Goal: Task Accomplishment & Management: Manage account settings

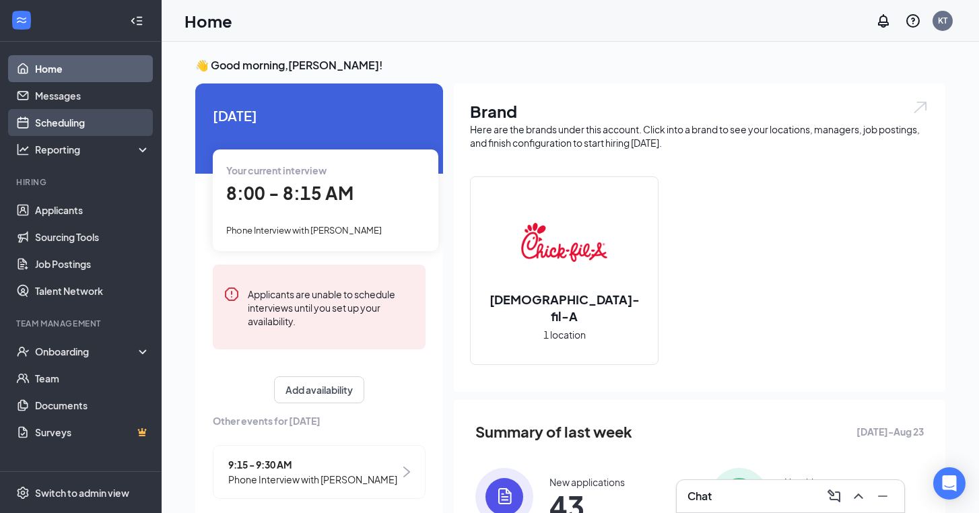
click at [79, 121] on link "Scheduling" at bounding box center [92, 122] width 115 height 27
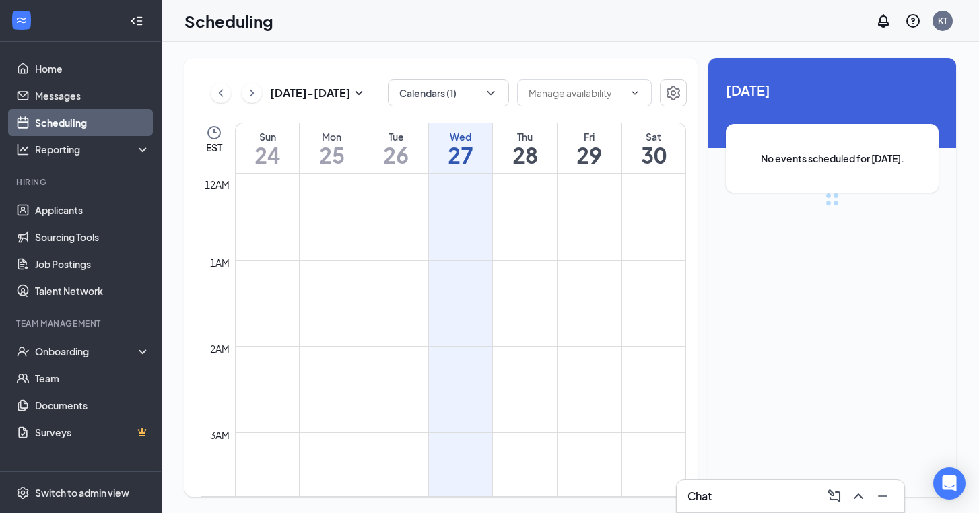
scroll to position [662, 0]
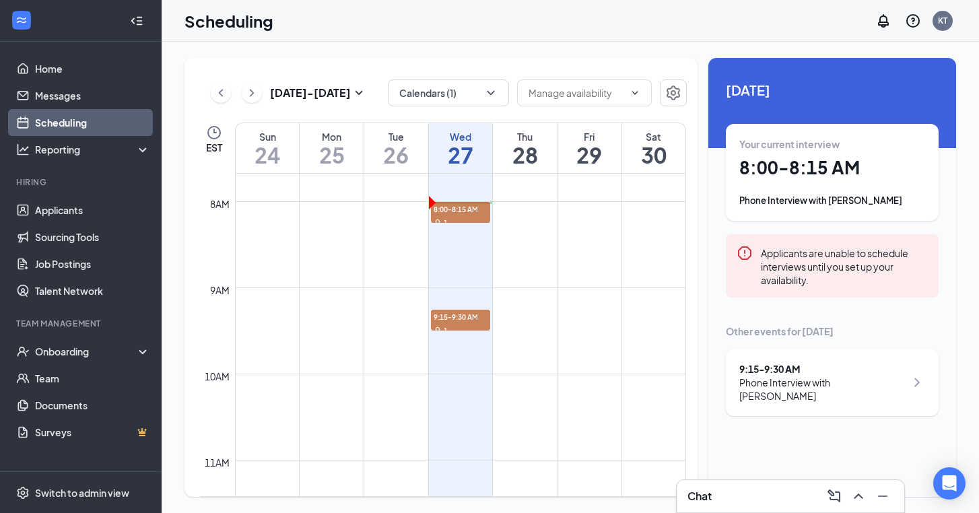
click at [875, 172] on h1 "8:00 - 8:15 AM" at bounding box center [833, 167] width 186 height 23
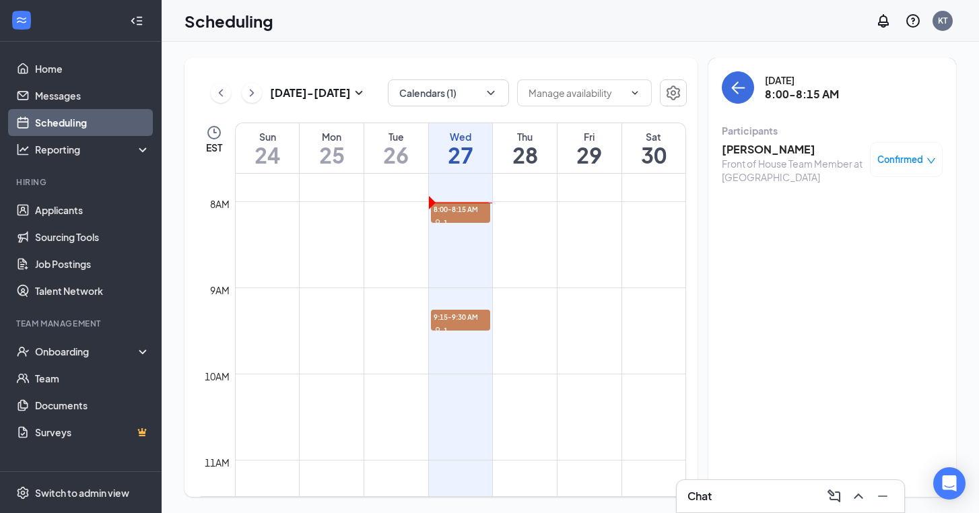
click at [778, 148] on h3 "[PERSON_NAME]" at bounding box center [792, 149] width 141 height 15
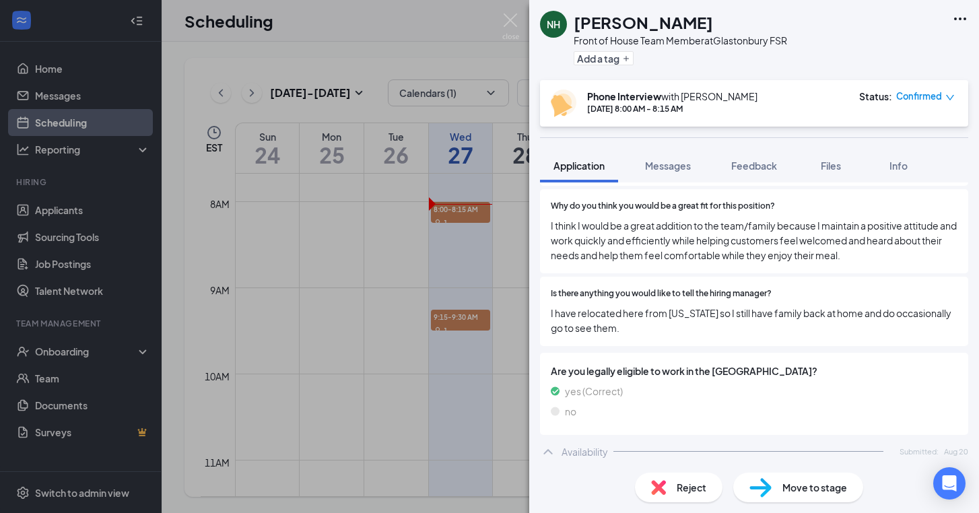
scroll to position [515, 0]
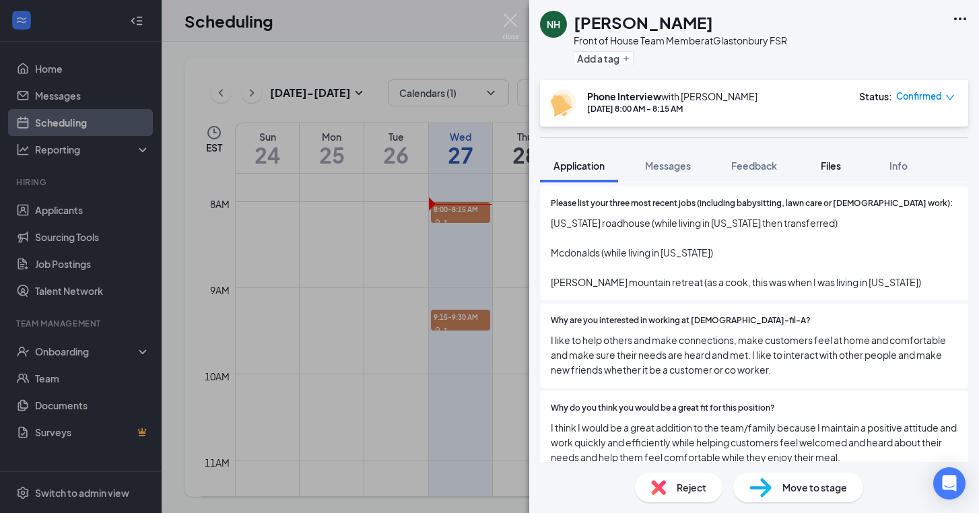
click at [833, 161] on span "Files" at bounding box center [831, 166] width 20 height 12
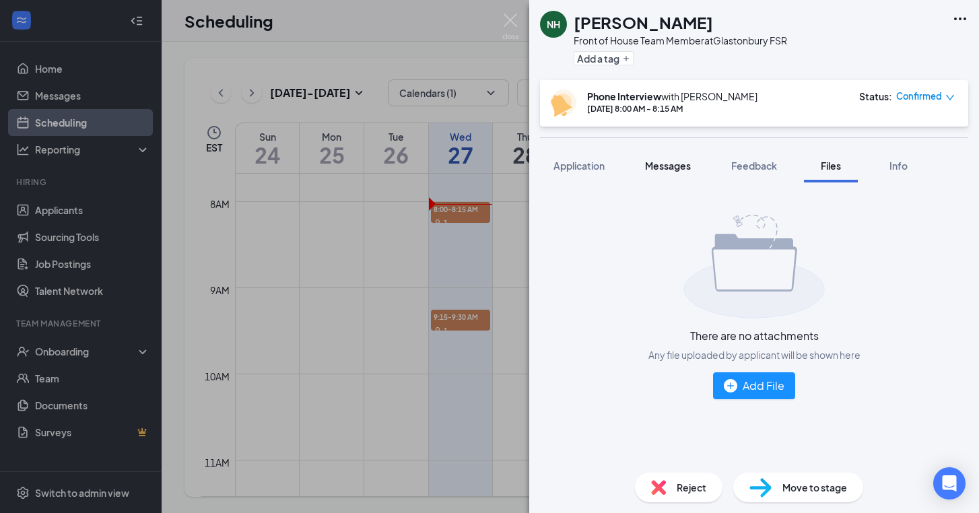
click at [672, 170] on span "Messages" at bounding box center [668, 166] width 46 height 12
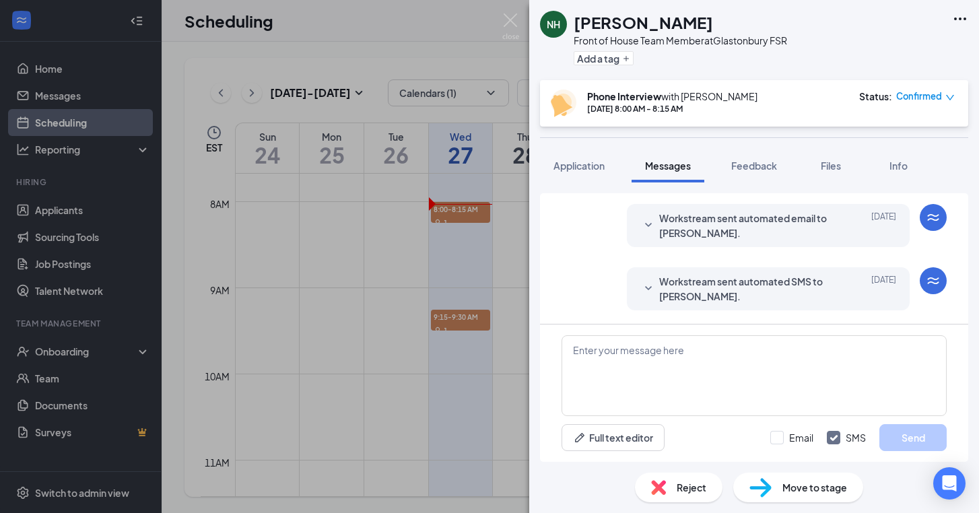
scroll to position [552, 0]
click at [490, 61] on div "NH [PERSON_NAME] Front of House Team Member at Glastonbury FSR Add a tag Phone …" at bounding box center [489, 256] width 979 height 513
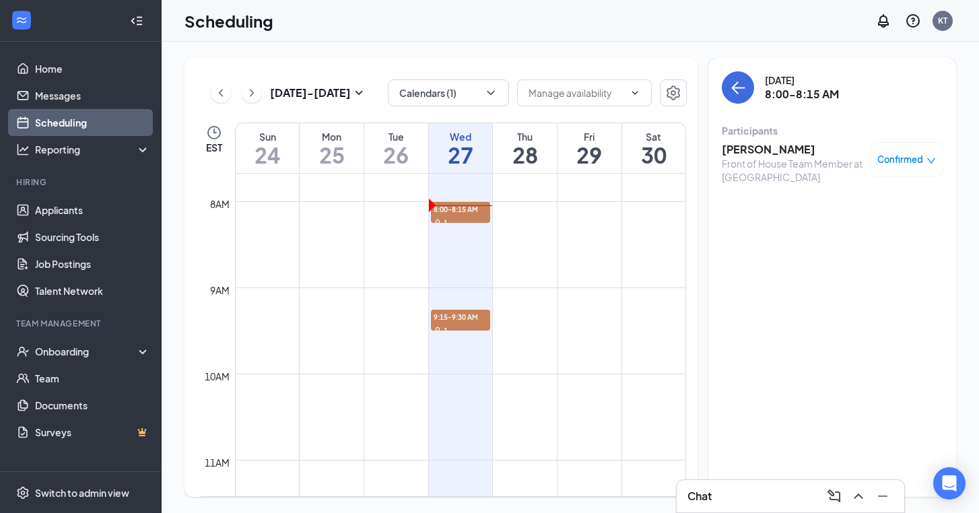
click at [783, 500] on div "Chat" at bounding box center [791, 497] width 206 height 22
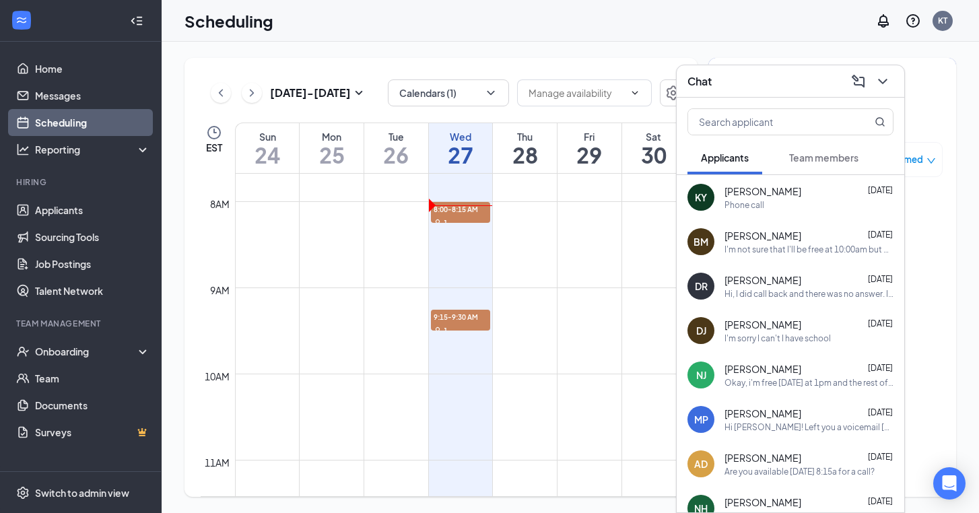
click at [767, 197] on span "[PERSON_NAME]" at bounding box center [763, 191] width 77 height 13
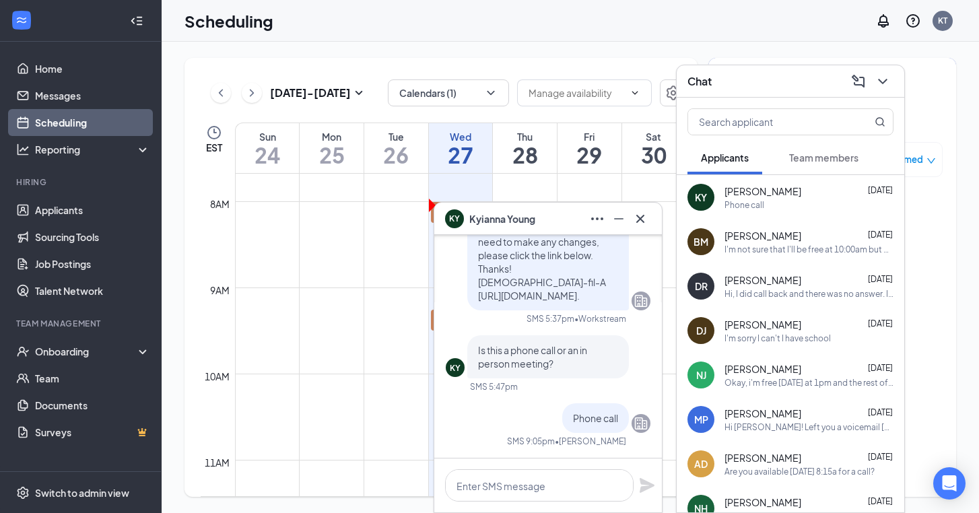
click at [753, 43] on div "[DATE] - [DATE] Calendars (1) EST Sun 24 Mon 25 Tue 26 Wed 27 Thu 28 Fri 29 Sat…" at bounding box center [571, 278] width 818 height 472
click at [756, 40] on div "Scheduling KT" at bounding box center [571, 21] width 818 height 42
click at [635, 221] on icon "Cross" at bounding box center [641, 219] width 16 height 16
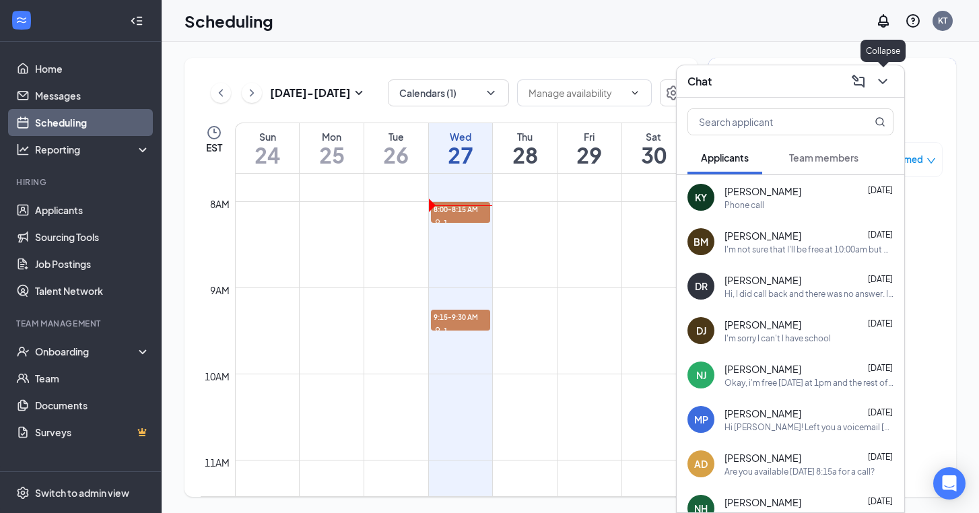
click at [889, 78] on icon "ChevronDown" at bounding box center [883, 81] width 16 height 16
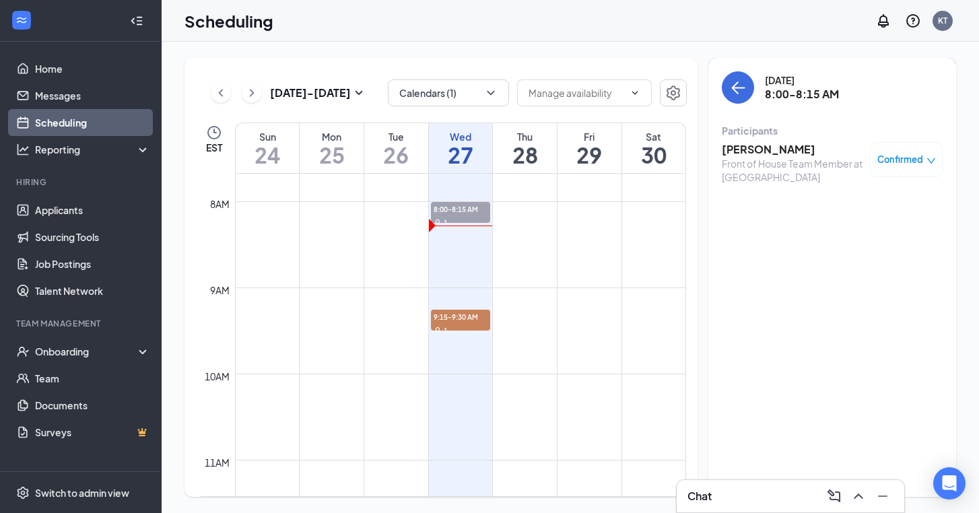
click at [789, 488] on div "Chat" at bounding box center [791, 497] width 206 height 22
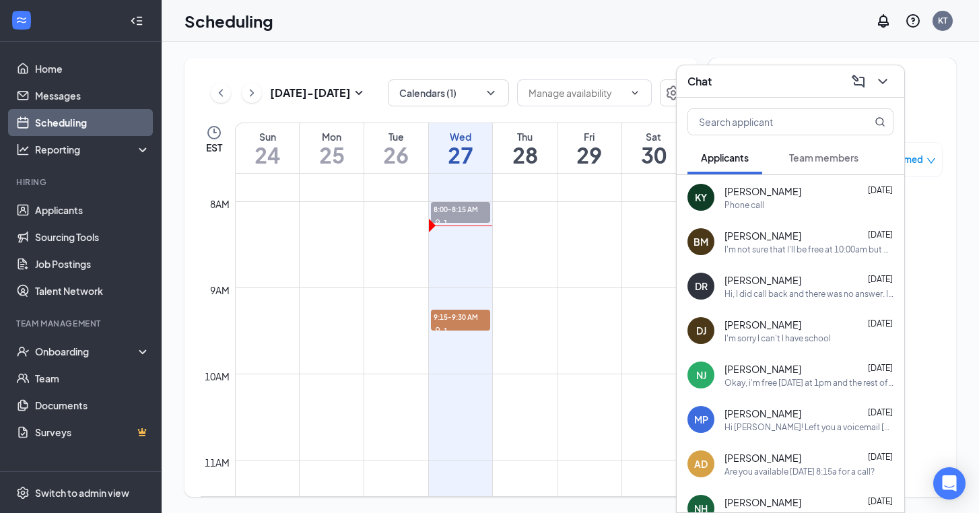
click at [780, 372] on span "[PERSON_NAME]" at bounding box center [763, 368] width 77 height 13
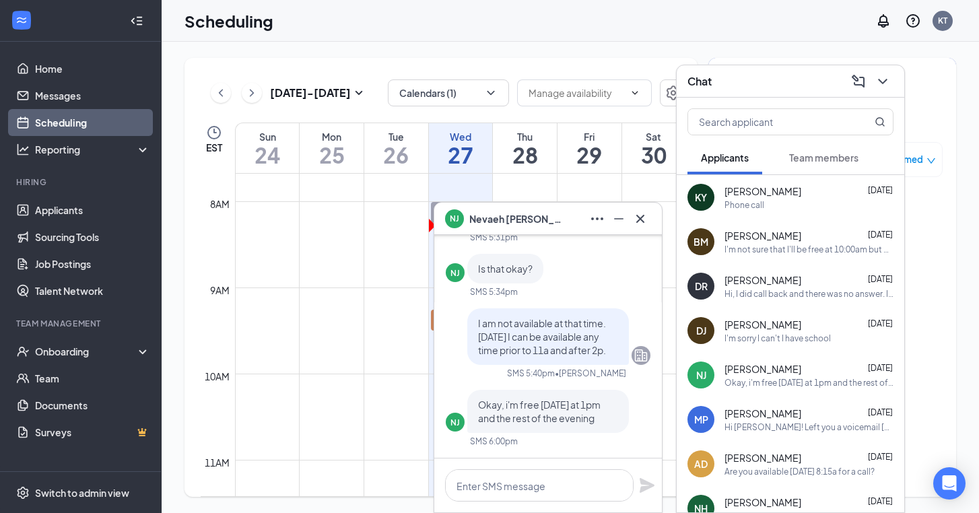
click at [496, 224] on span "[PERSON_NAME]" at bounding box center [517, 219] width 94 height 15
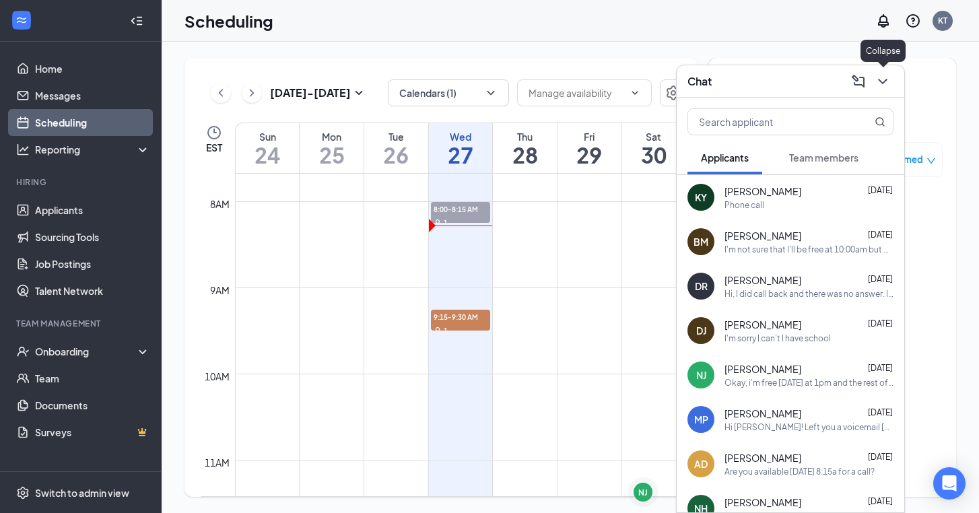
click at [879, 71] on button at bounding box center [883, 82] width 22 height 22
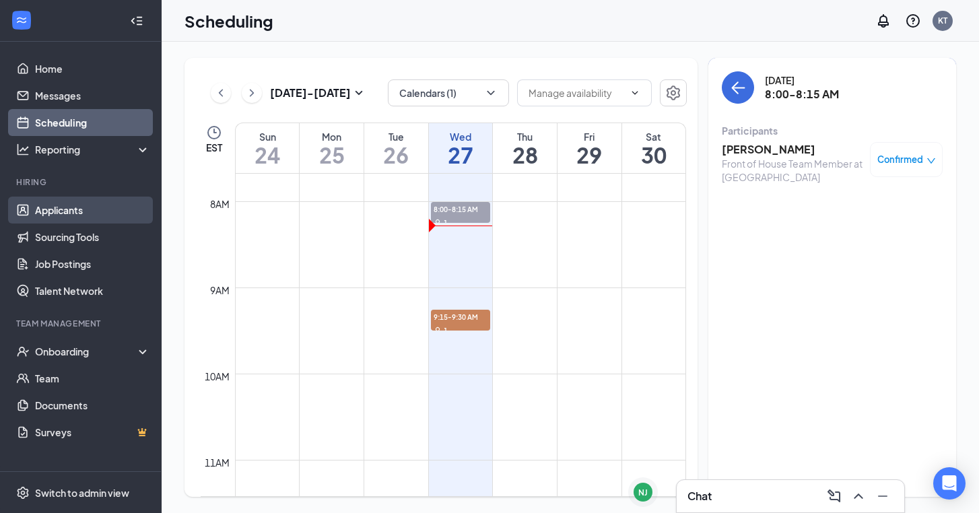
click at [71, 213] on link "Applicants" at bounding box center [92, 210] width 115 height 27
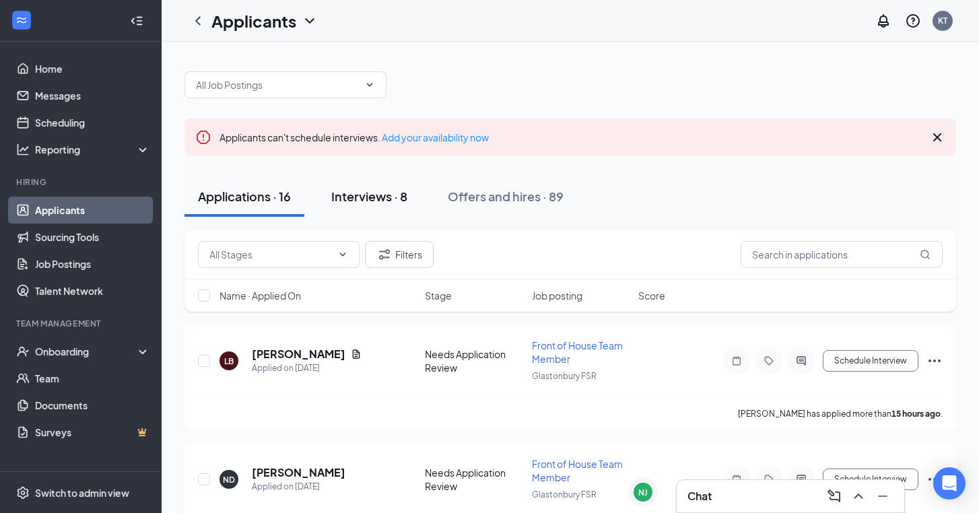
click at [357, 202] on div "Interviews · 8" at bounding box center [369, 196] width 76 height 17
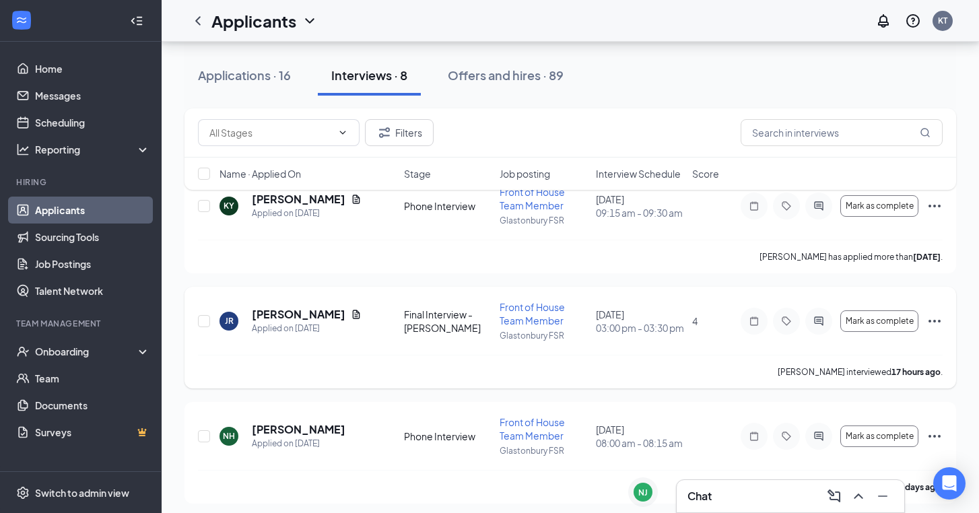
scroll to position [177, 0]
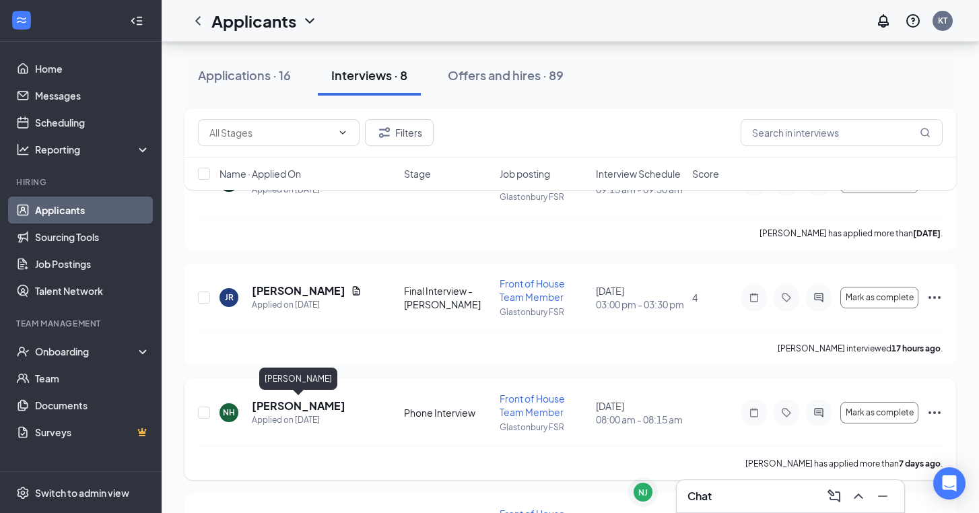
click at [323, 406] on h5 "[PERSON_NAME]" at bounding box center [299, 406] width 94 height 15
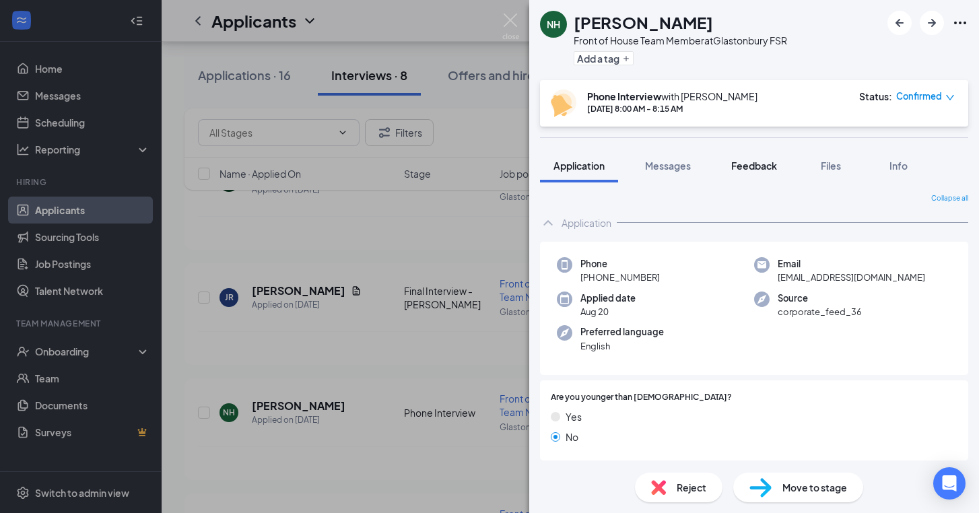
click at [734, 164] on span "Feedback" at bounding box center [755, 166] width 46 height 12
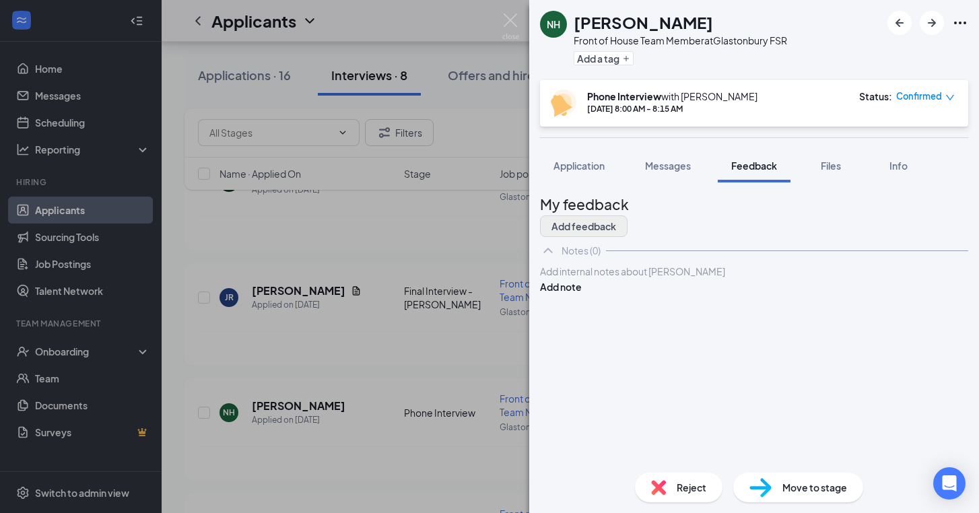
click at [628, 221] on button "Add feedback" at bounding box center [584, 227] width 88 height 22
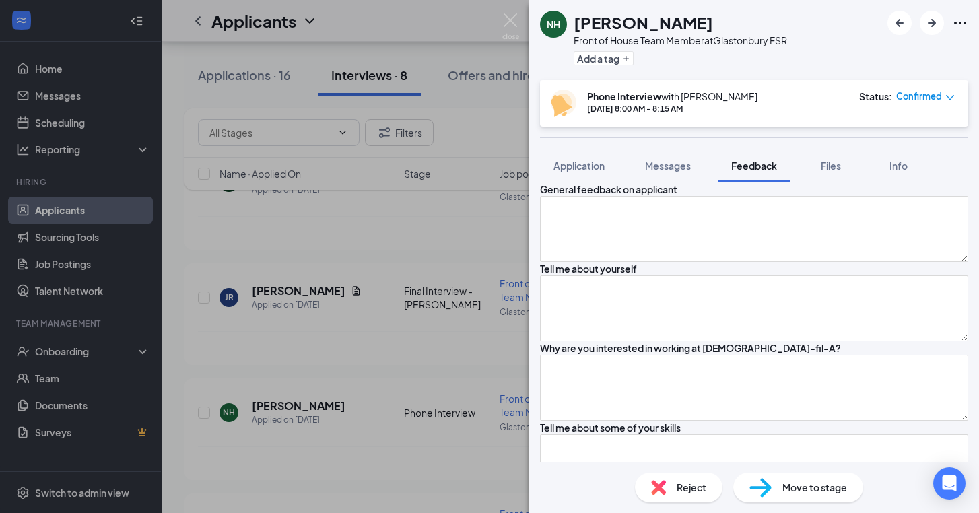
scroll to position [169, 0]
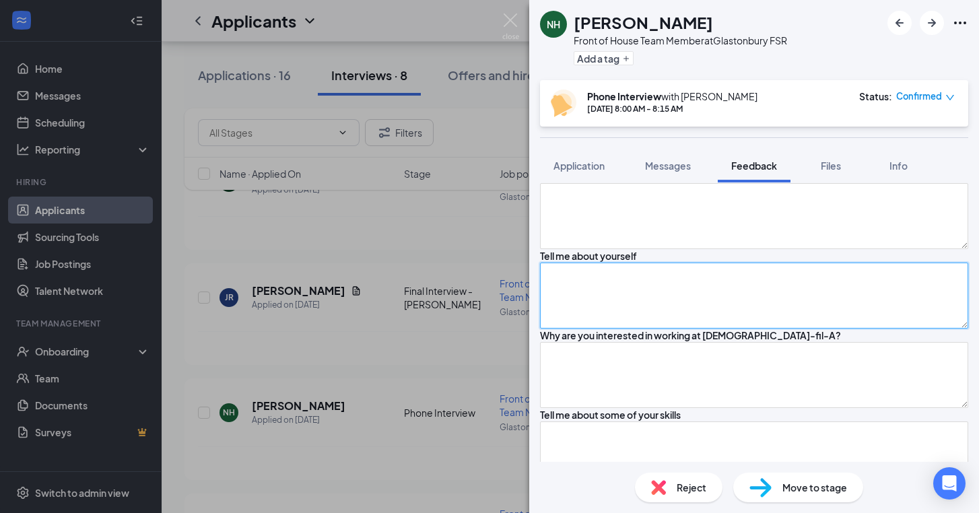
click at [691, 329] on textarea at bounding box center [754, 296] width 428 height 66
click at [757, 329] on textarea "22. Going back to school for the dental field. Moved here from [GEOGRAPHIC_DATA…" at bounding box center [754, 296] width 428 height 66
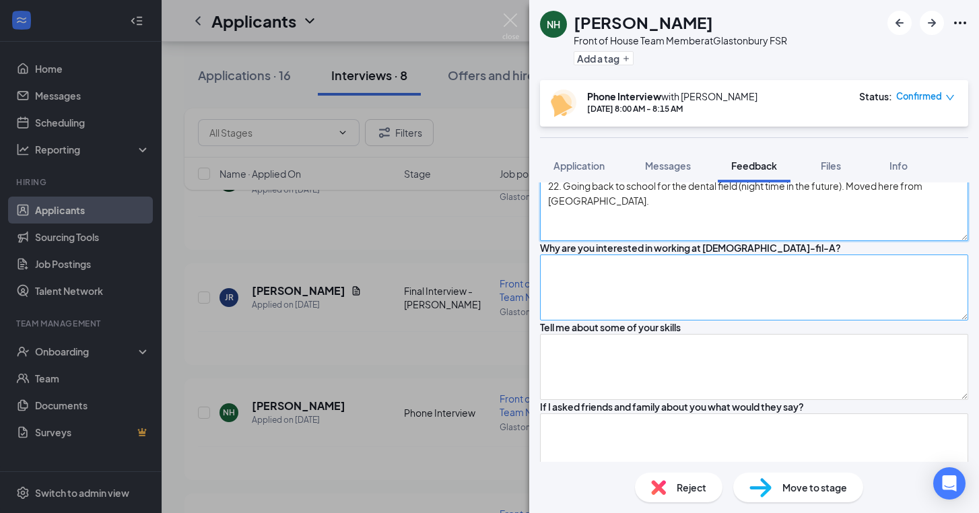
scroll to position [257, 0]
type textarea "22. Going back to school for the dental field (night time in the future). Moved…"
click at [719, 320] on textarea at bounding box center [754, 287] width 428 height 66
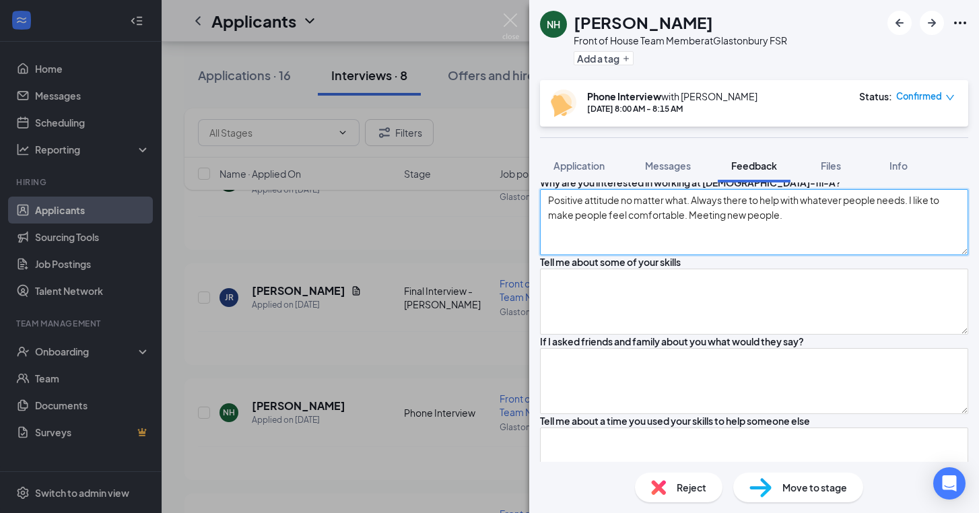
scroll to position [323, 0]
type textarea "Positive attitude no matter what. Always there to help with whatever people nee…"
click at [746, 334] on textarea at bounding box center [754, 301] width 428 height 66
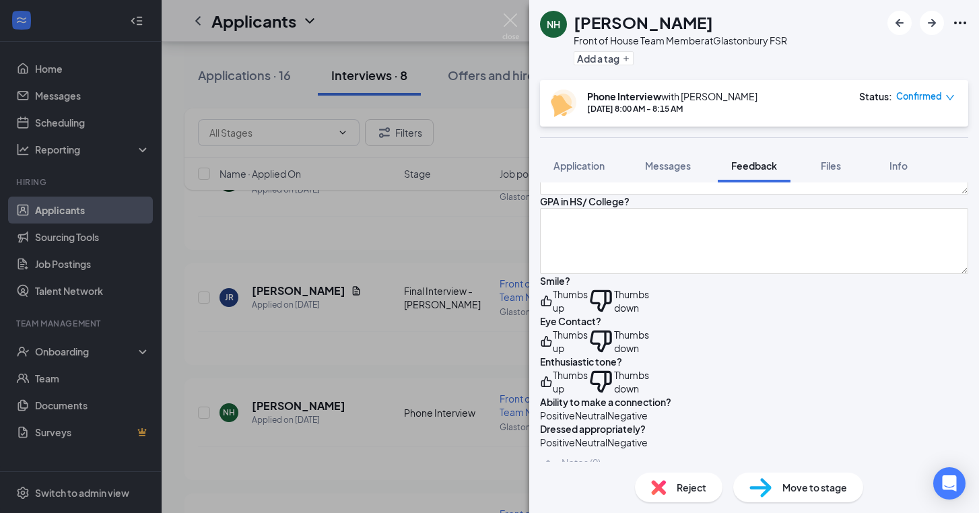
scroll to position [860, 0]
type textarea "Good with people, communicating, multitasking, quick on my feet and efficiently."
click at [693, 194] on textarea at bounding box center [754, 161] width 428 height 66
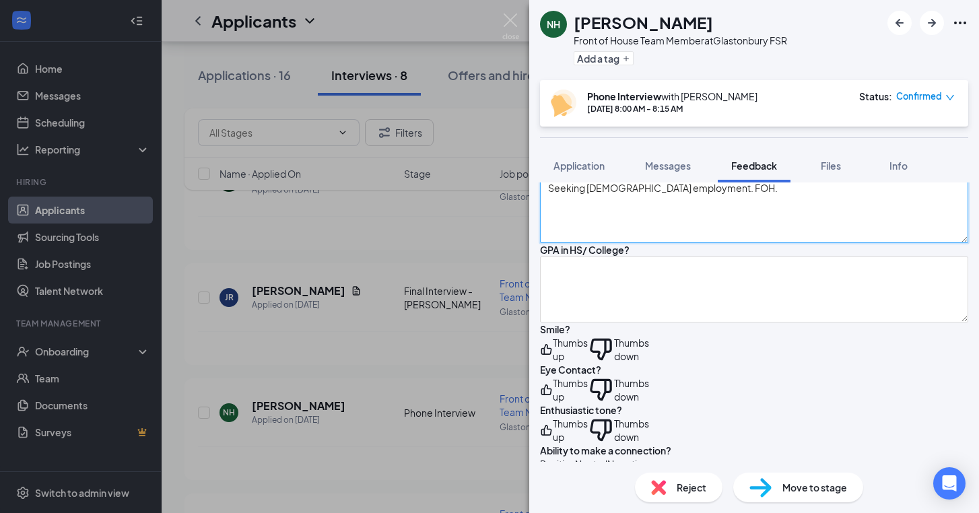
scroll to position [810, 0]
click at [697, 165] on textarea at bounding box center [754, 132] width 428 height 66
click at [777, 245] on textarea "Seeking [DEMOGRAPHIC_DATA] employment. FOH." at bounding box center [754, 212] width 428 height 66
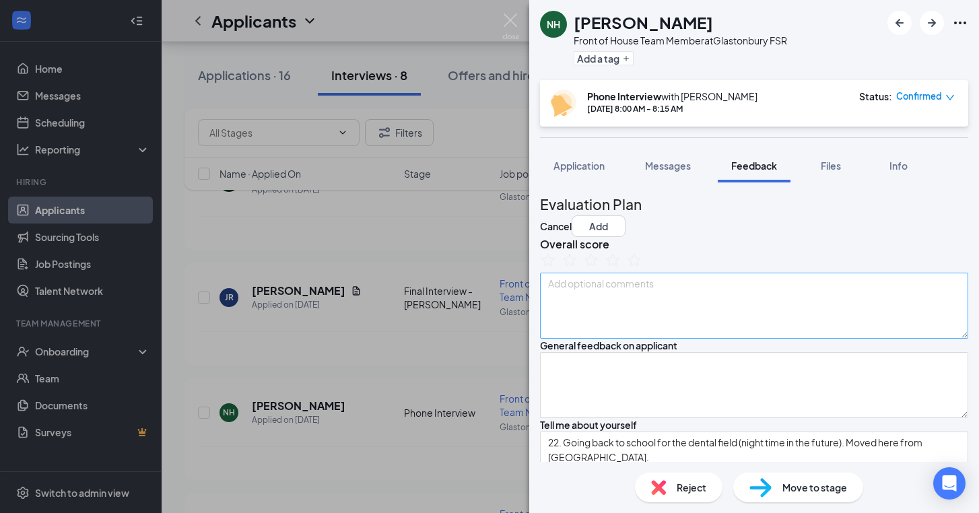
scroll to position [0, 0]
type textarea "Seeking [DEMOGRAPHIC_DATA] employment. FOH. Open availability"
click at [620, 267] on icon "StarBorder" at bounding box center [613, 260] width 15 height 14
click at [626, 216] on button "Add" at bounding box center [599, 227] width 54 height 22
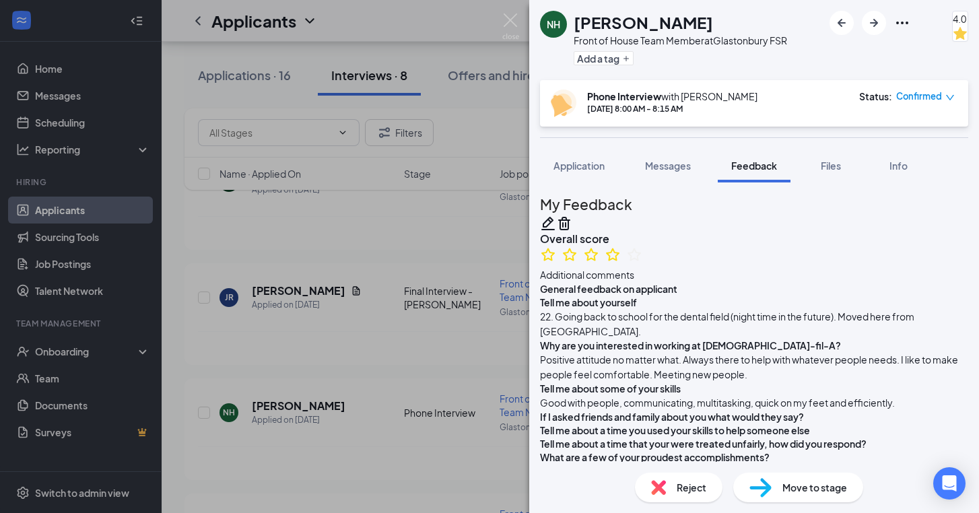
click at [773, 486] on div "Move to stage" at bounding box center [799, 488] width 130 height 30
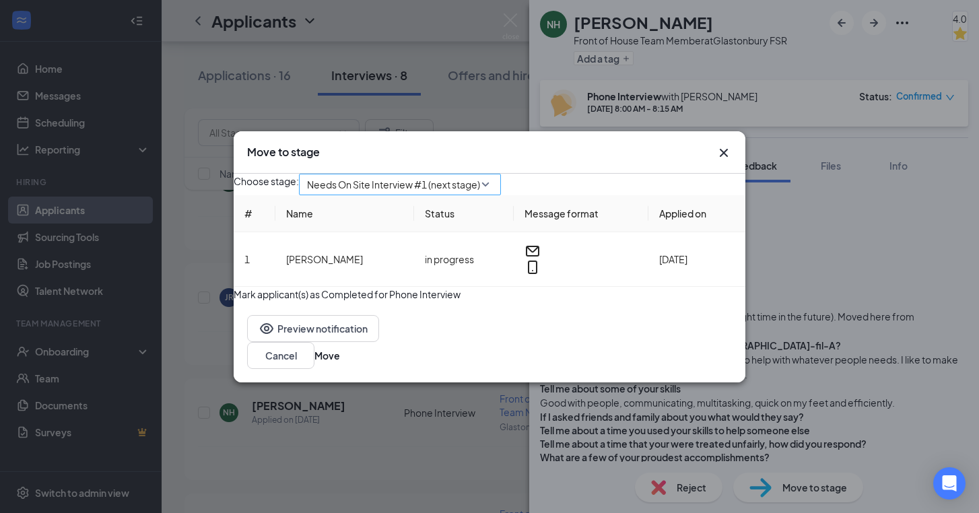
click at [429, 181] on span "Needs On Site Interview #1 (next stage)" at bounding box center [393, 184] width 173 height 20
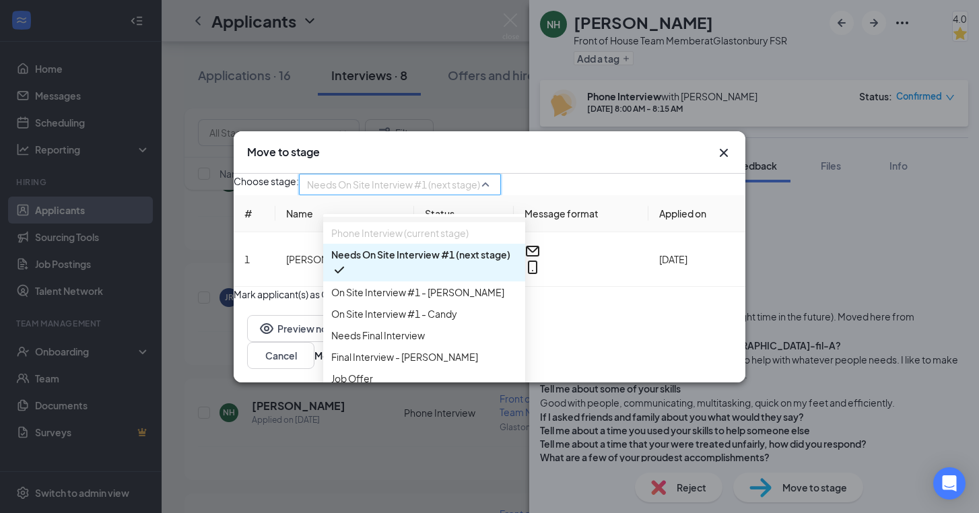
scroll to position [94, 0]
click at [443, 300] on span "On Site Interview #1 - [PERSON_NAME]" at bounding box center [417, 292] width 173 height 15
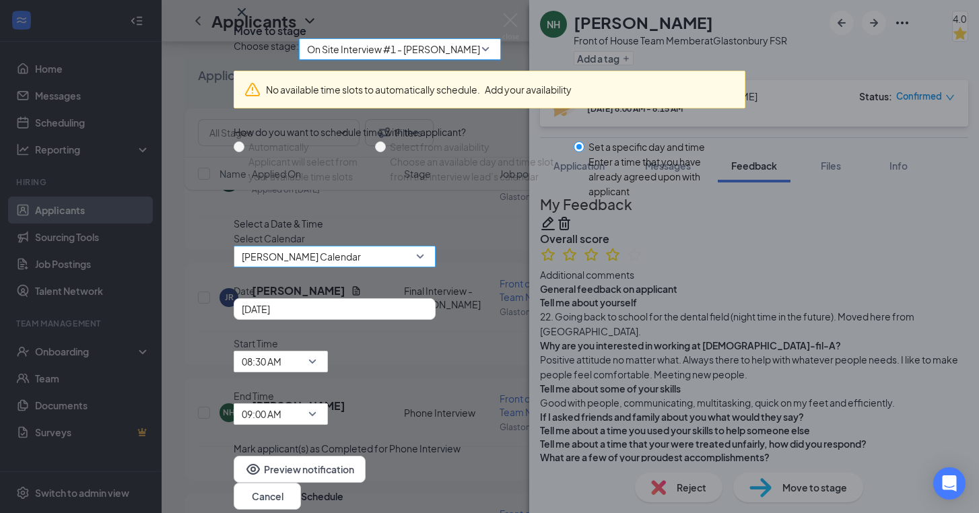
scroll to position [32, 0]
click at [361, 267] on span "[PERSON_NAME] Calendar" at bounding box center [301, 257] width 119 height 20
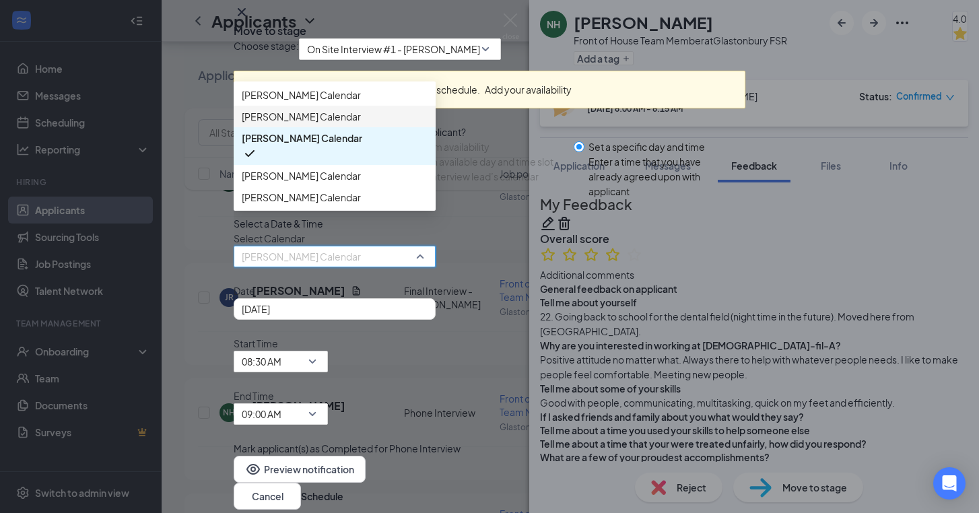
click at [356, 124] on span "[PERSON_NAME] Calendar" at bounding box center [301, 116] width 119 height 15
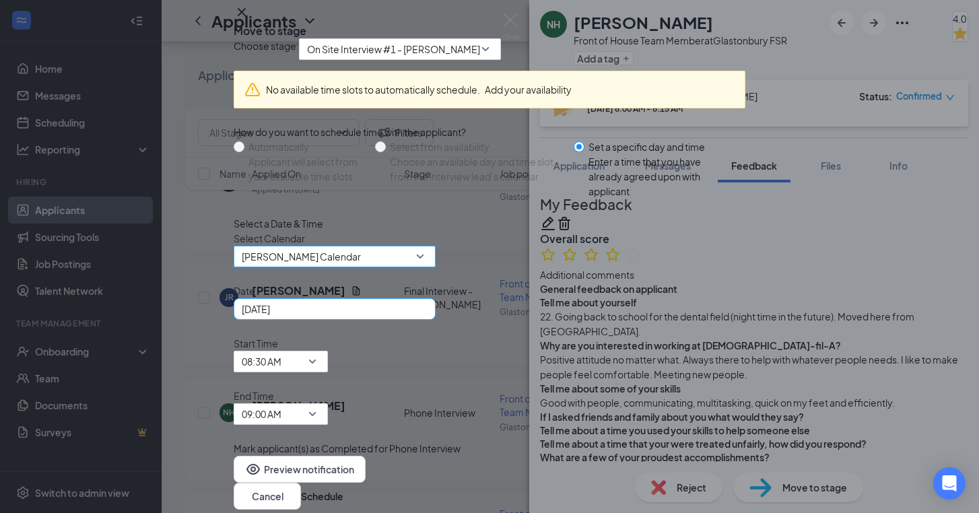
click at [430, 320] on div "[DATE]" at bounding box center [335, 309] width 202 height 22
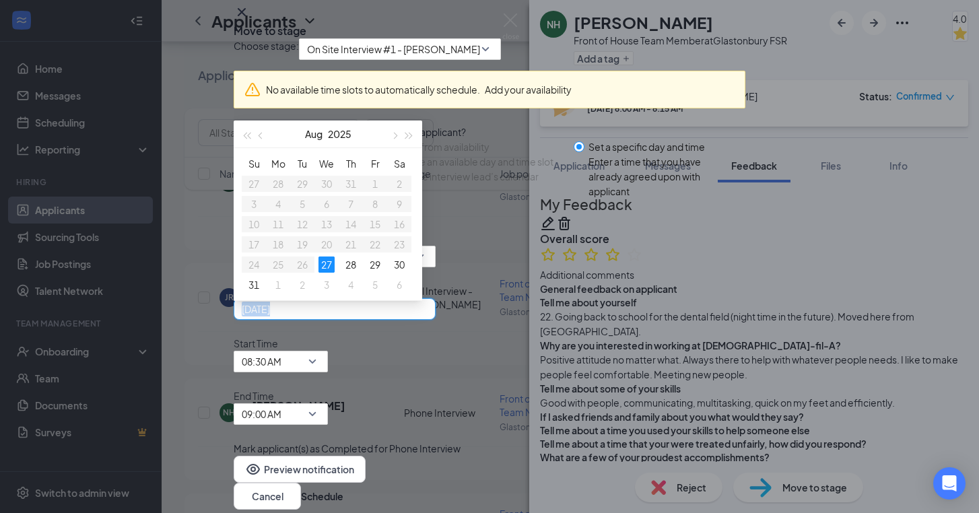
click at [430, 320] on div "[DATE]" at bounding box center [335, 309] width 202 height 22
type input "[DATE]"
click at [358, 273] on div "28" at bounding box center [351, 265] width 16 height 16
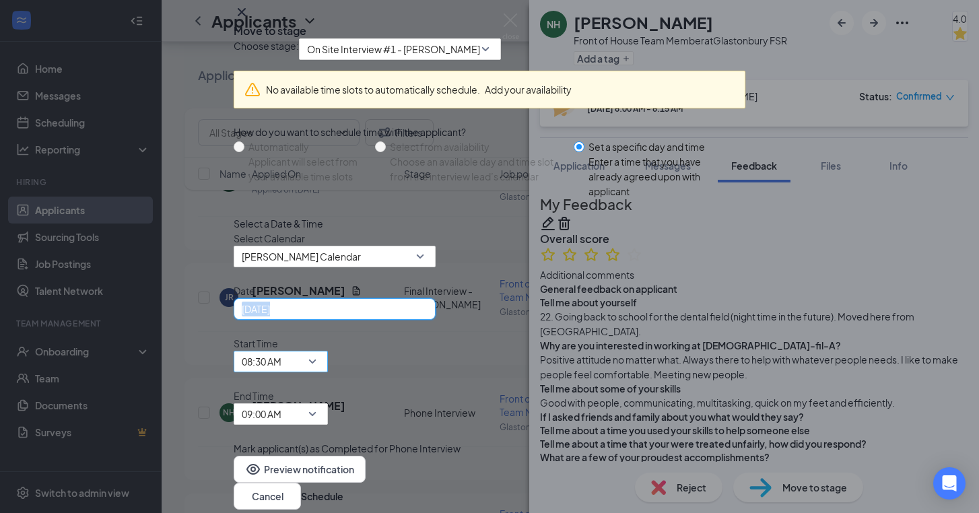
click at [282, 372] on span "08:30 AM" at bounding box center [262, 362] width 40 height 20
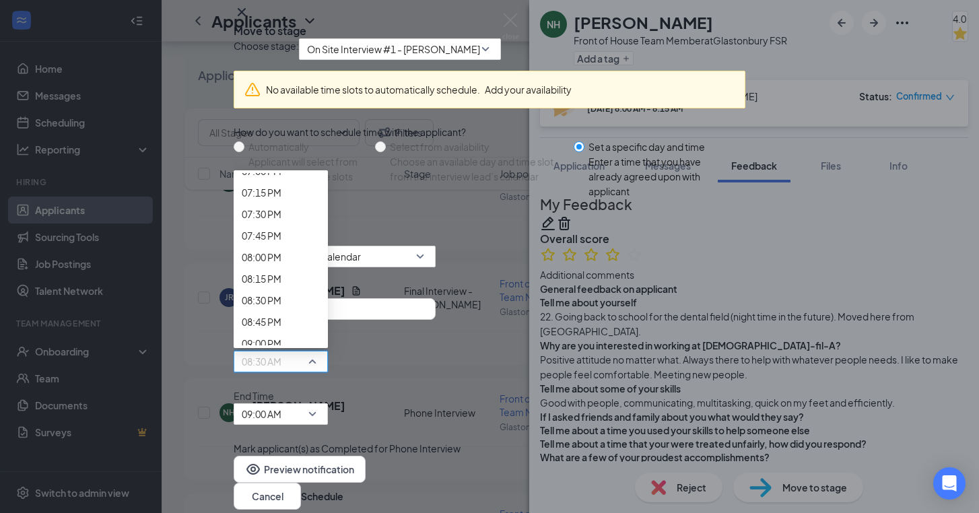
scroll to position [1683, 0]
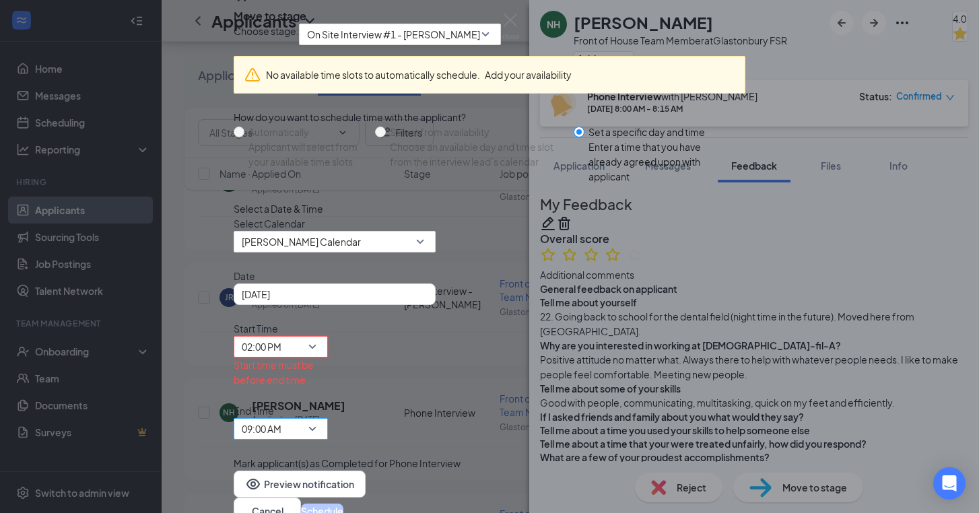
click at [320, 419] on span "09:00 AM" at bounding box center [281, 429] width 78 height 20
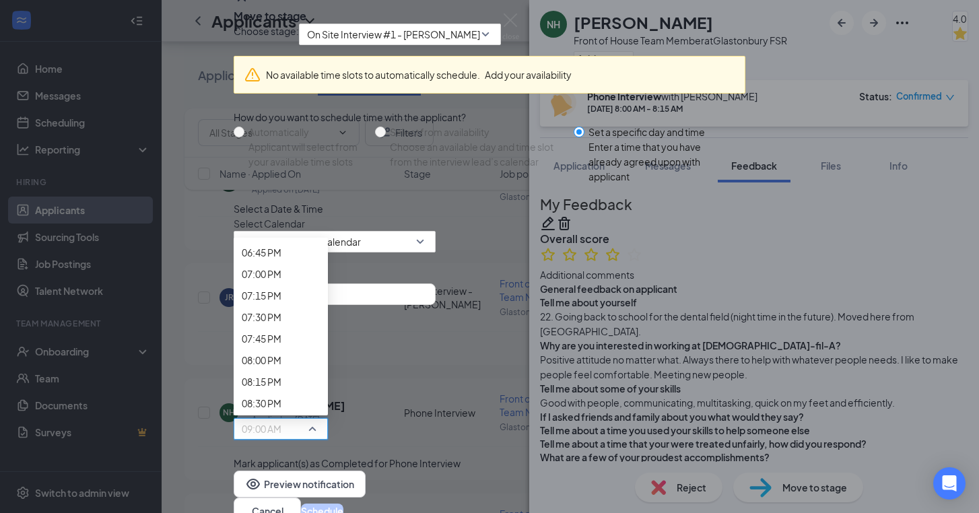
scroll to position [1648, 0]
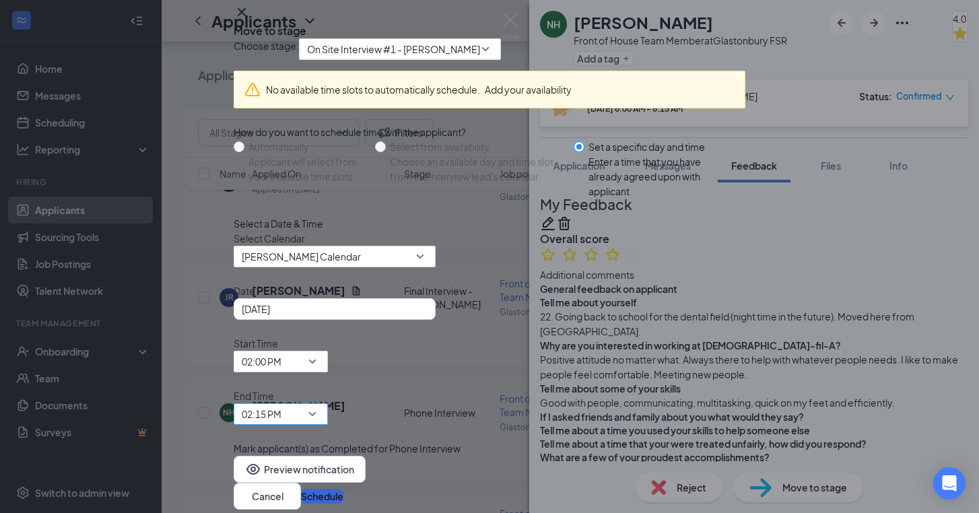
click at [344, 489] on button "Schedule" at bounding box center [322, 496] width 42 height 15
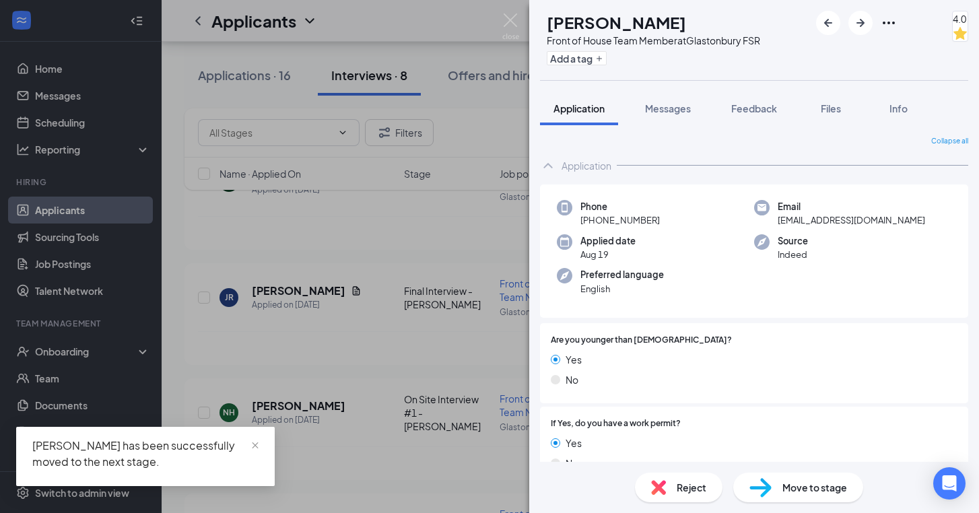
click at [486, 154] on div "BP [PERSON_NAME] Front of House Team Member at Glastonbury FSR Add a tag 4.0 Ap…" at bounding box center [489, 256] width 979 height 513
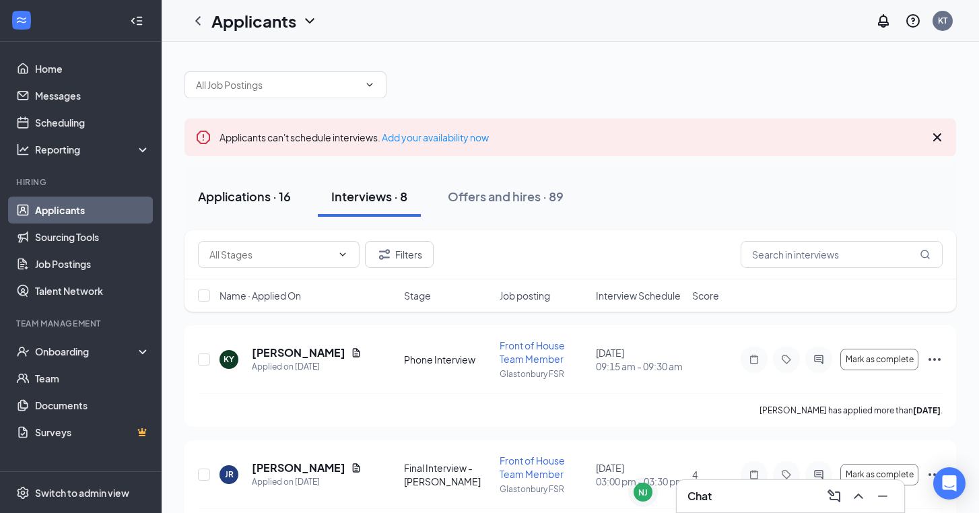
click at [269, 203] on div "Applications · 16" at bounding box center [244, 196] width 93 height 17
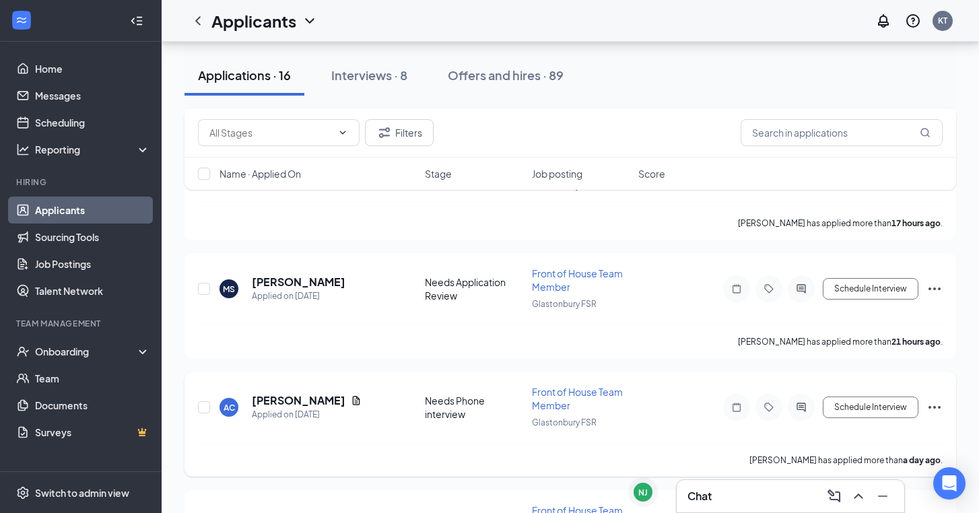
scroll to position [330, 0]
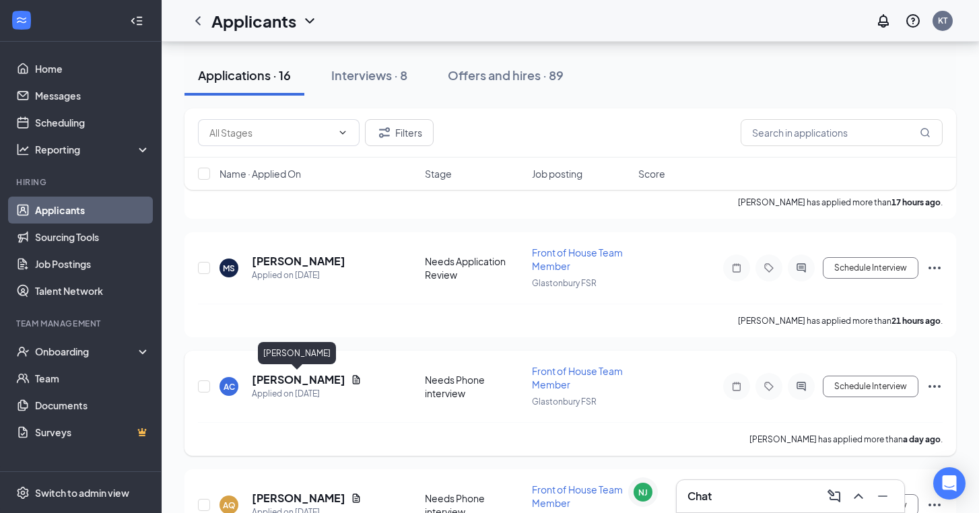
click at [310, 379] on h5 "[PERSON_NAME]" at bounding box center [299, 380] width 94 height 15
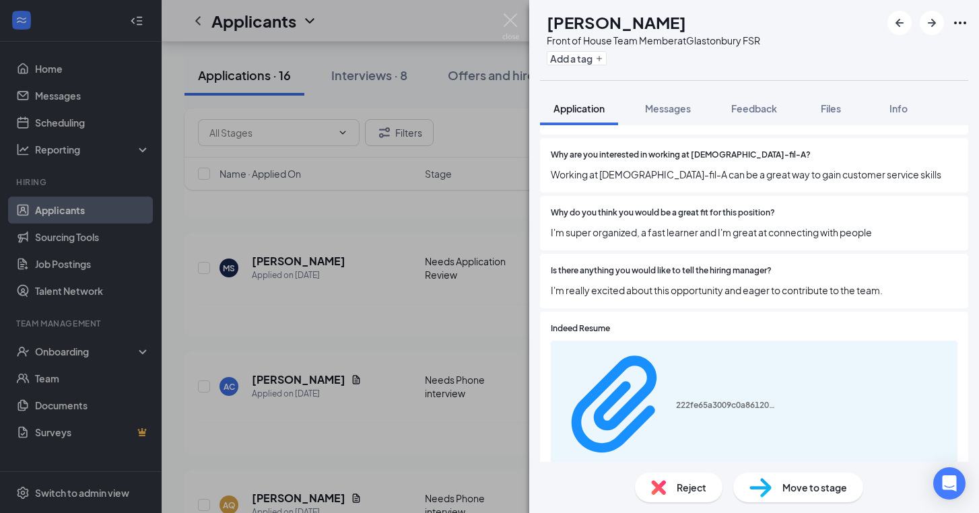
scroll to position [581, 0]
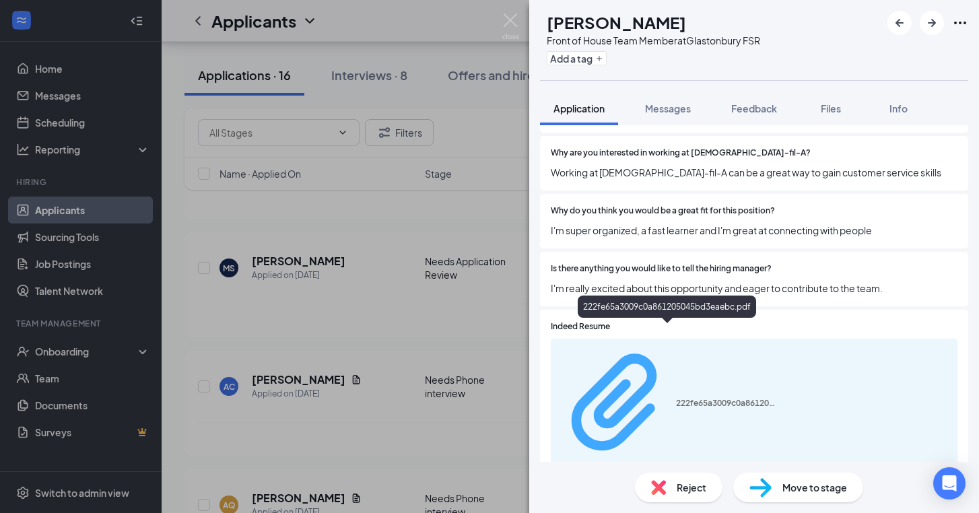
click at [676, 398] on div "222fe65a3009c0a861205045bd3eaebc.pdf" at bounding box center [726, 403] width 101 height 11
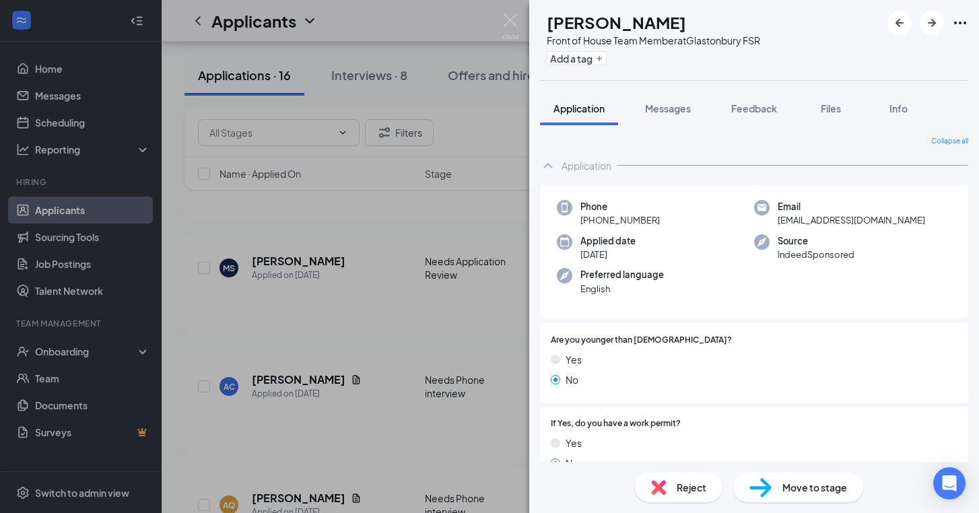
scroll to position [0, 0]
click at [777, 114] on span "Feedback" at bounding box center [755, 108] width 46 height 12
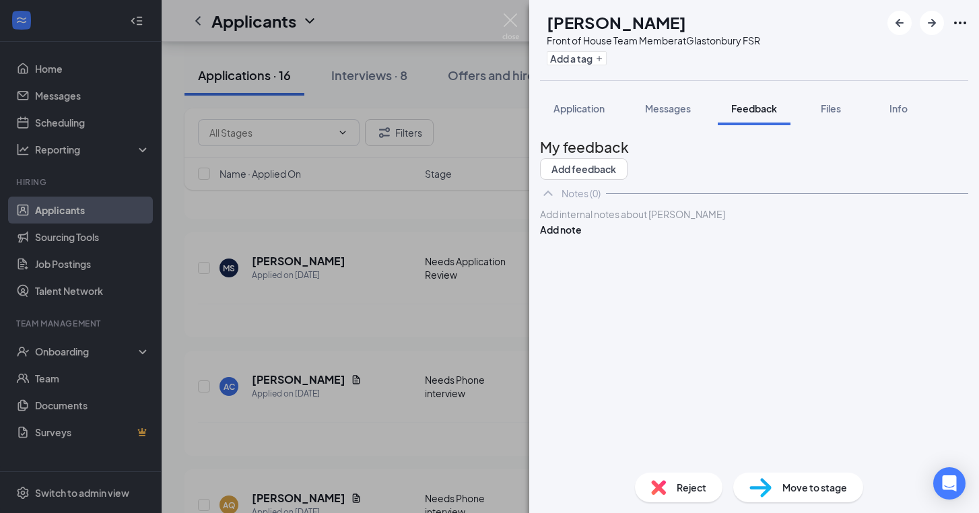
click at [665, 222] on div at bounding box center [754, 214] width 427 height 14
click at [582, 237] on button "Add note" at bounding box center [561, 229] width 42 height 15
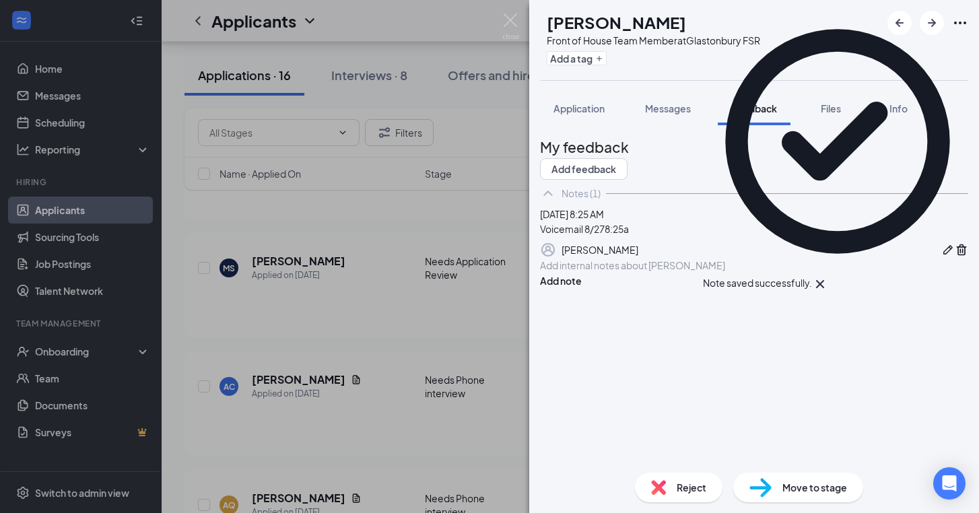
click at [379, 296] on div "AC [PERSON_NAME] Front of House Team Member at Glastonbury FSR Add a tag Applic…" at bounding box center [489, 256] width 979 height 513
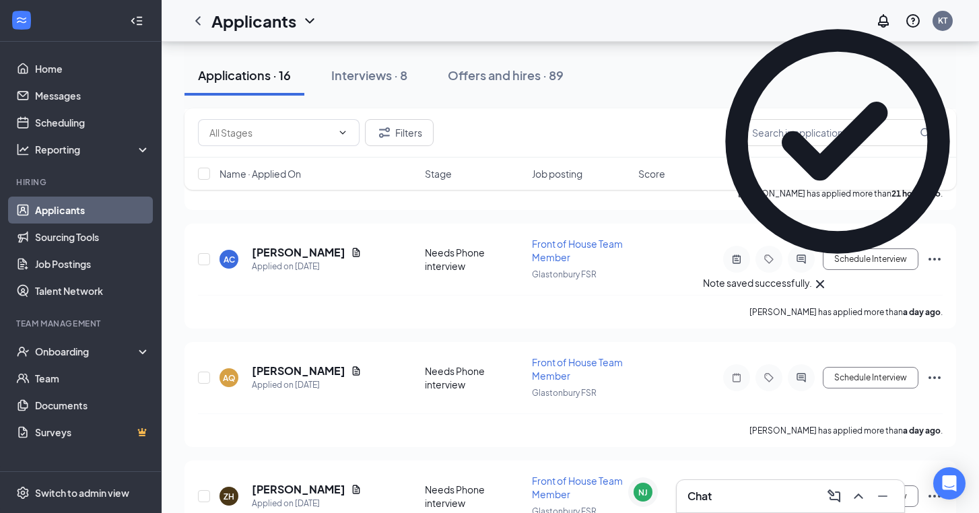
scroll to position [460, 0]
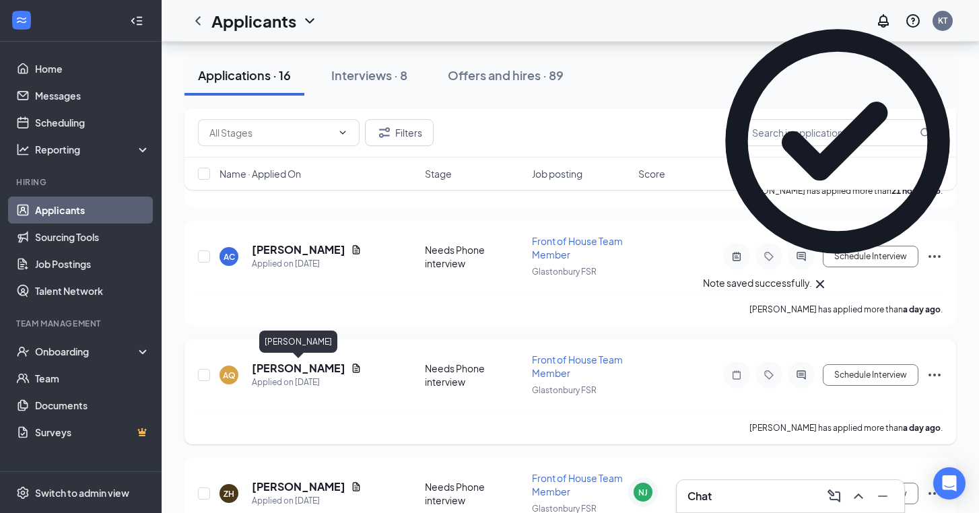
click at [303, 368] on h5 "[PERSON_NAME]" at bounding box center [299, 368] width 94 height 15
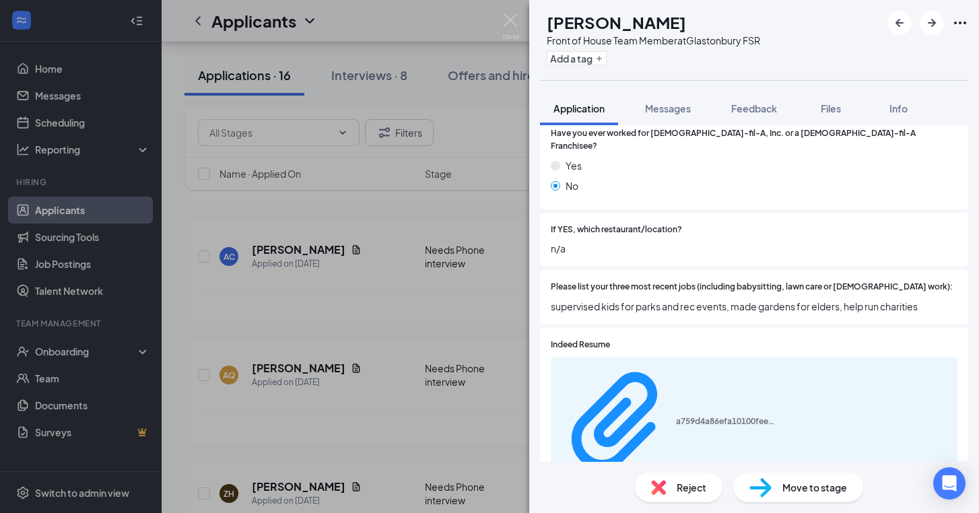
scroll to position [376, 0]
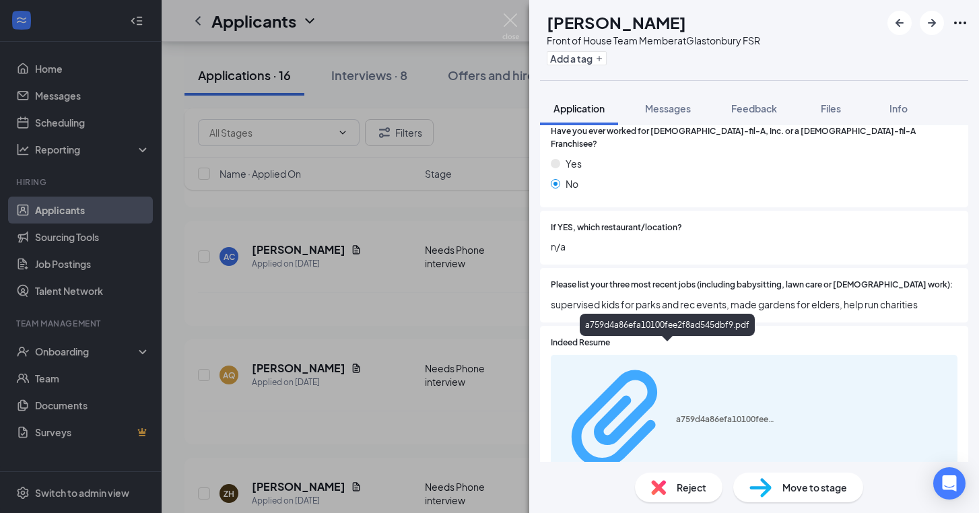
click at [676, 414] on div "a759d4a86efa10100fee2f8ad545dbf9.pdf" at bounding box center [726, 419] width 101 height 11
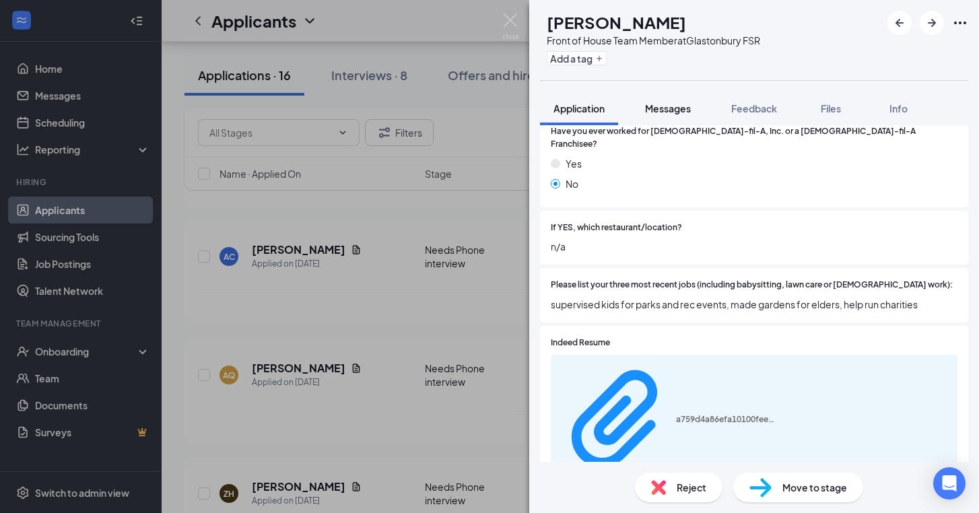
click at [668, 112] on span "Messages" at bounding box center [668, 108] width 46 height 12
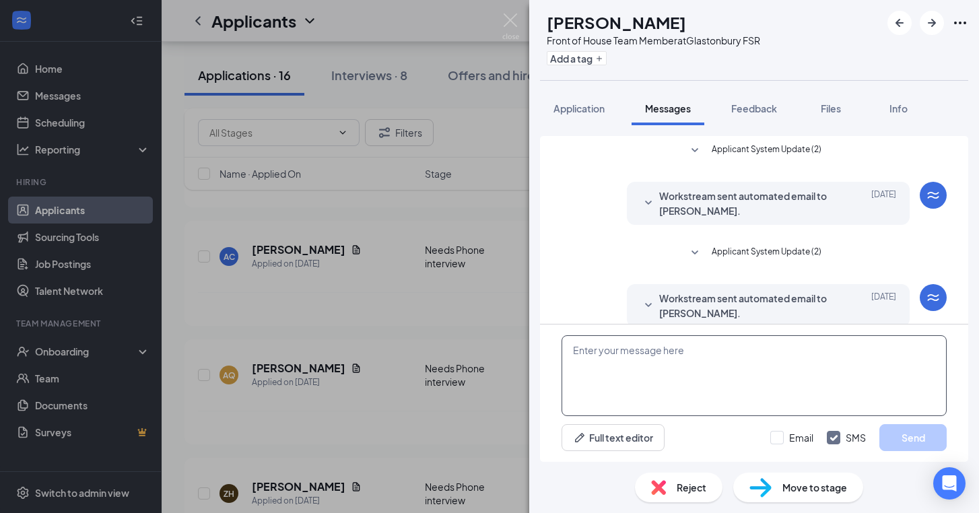
scroll to position [119, 0]
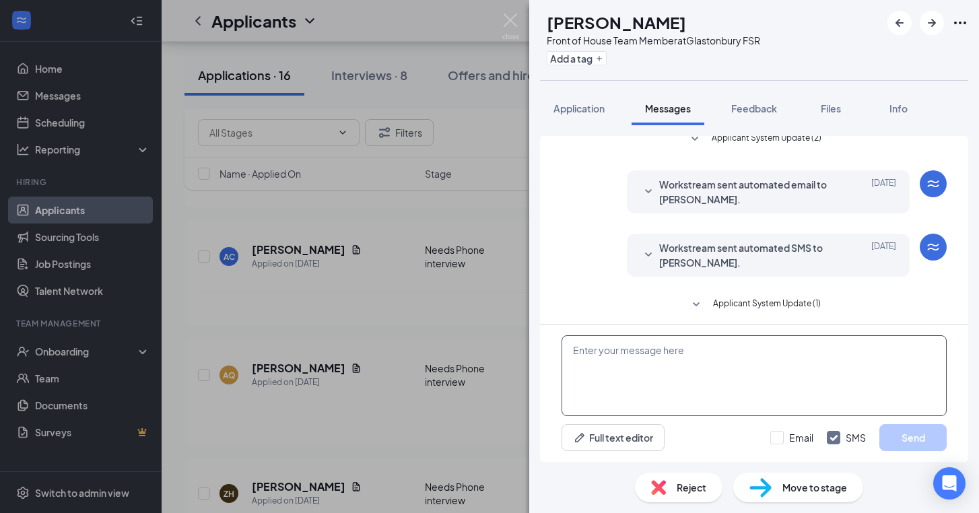
click at [614, 378] on textarea at bounding box center [754, 375] width 385 height 81
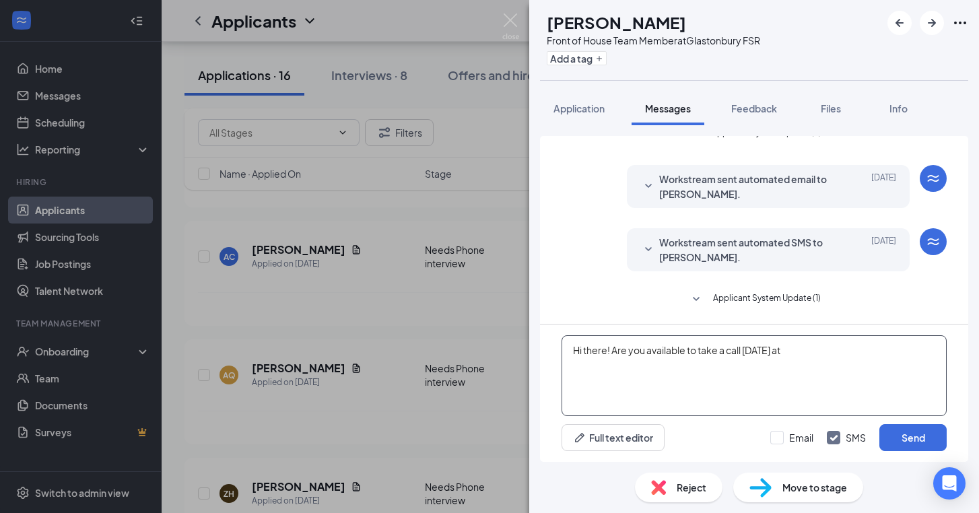
type textarea "Hi there! Are you available to take a call [DATE] at 4"
drag, startPoint x: 792, startPoint y: 356, endPoint x: 563, endPoint y: 331, distance: 229.7
click at [563, 331] on div "Hi there! Are you available to take a call [DATE] at 4 Full text editor Email S…" at bounding box center [754, 393] width 428 height 137
click at [402, 304] on div "AQ [PERSON_NAME] Front of House Team Member at Glastonbury FSR Add a tag Applic…" at bounding box center [489, 256] width 979 height 513
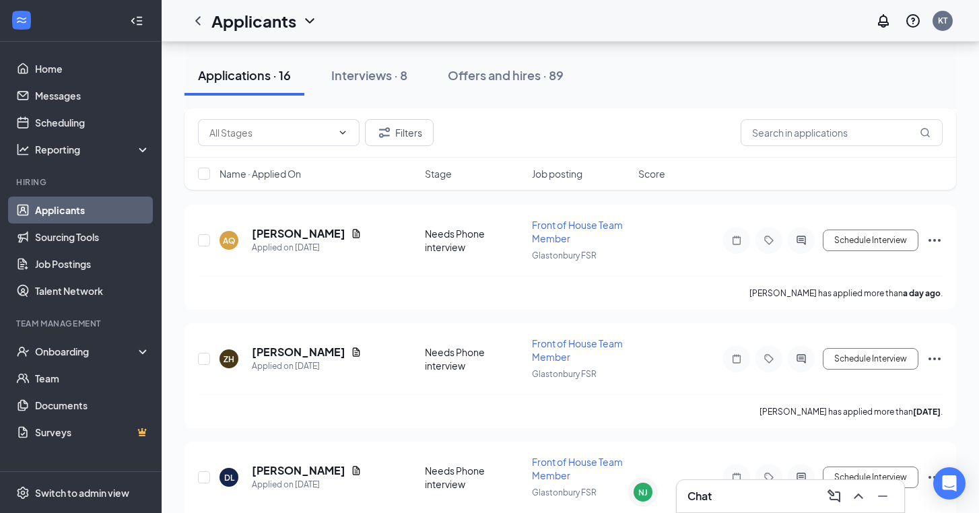
scroll to position [597, 0]
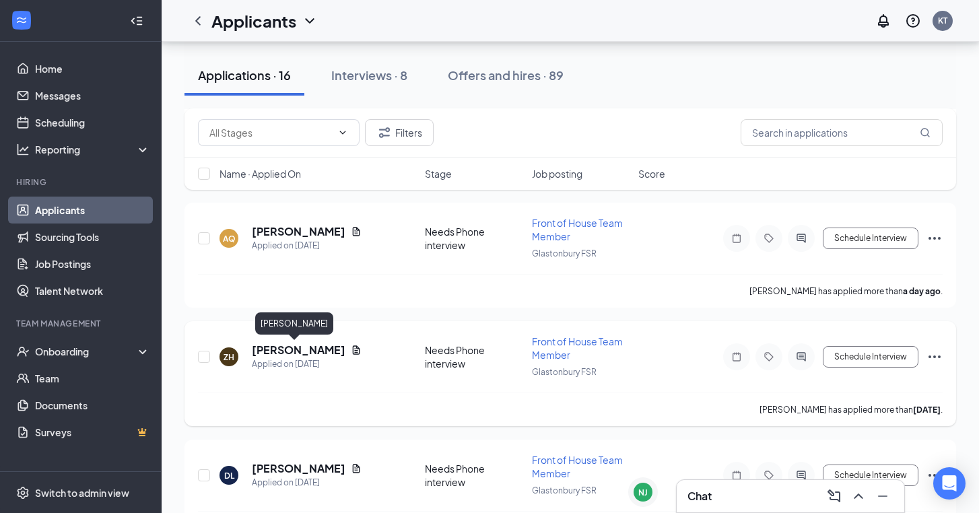
click at [282, 354] on h5 "[PERSON_NAME]" at bounding box center [299, 350] width 94 height 15
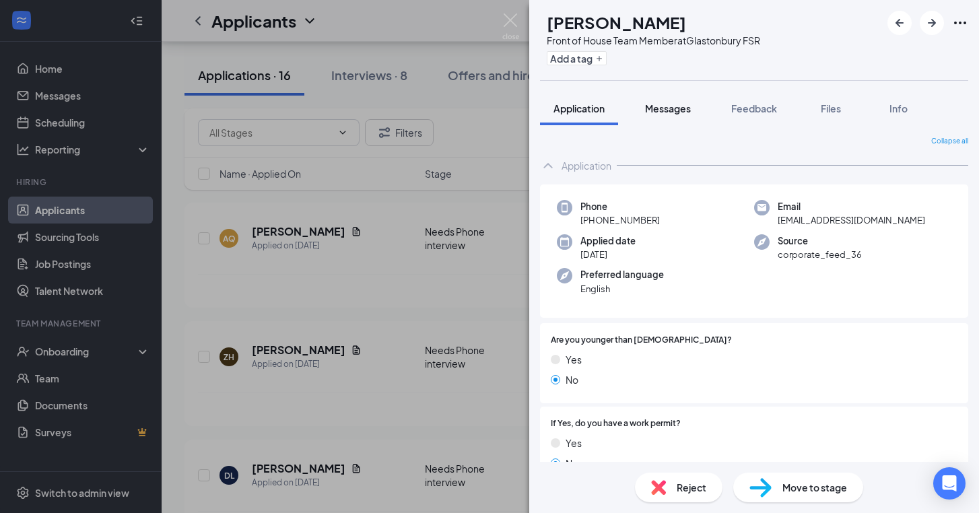
click at [684, 117] on button "Messages" at bounding box center [668, 109] width 73 height 34
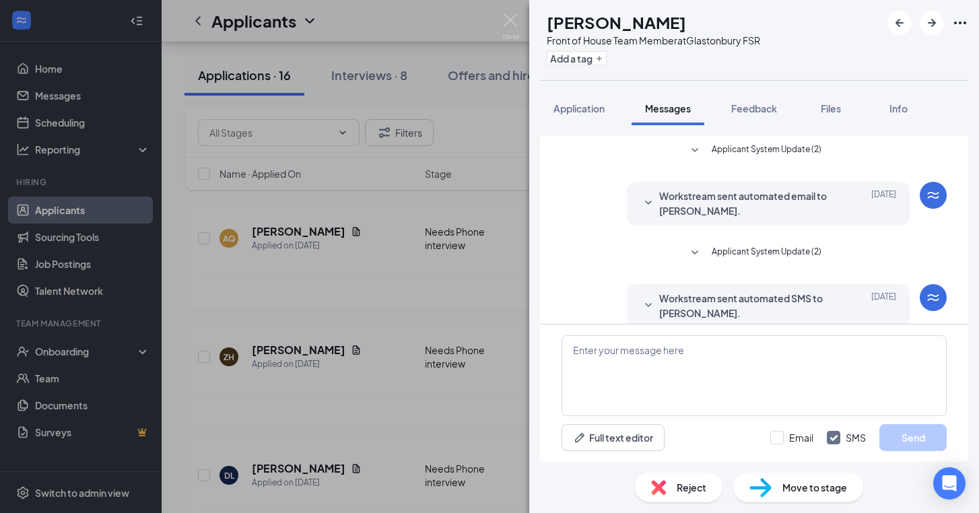
scroll to position [119, 0]
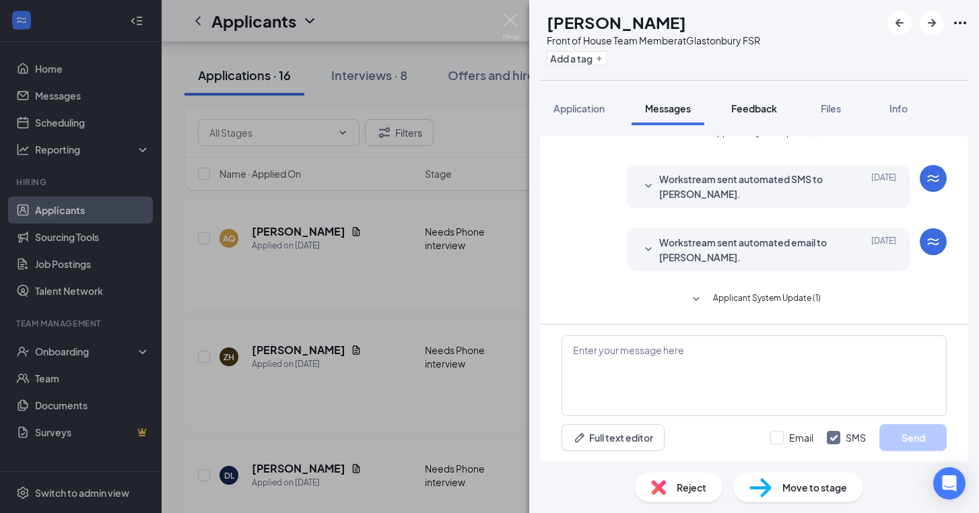
click at [758, 106] on span "Feedback" at bounding box center [755, 108] width 46 height 12
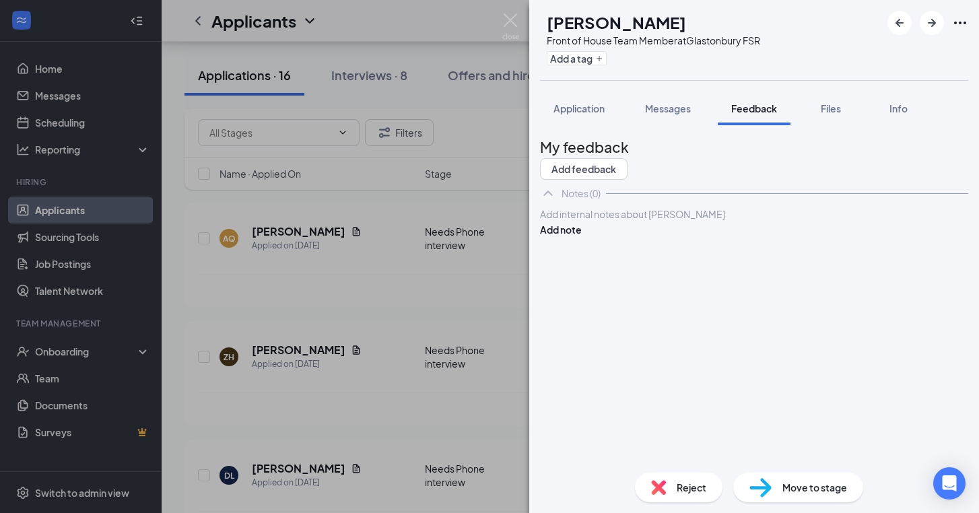
click at [340, 369] on div "ZH [PERSON_NAME] Front of House Team Member at Glastonbury FSR Add a tag Applic…" at bounding box center [489, 256] width 979 height 513
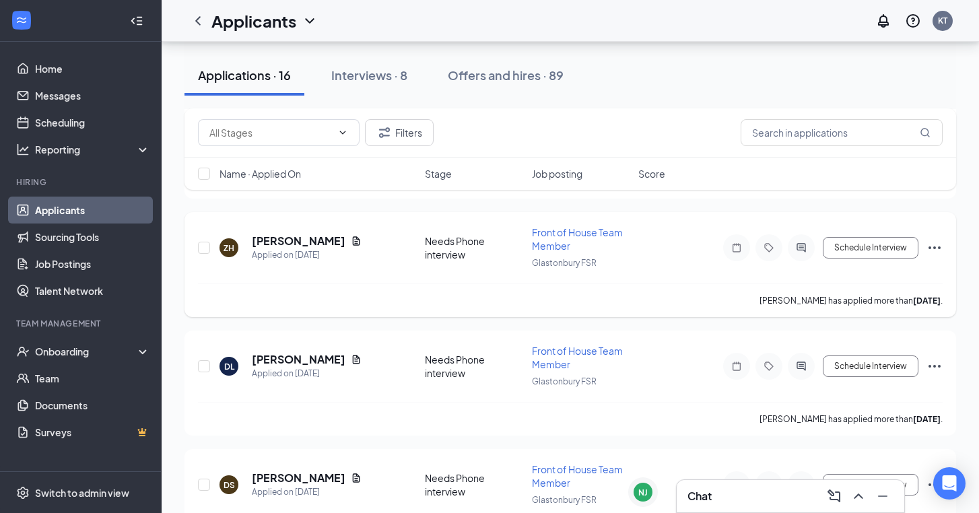
scroll to position [715, 0]
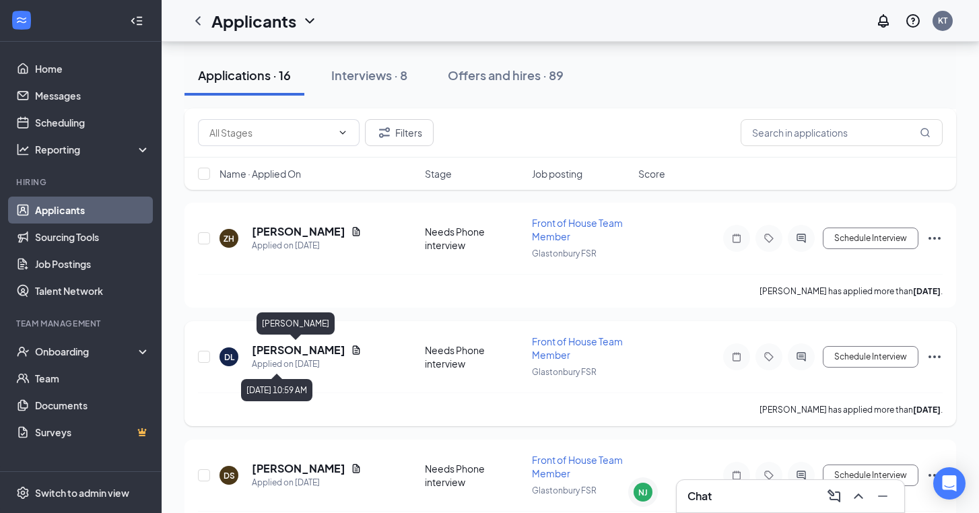
click at [305, 353] on h5 "[PERSON_NAME]" at bounding box center [299, 350] width 94 height 15
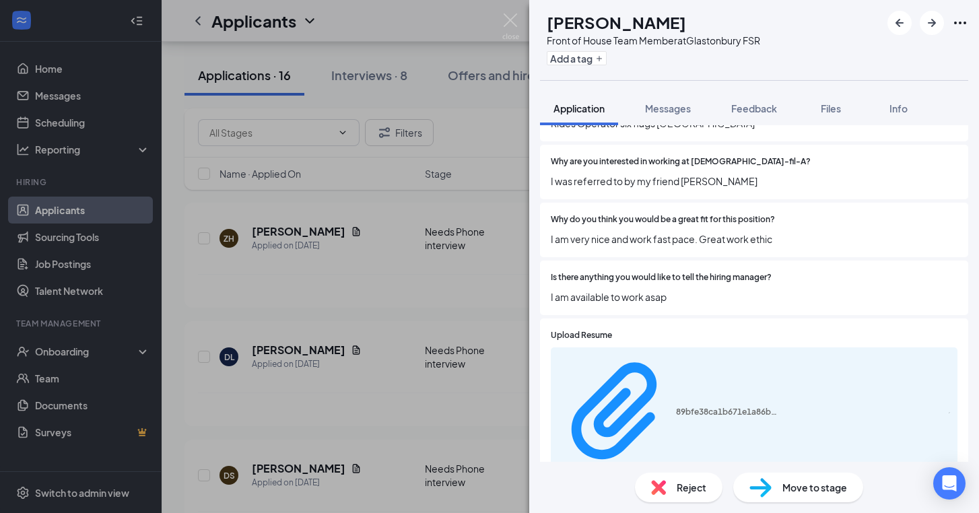
scroll to position [587, 0]
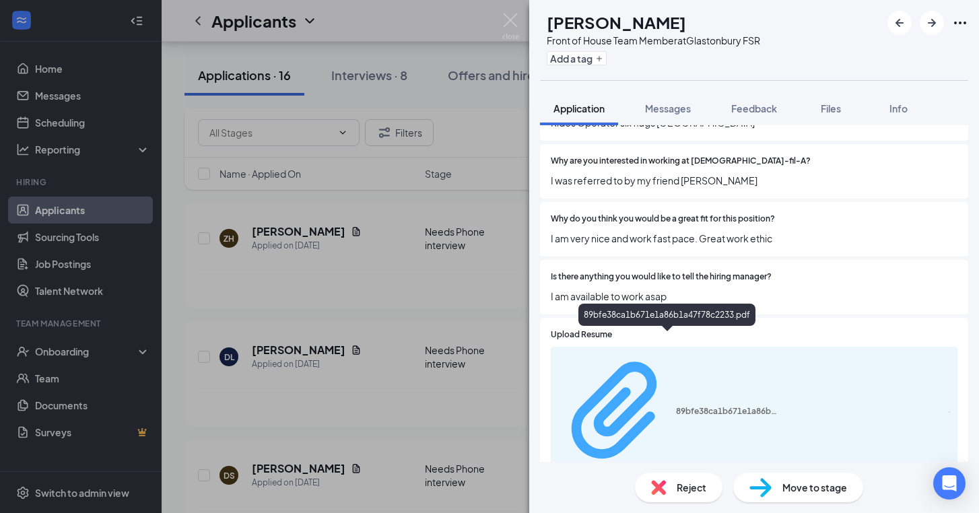
click at [676, 406] on div "89bfe38ca1b671e1a86b1a47f78c2233.pdf" at bounding box center [726, 411] width 101 height 11
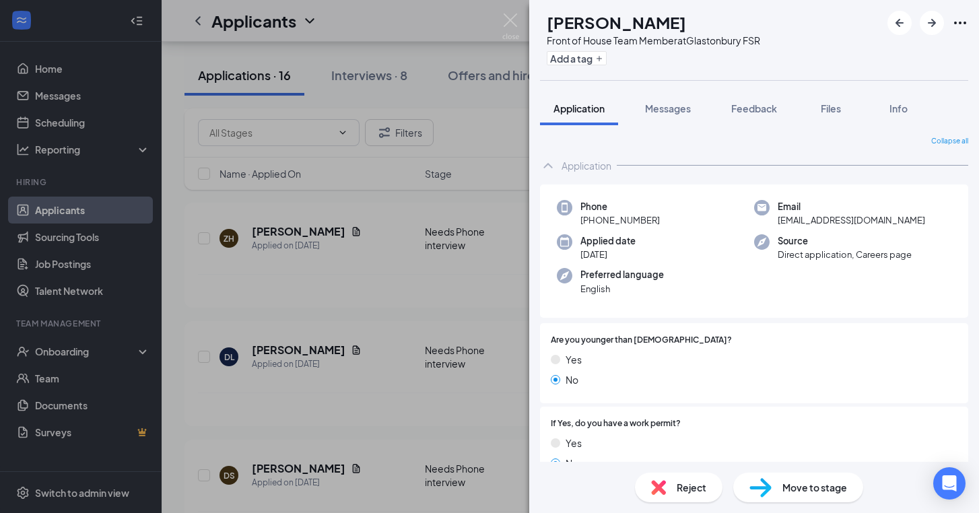
scroll to position [0, 0]
click at [746, 107] on span "Feedback" at bounding box center [755, 108] width 46 height 12
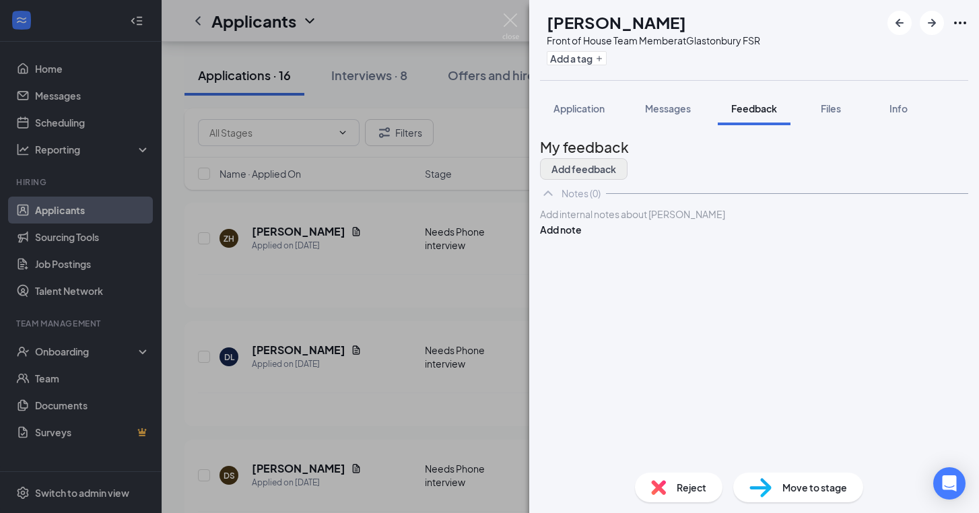
click at [628, 166] on button "Add feedback" at bounding box center [584, 169] width 88 height 22
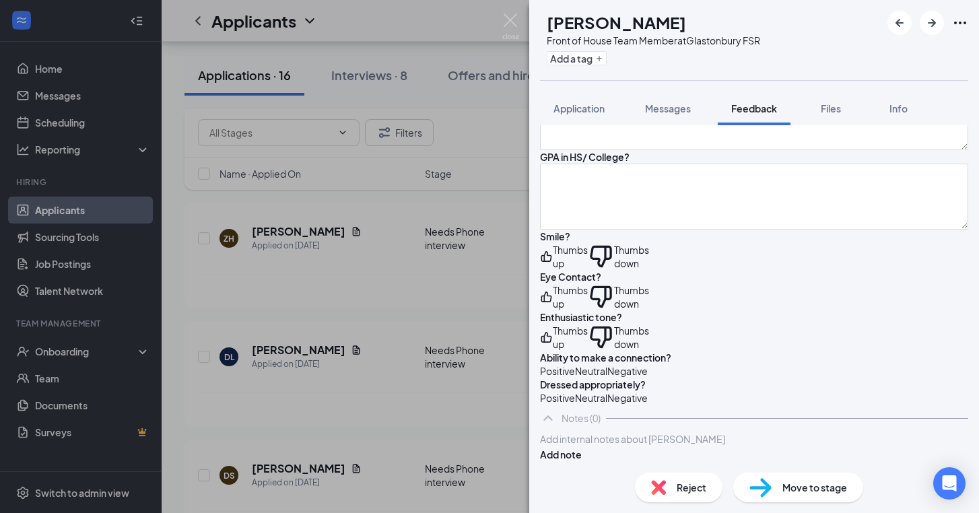
scroll to position [945, 0]
click at [627, 150] on textarea at bounding box center [754, 117] width 428 height 66
drag, startPoint x: 881, startPoint y: 209, endPoint x: 787, endPoint y: 209, distance: 93.6
click at [787, 150] on textarea "Seeking full-time. Interested in either FOH or BOH. Open availability" at bounding box center [754, 117] width 428 height 66
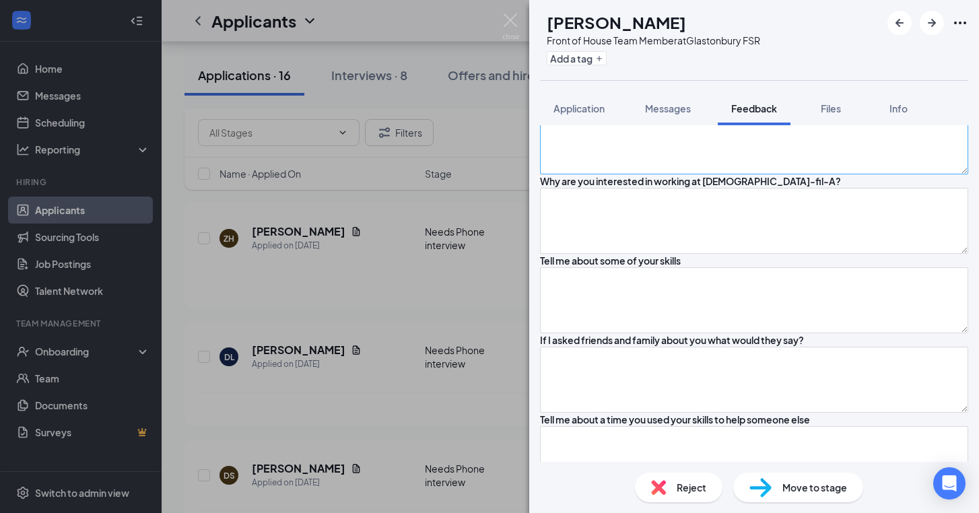
scroll to position [249, 0]
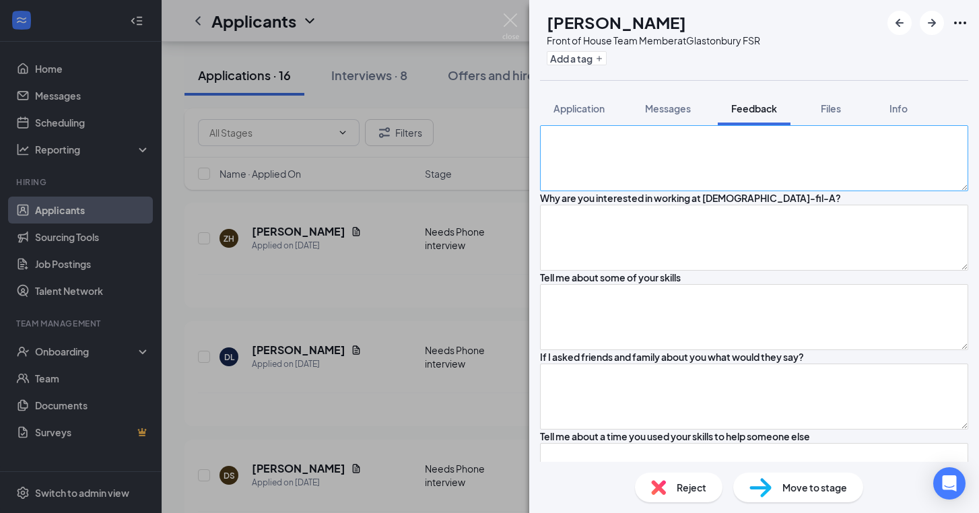
type textarea "Seeking full-time. Interested in either FOH or BOH. Morning through afternoon."
click at [719, 191] on textarea at bounding box center [754, 158] width 428 height 66
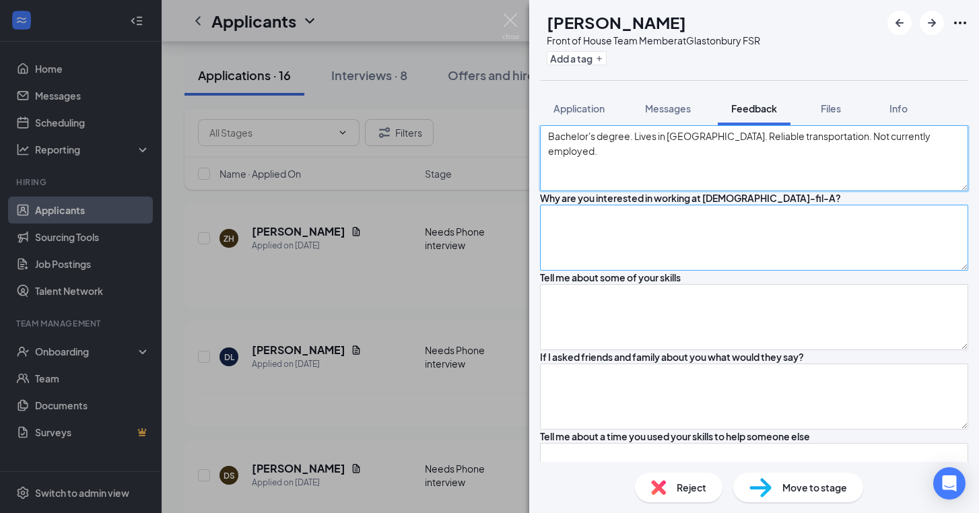
type textarea "Bachelor's degree. Lives in [GEOGRAPHIC_DATA]. Reliable transportation. Not cur…"
click at [786, 271] on textarea at bounding box center [754, 238] width 428 height 66
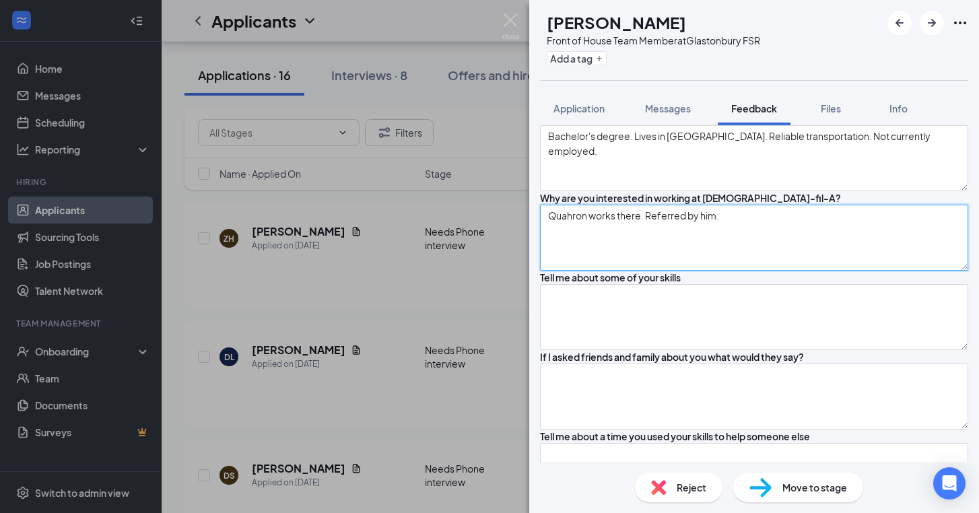
type textarea "Quahron works there. Referred by him."
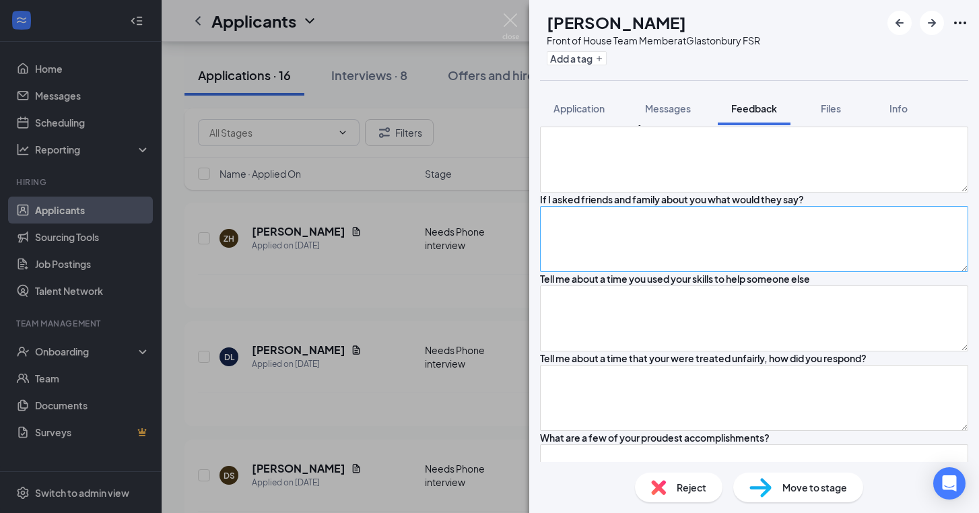
scroll to position [398, 0]
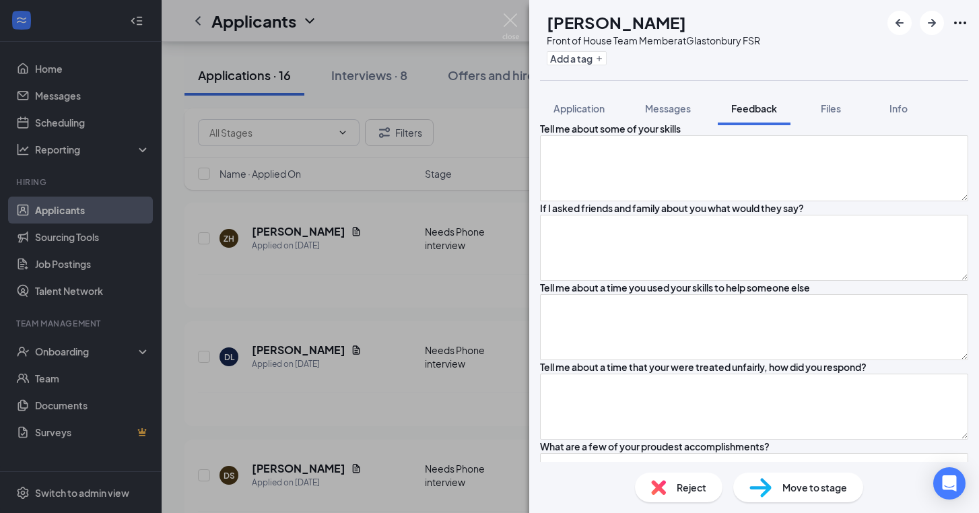
drag, startPoint x: 773, startPoint y: 179, endPoint x: 496, endPoint y: 163, distance: 277.3
click at [496, 163] on div "[PERSON_NAME] Front of House Team Member at Glastonbury FSR Add a tag Applicati…" at bounding box center [489, 256] width 979 height 513
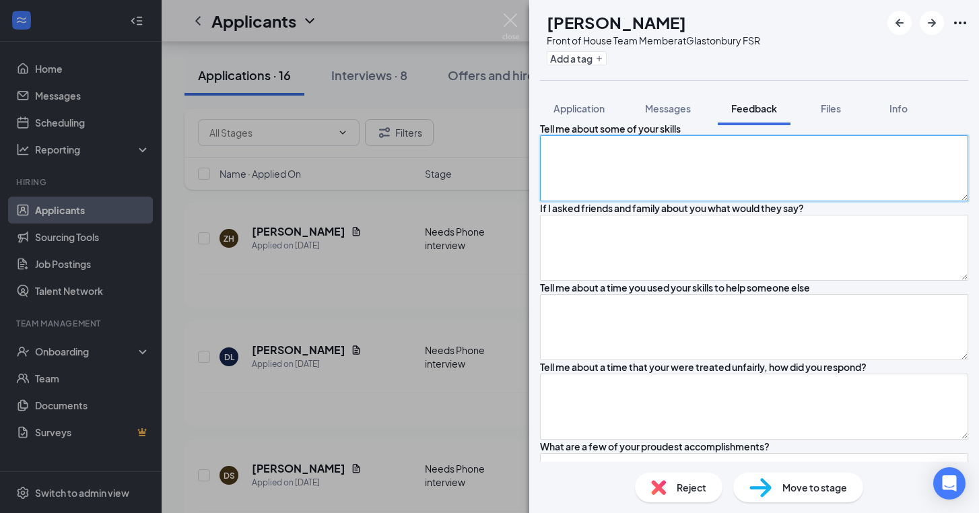
click at [639, 201] on textarea at bounding box center [754, 168] width 428 height 66
type textarea "Customer service, patient, engagement, detail-orientation."
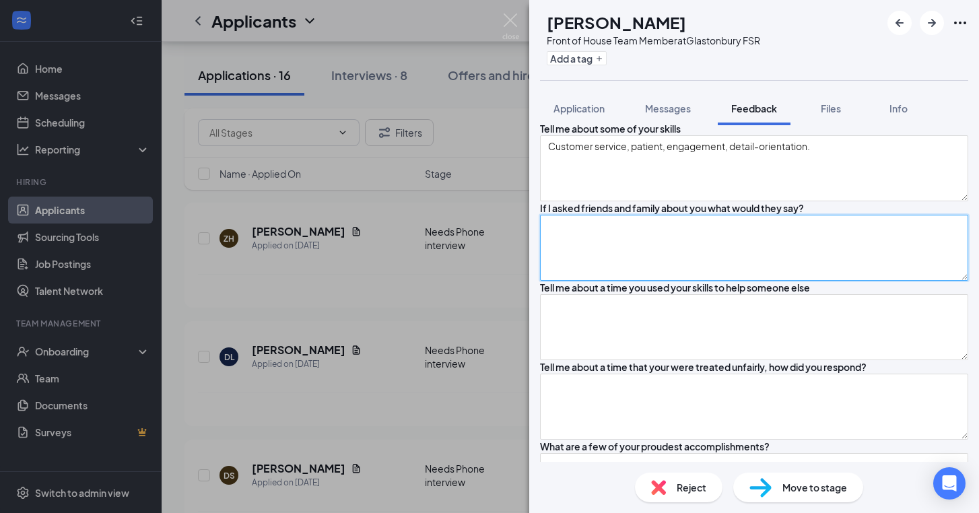
click at [720, 281] on textarea at bounding box center [754, 248] width 428 height 66
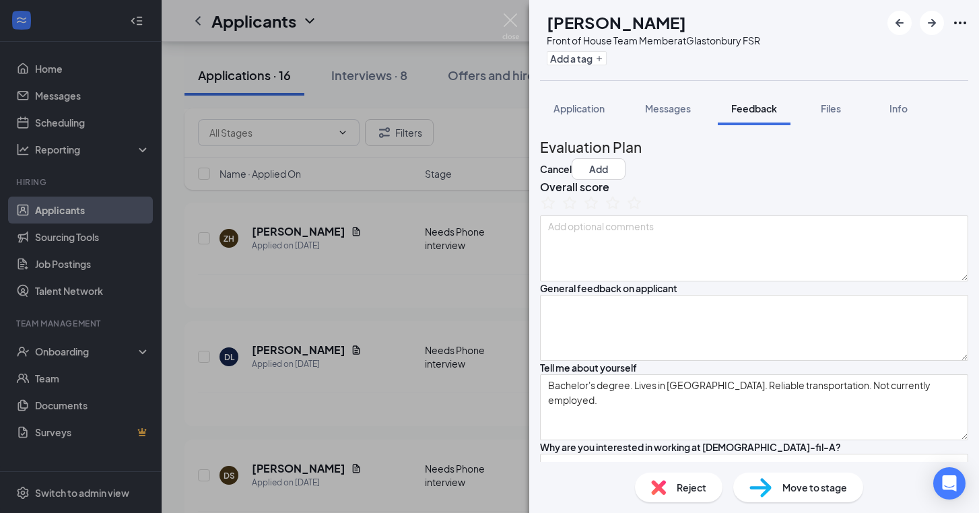
scroll to position [0, 0]
type textarea "Good work ethic."
click at [622, 212] on icon "StarBorder" at bounding box center [613, 203] width 18 height 18
click at [626, 158] on button "Add" at bounding box center [599, 169] width 54 height 22
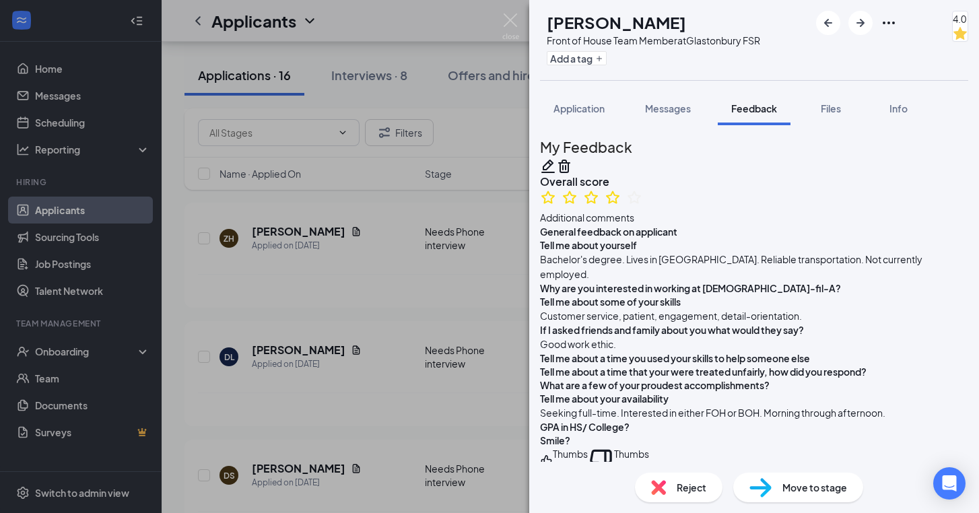
click at [788, 492] on span "Move to stage" at bounding box center [815, 487] width 65 height 15
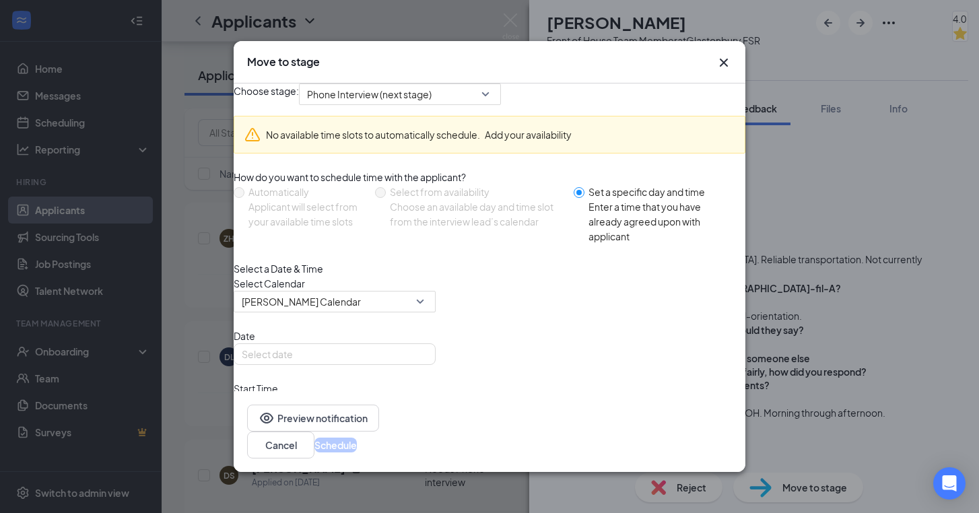
type input "[DATE]"
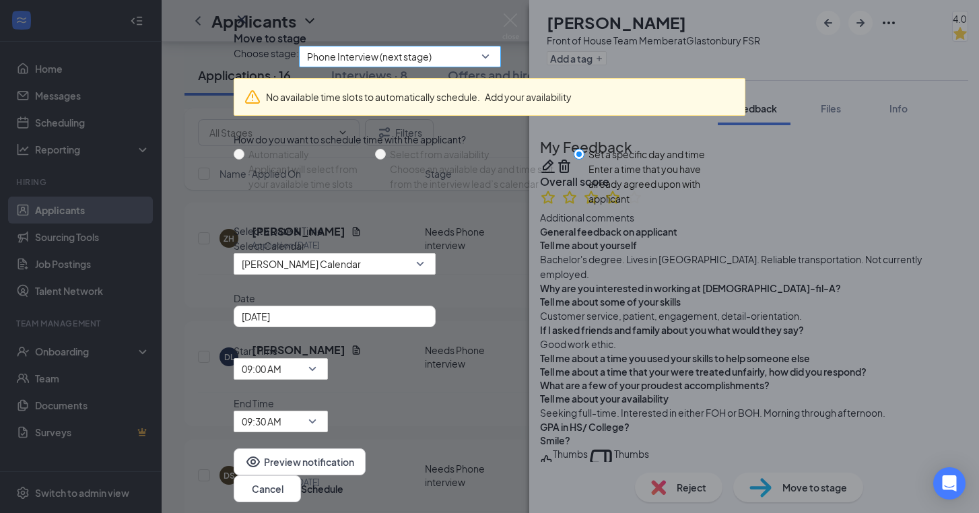
click at [432, 67] on span "Phone Interview (next stage)" at bounding box center [369, 56] width 125 height 20
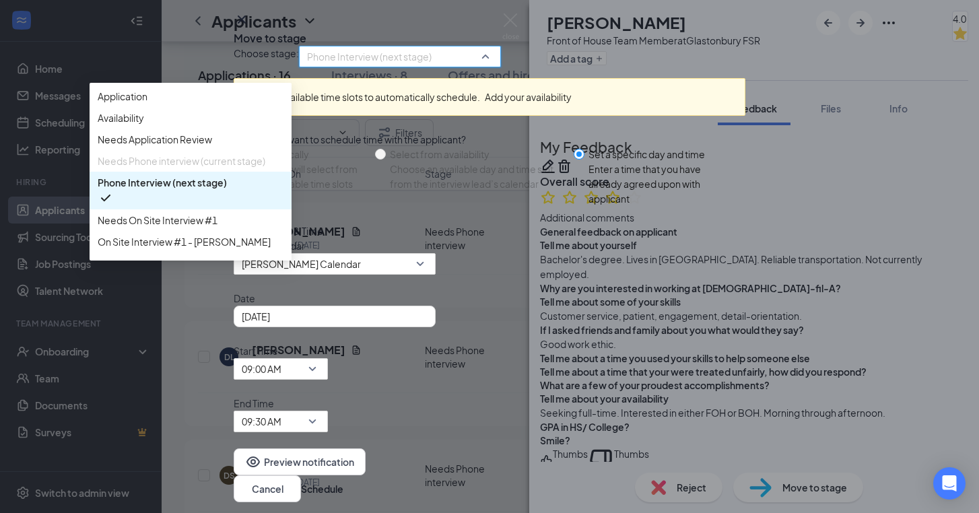
scroll to position [80, 0]
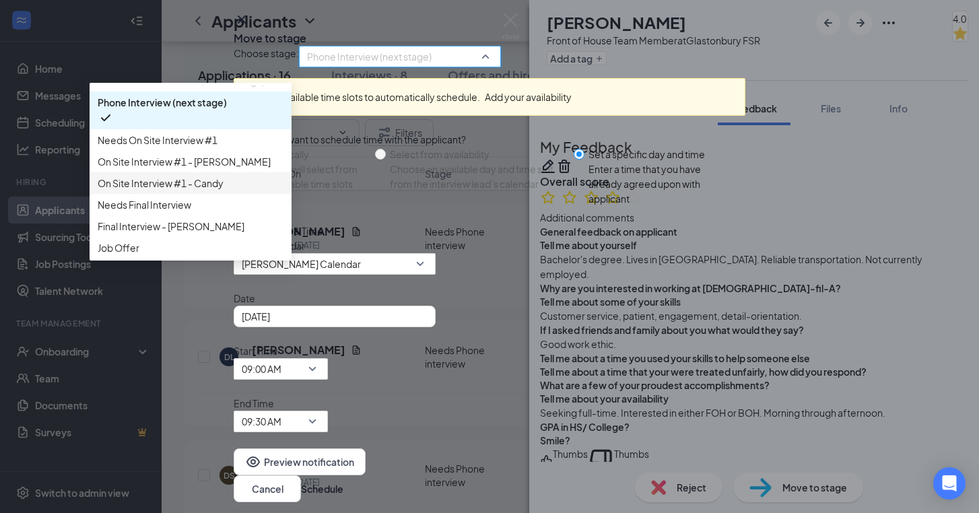
click at [292, 194] on div "On Site Interview #1 - Candy" at bounding box center [191, 183] width 202 height 22
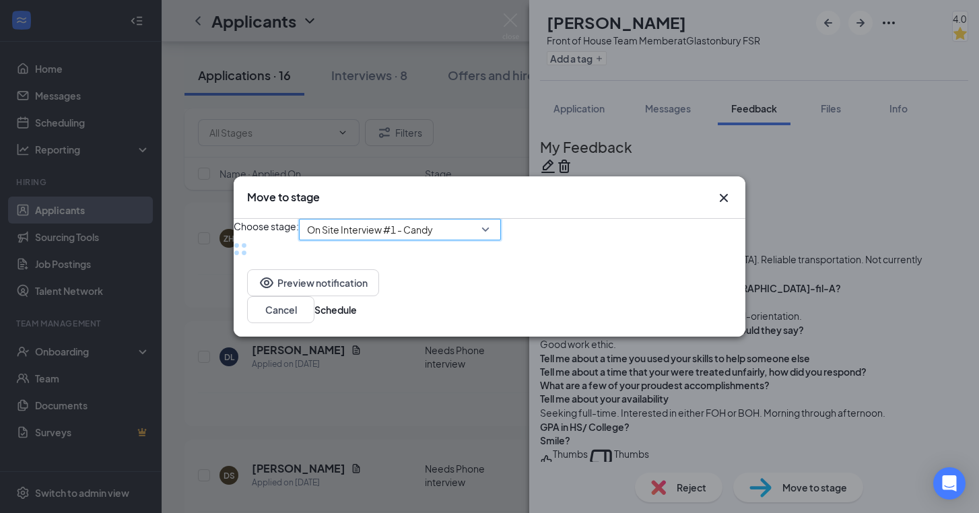
click at [247, 256] on div at bounding box center [240, 249] width 13 height 13
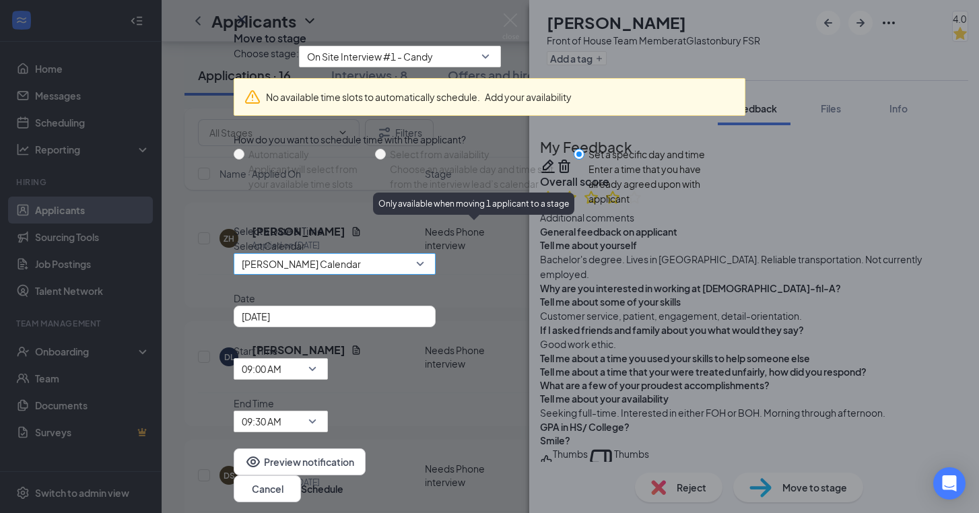
scroll to position [46, 0]
click at [416, 290] on span "[PERSON_NAME] Calendar" at bounding box center [329, 272] width 174 height 36
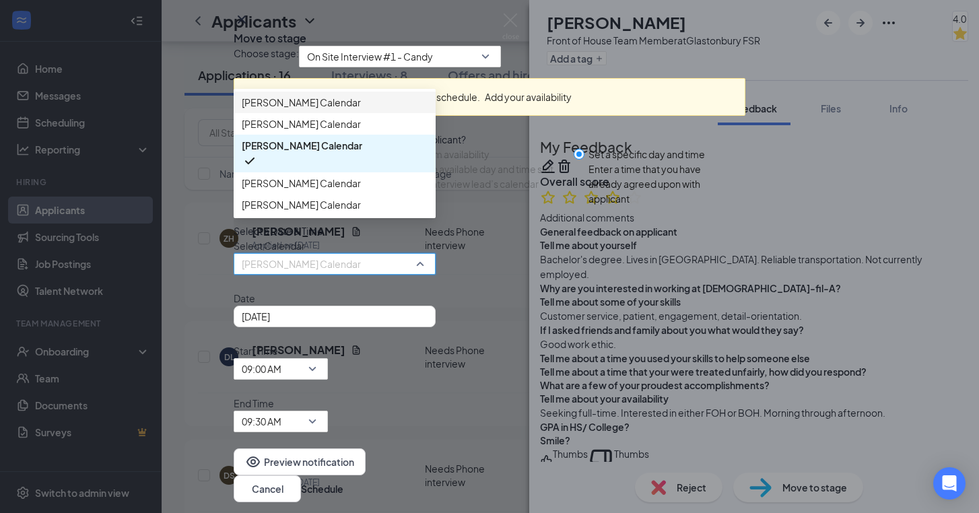
click at [374, 110] on span "[PERSON_NAME] Calendar" at bounding box center [335, 102] width 186 height 15
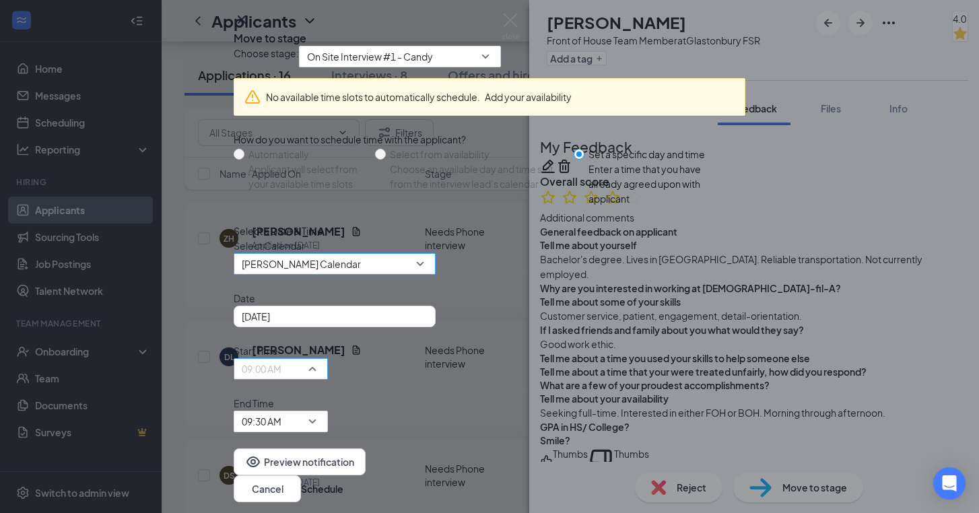
click at [320, 368] on span "09:00 AM" at bounding box center [281, 369] width 78 height 20
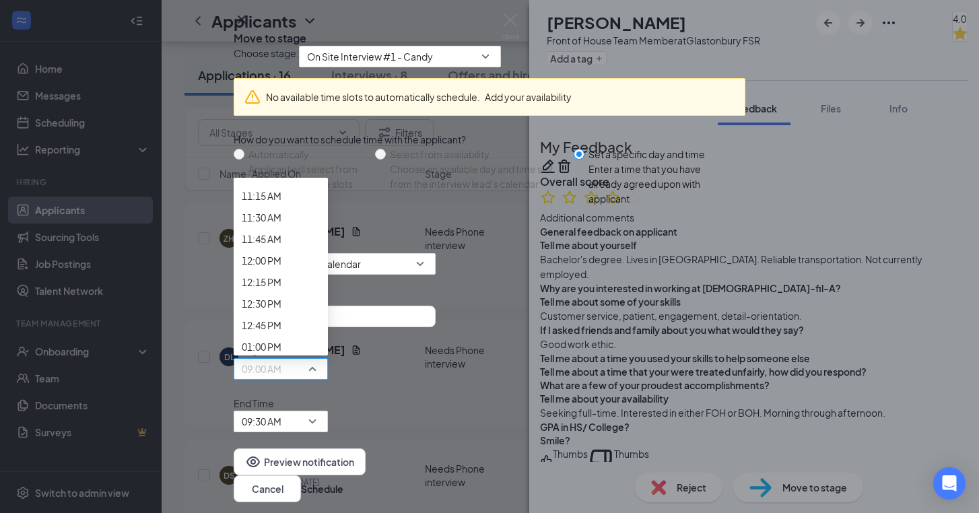
scroll to position [982, 0]
click at [428, 324] on div "[DATE]" at bounding box center [335, 316] width 186 height 15
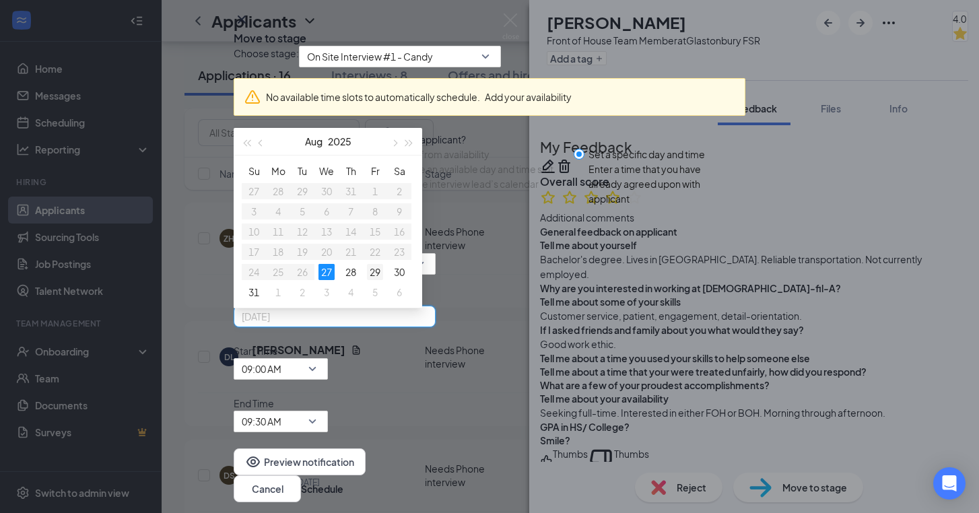
type input "[DATE]"
click at [383, 280] on div "29" at bounding box center [375, 272] width 16 height 16
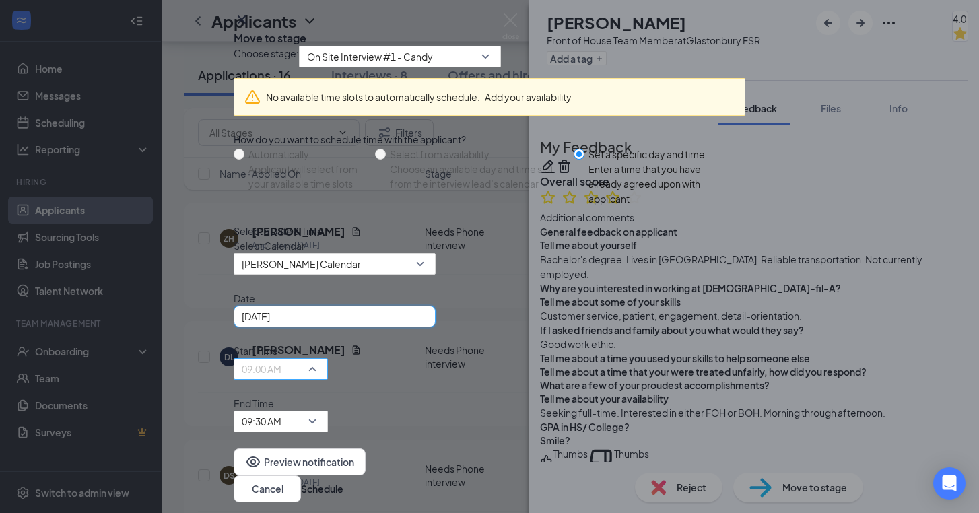
click at [320, 366] on span "09:00 AM" at bounding box center [281, 369] width 78 height 20
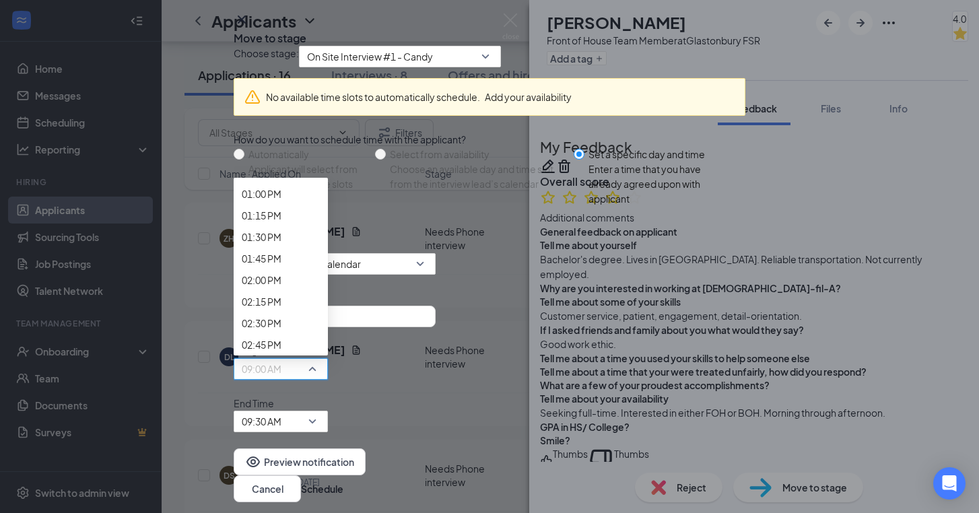
scroll to position [1135, 0]
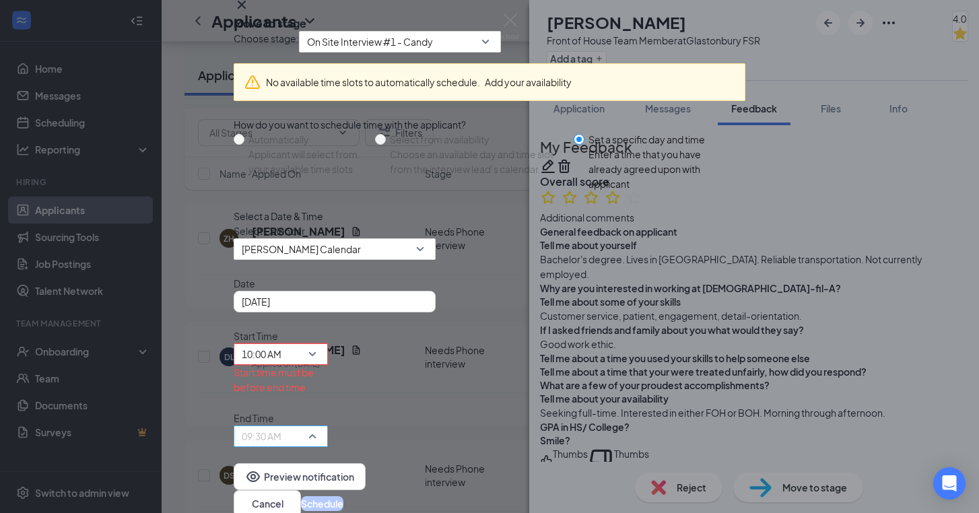
click at [311, 426] on input "search" at bounding box center [276, 436] width 69 height 20
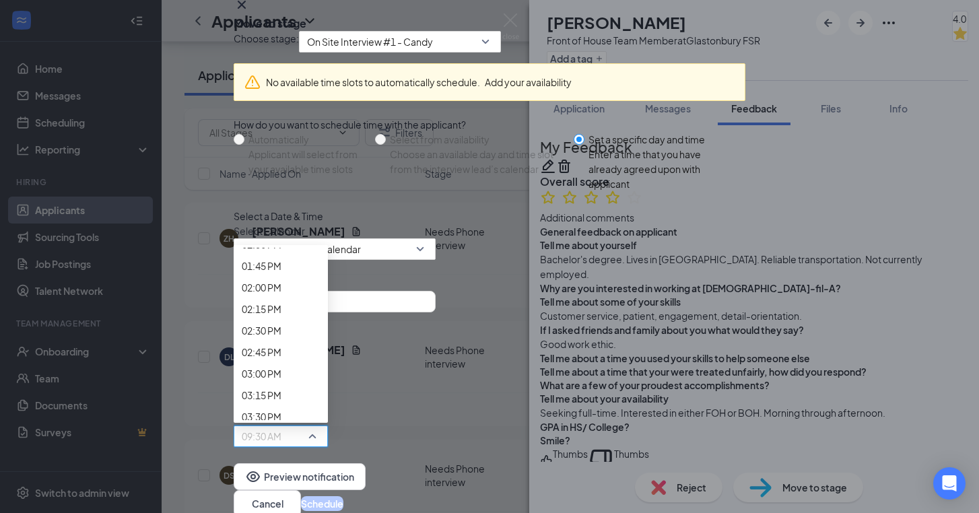
scroll to position [1203, 0]
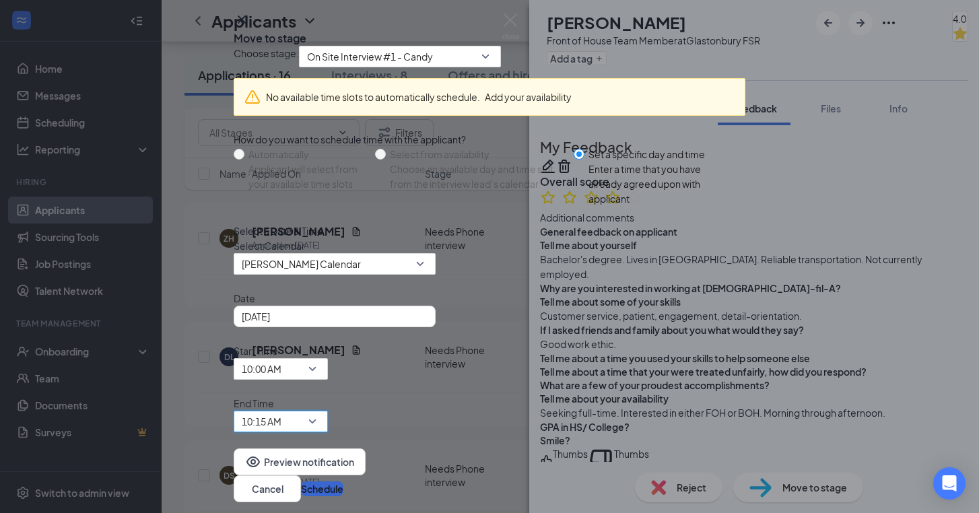
click at [344, 482] on button "Schedule" at bounding box center [322, 489] width 42 height 15
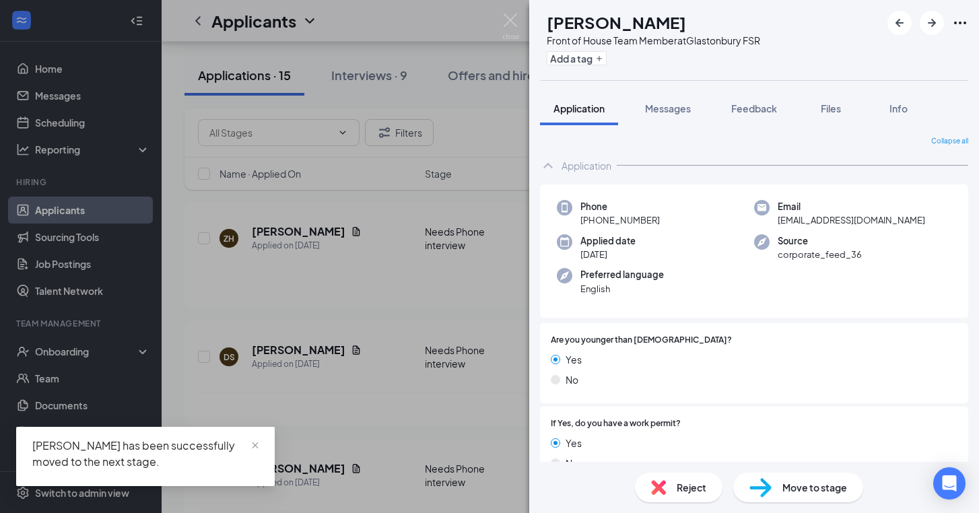
click at [410, 287] on div "DS [PERSON_NAME] Front of House Team Member at [GEOGRAPHIC_DATA] Add a tag Appl…" at bounding box center [489, 256] width 979 height 513
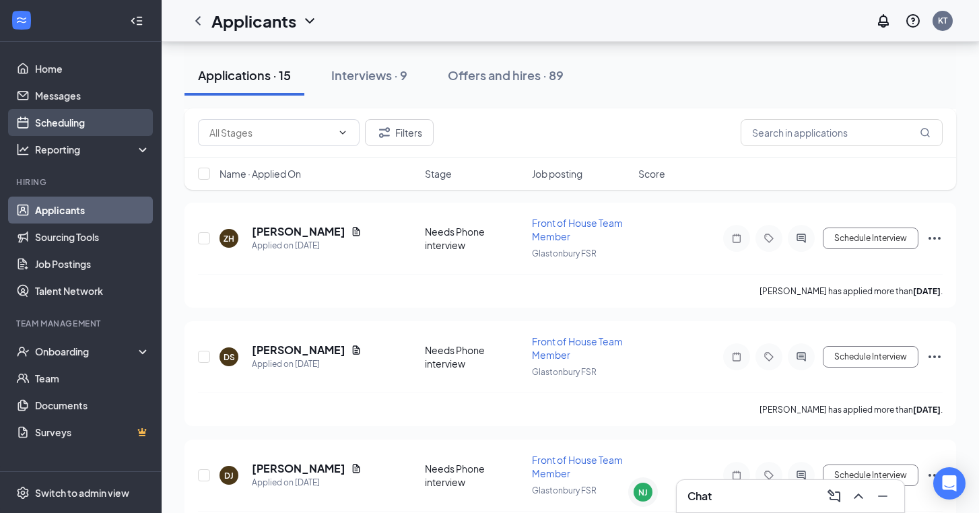
click at [84, 126] on link "Scheduling" at bounding box center [92, 122] width 115 height 27
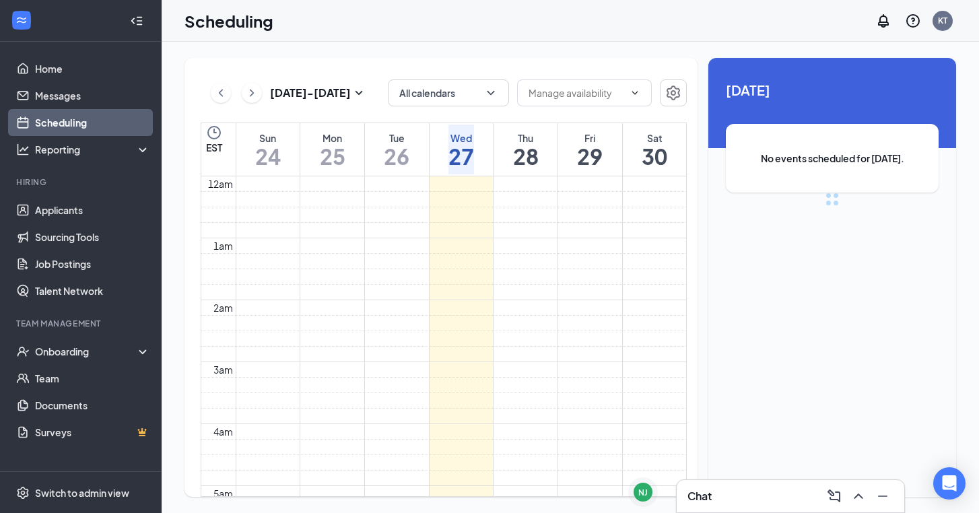
scroll to position [662, 0]
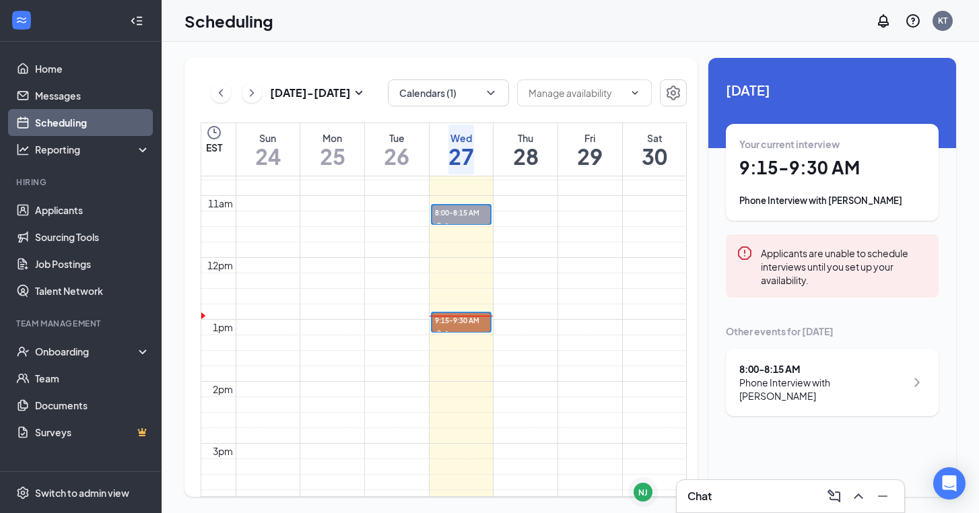
click at [461, 313] on span "9:15-9:30 AM" at bounding box center [461, 319] width 58 height 13
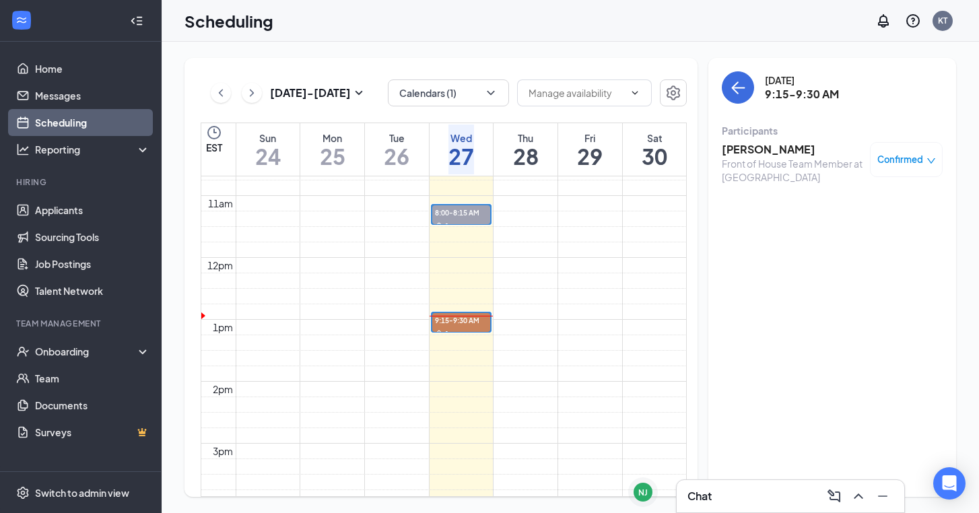
click at [768, 143] on h3 "[PERSON_NAME]" at bounding box center [792, 149] width 141 height 15
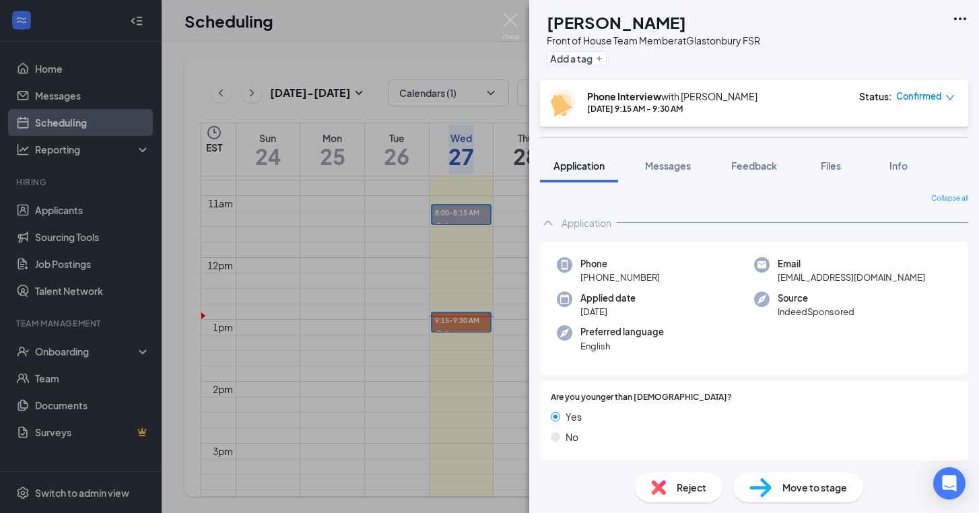
click at [448, 29] on div "KY [PERSON_NAME] Front of House Team Member at [GEOGRAPHIC_DATA] Add a tag Phon…" at bounding box center [489, 256] width 979 height 513
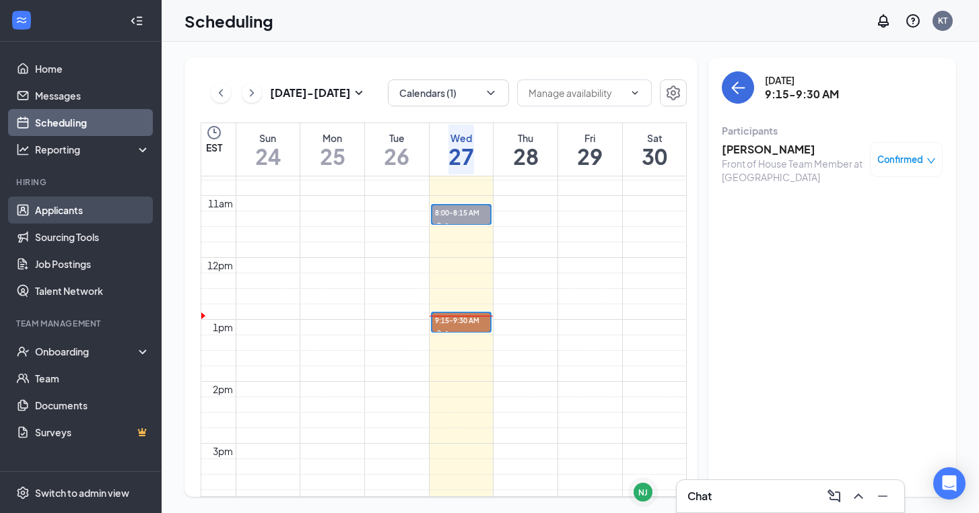
click at [87, 212] on link "Applicants" at bounding box center [92, 210] width 115 height 27
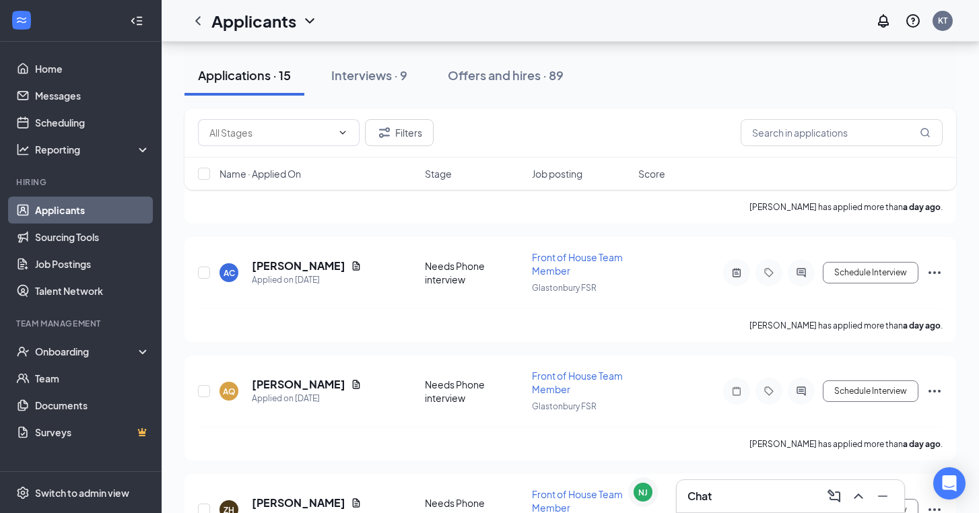
scroll to position [458, 0]
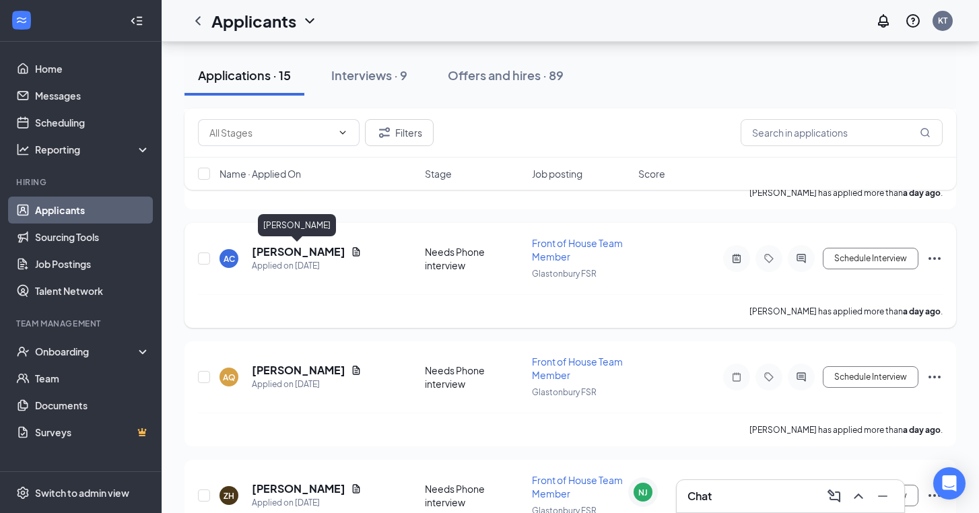
click at [304, 254] on h5 "[PERSON_NAME]" at bounding box center [299, 252] width 94 height 15
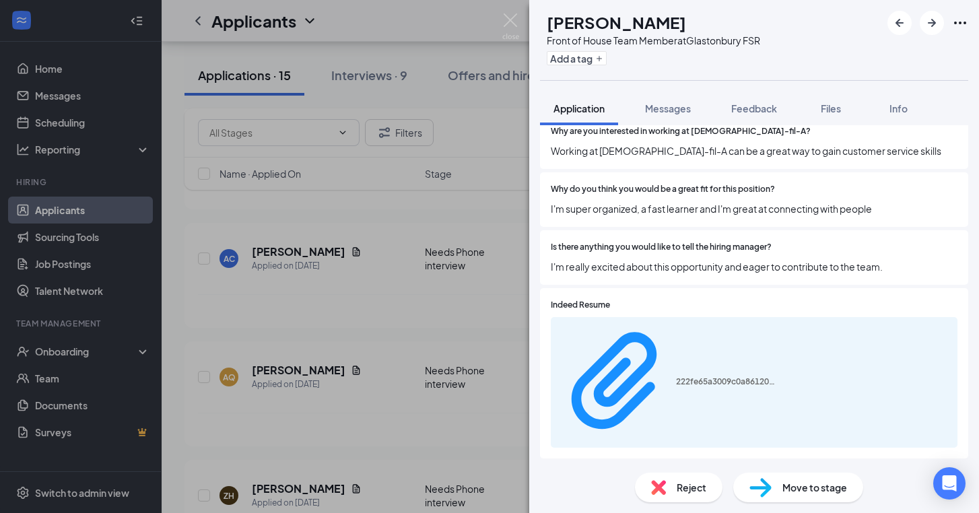
scroll to position [603, 0]
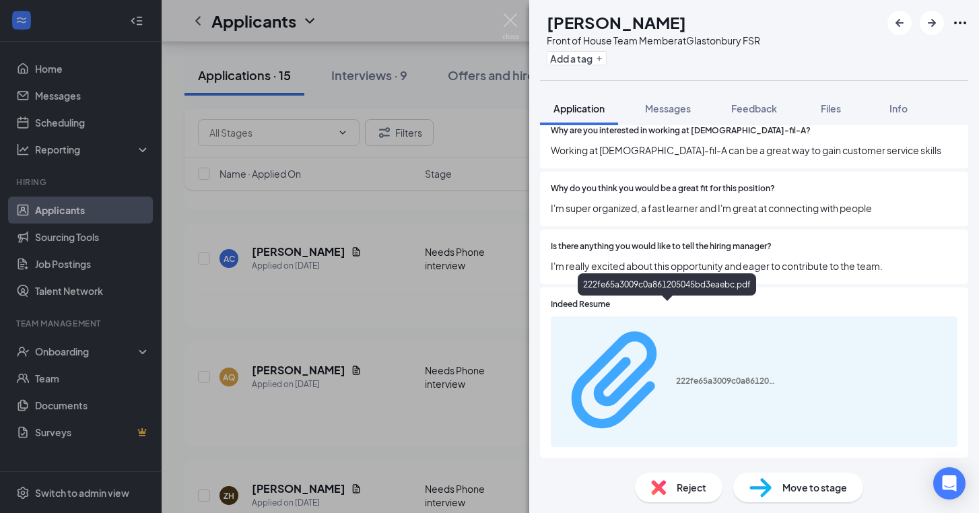
click at [692, 376] on div "222fe65a3009c0a861205045bd3eaebc.pdf" at bounding box center [726, 381] width 101 height 11
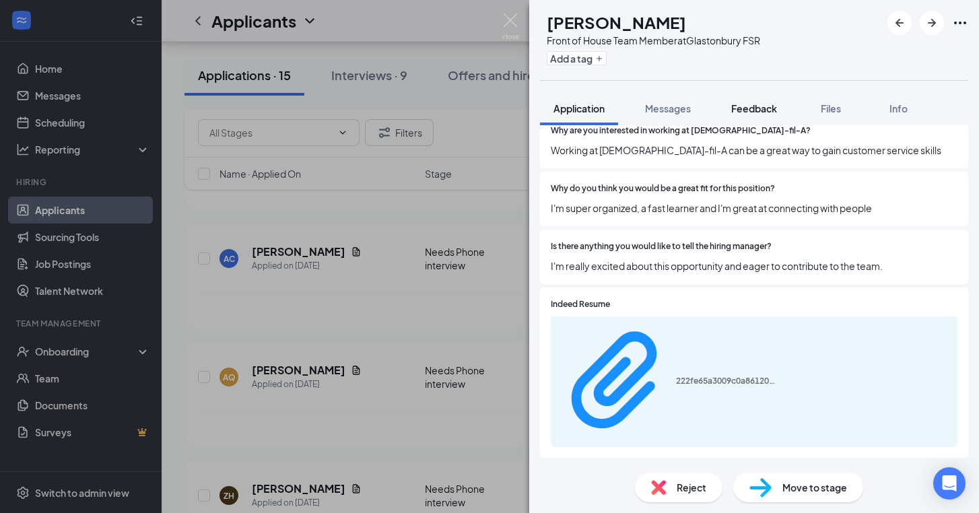
click at [744, 105] on span "Feedback" at bounding box center [755, 108] width 46 height 12
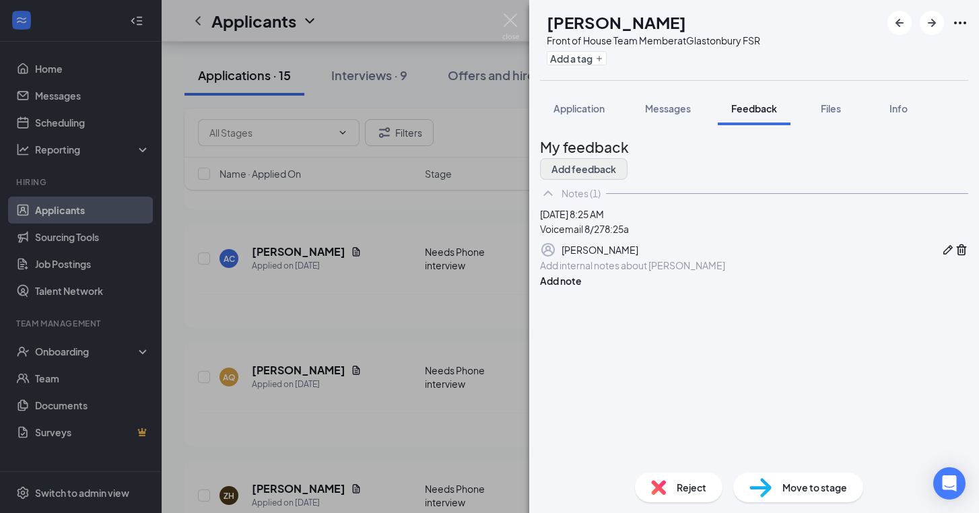
click at [628, 158] on button "Add feedback" at bounding box center [584, 169] width 88 height 22
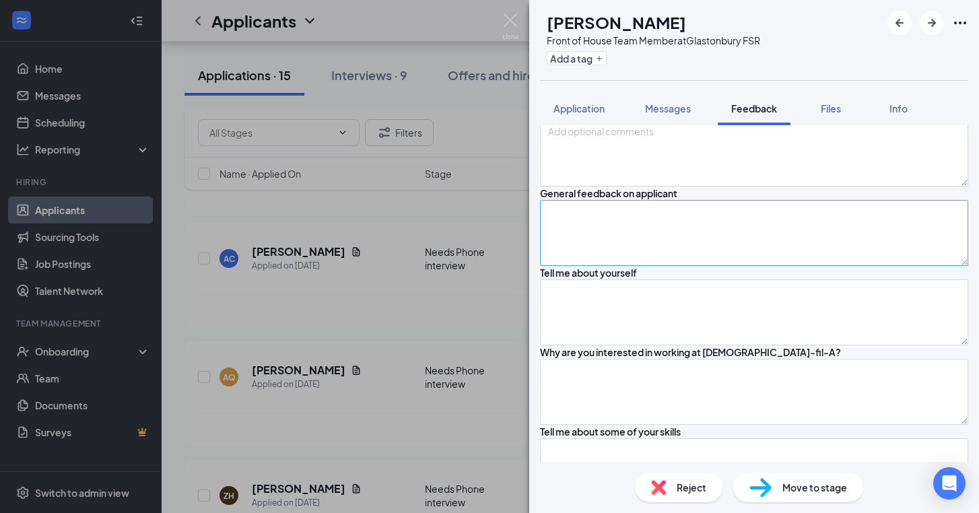
scroll to position [98, 0]
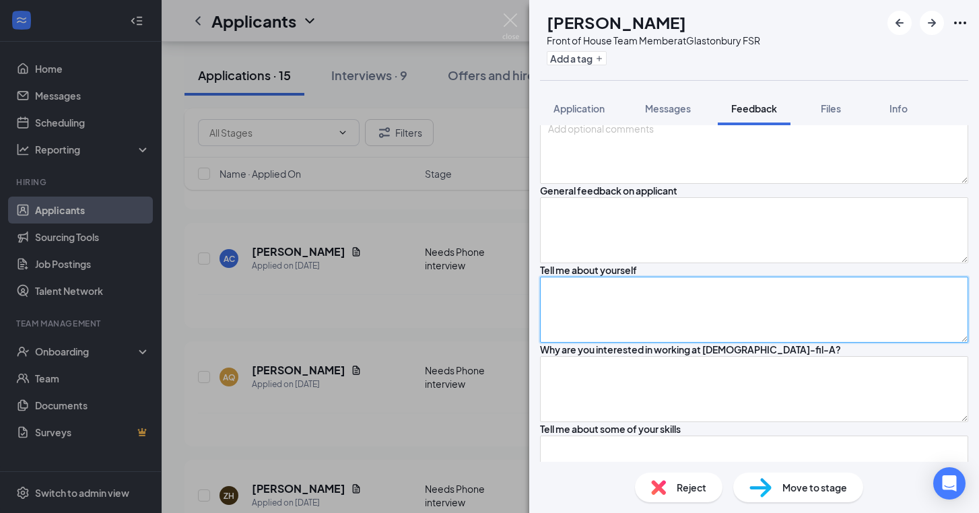
click at [719, 343] on textarea at bounding box center [754, 310] width 428 height 66
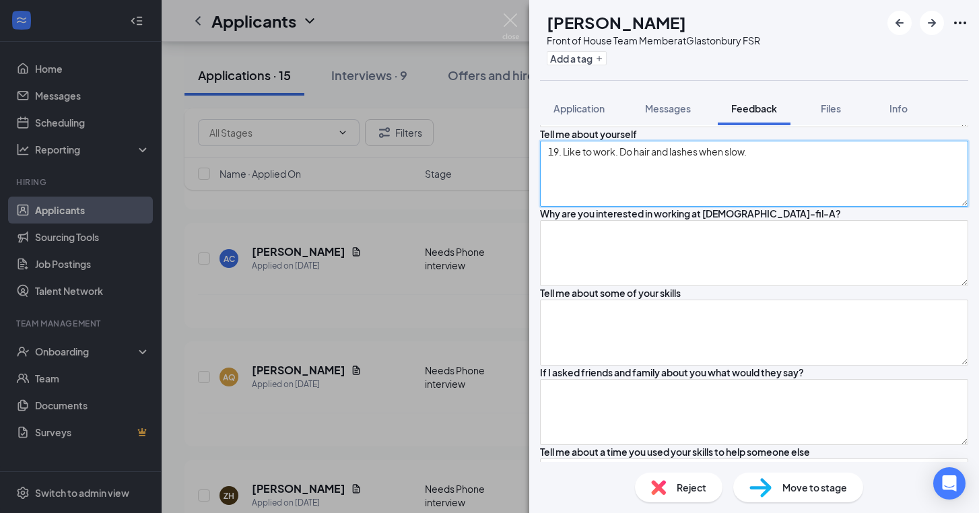
scroll to position [239, 0]
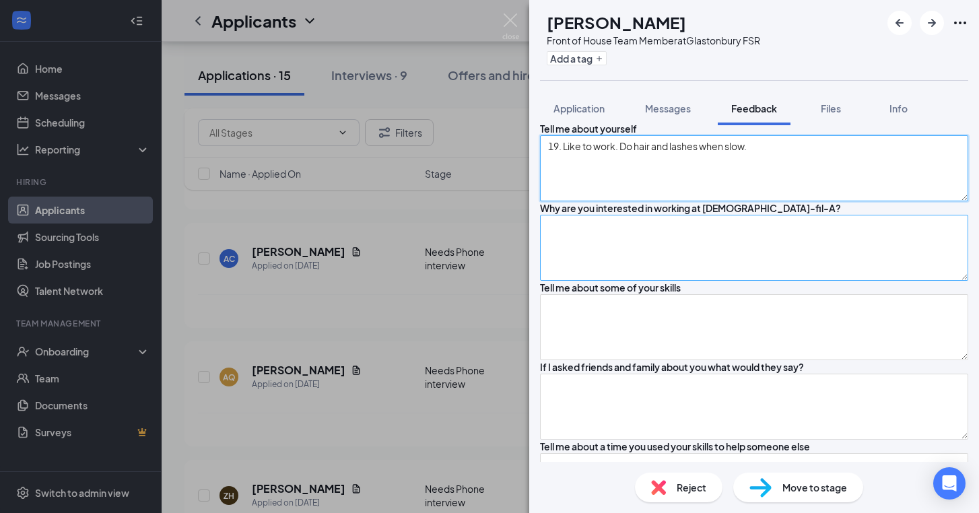
type textarea "19. Like to work. Do hair and lashes when slow."
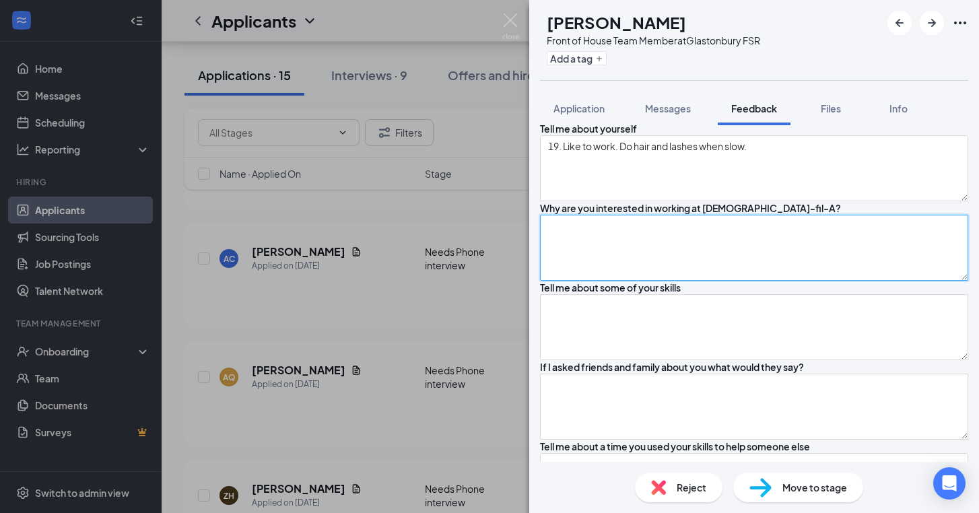
click at [722, 281] on textarea at bounding box center [754, 248] width 428 height 66
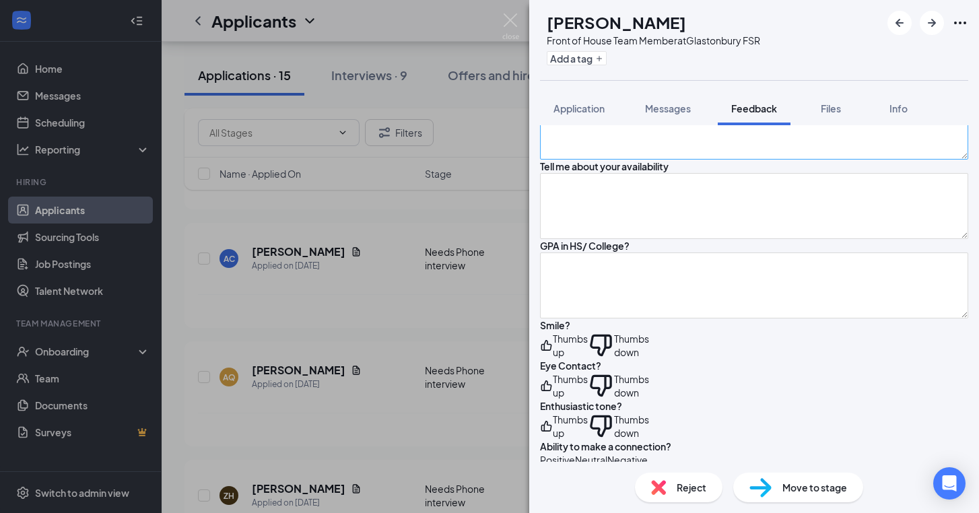
scroll to position [769, 0]
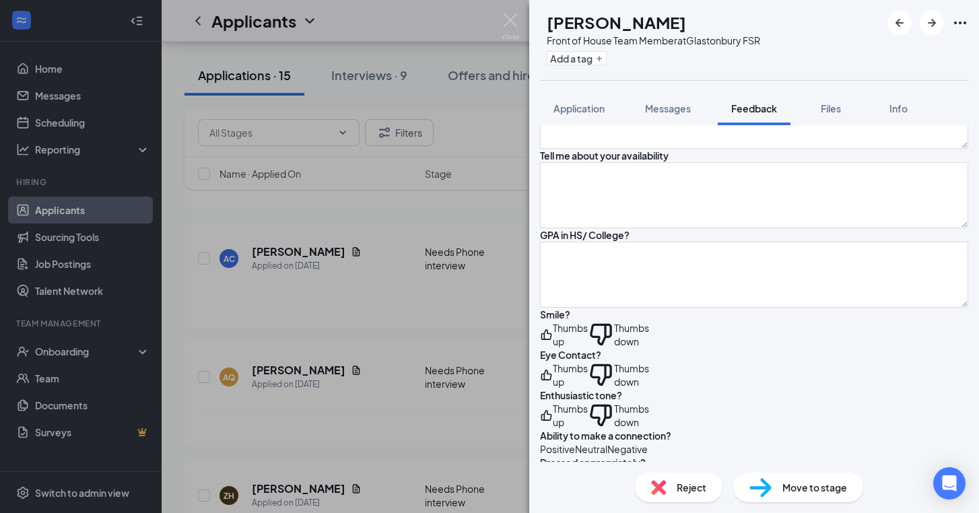
type textarea "Love to communicate w customers."
click at [721, 162] on div "Tell me about your availability" at bounding box center [754, 155] width 428 height 13
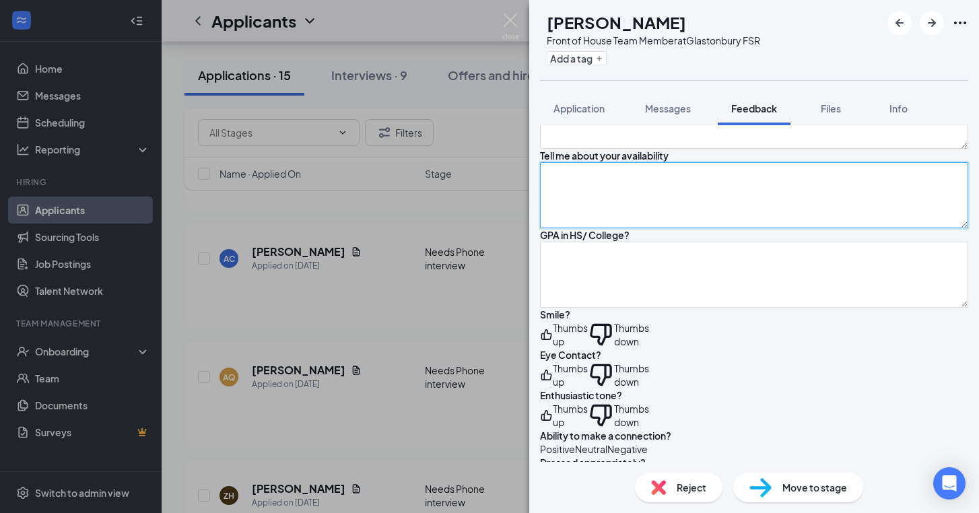
click at [701, 228] on textarea at bounding box center [754, 195] width 428 height 66
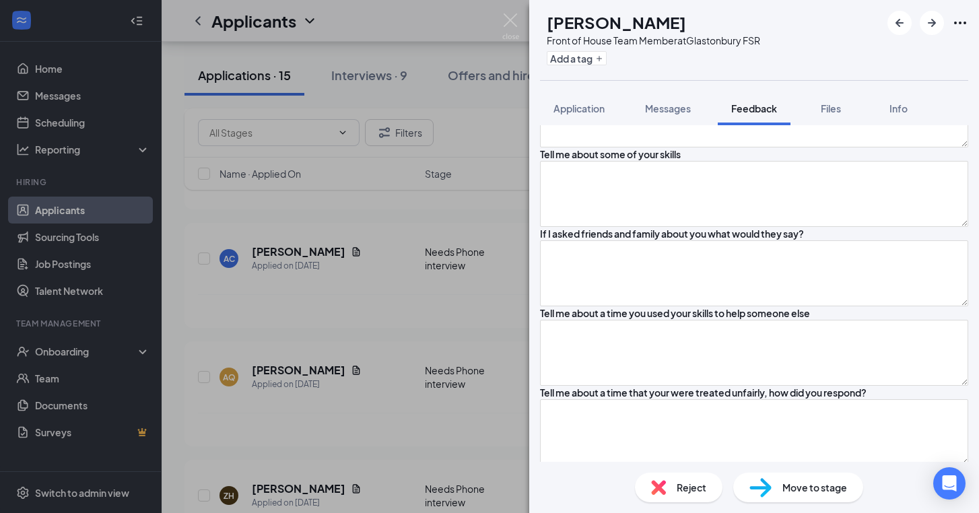
scroll to position [372, 0]
type textarea "Open availability. Seeking full-time."
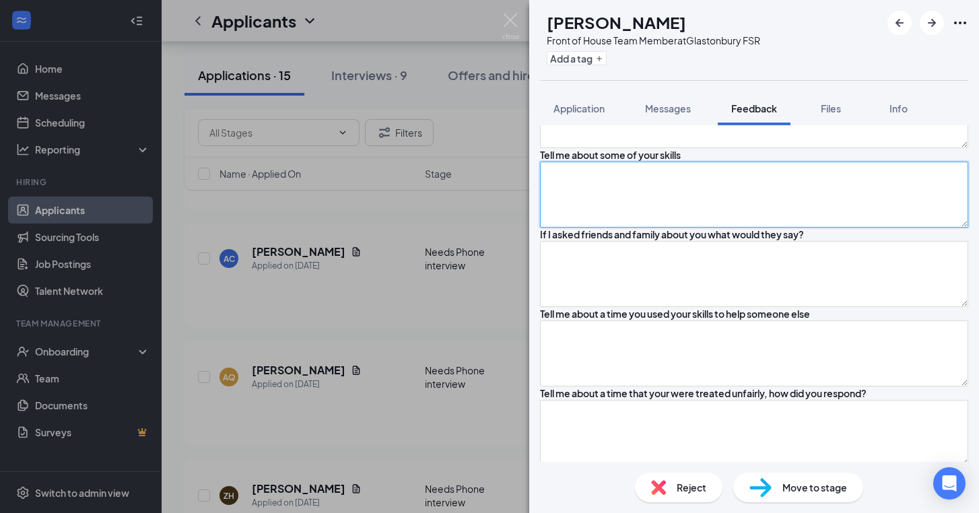
click at [743, 228] on textarea at bounding box center [754, 195] width 428 height 66
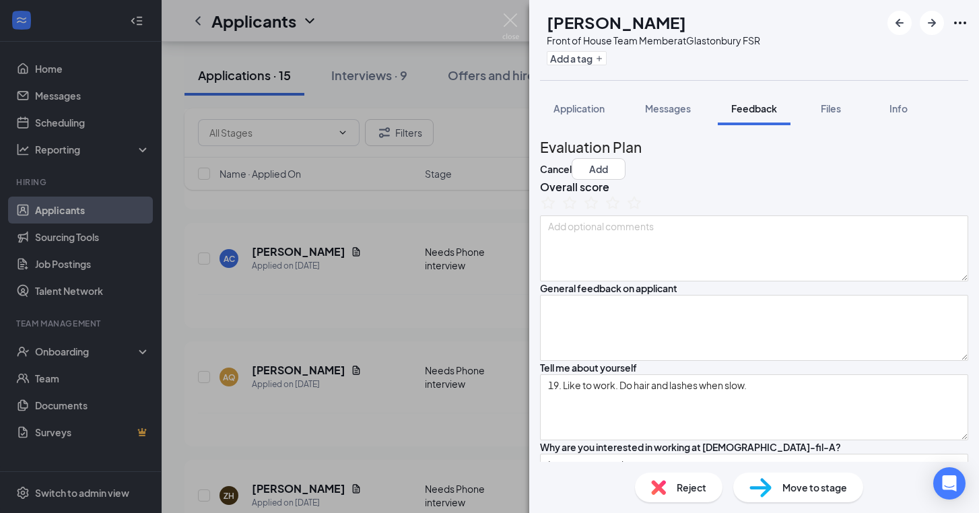
scroll to position [0, 0]
type textarea "Hair and babysitting."
click at [592, 216] on ul at bounding box center [591, 205] width 102 height 21
click at [577, 209] on icon "StarBorder" at bounding box center [569, 202] width 15 height 14
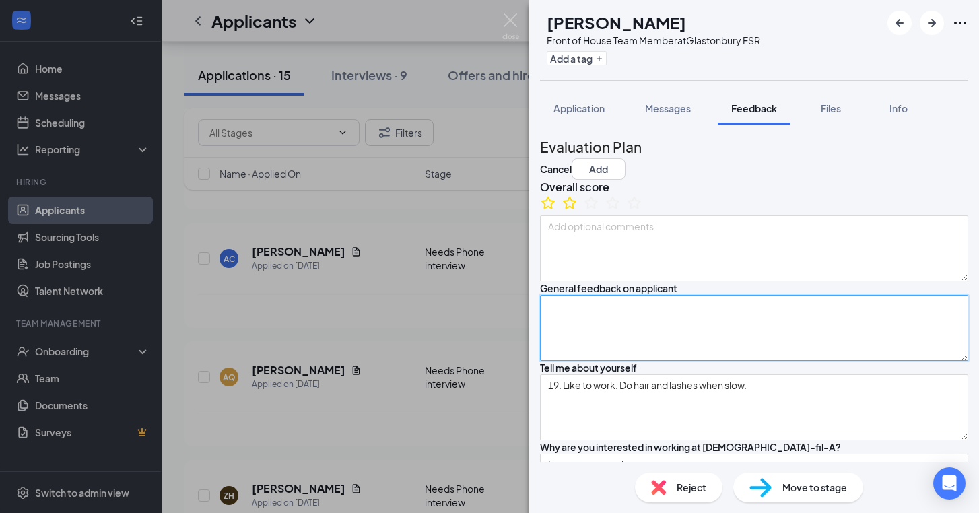
click at [624, 361] on textarea at bounding box center [754, 328] width 428 height 66
type textarea "Not personable."
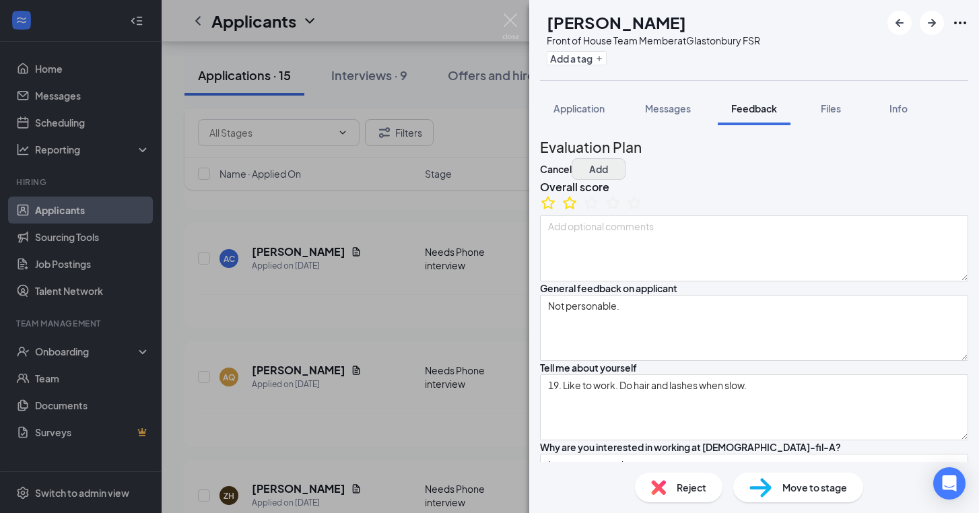
click at [626, 158] on button "Add" at bounding box center [599, 169] width 54 height 22
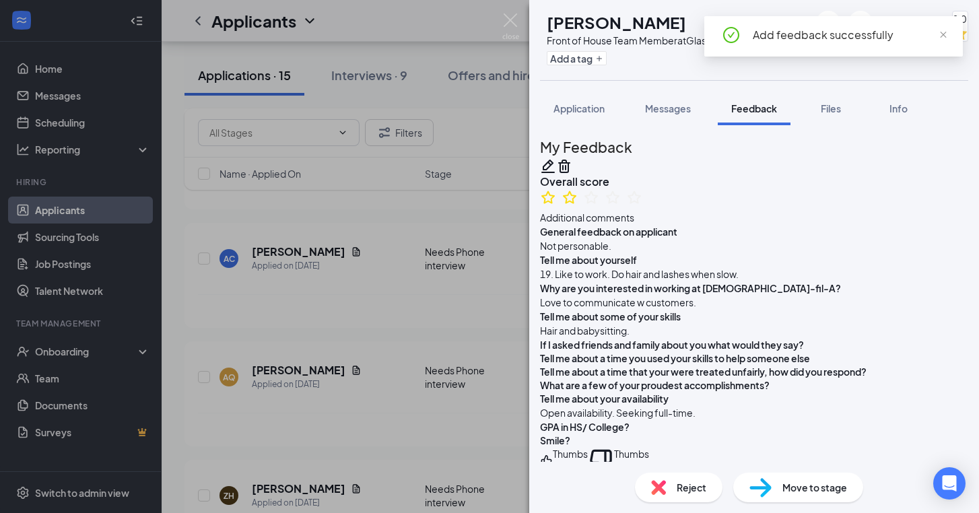
click at [688, 474] on div "Reject" at bounding box center [679, 488] width 88 height 30
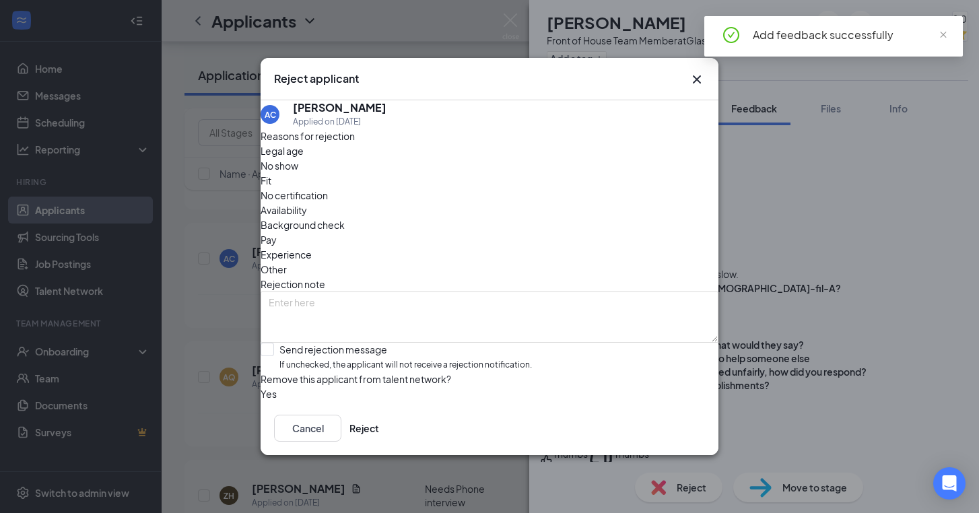
click at [430, 176] on div "Fit" at bounding box center [490, 180] width 458 height 15
click at [379, 439] on button "Reject" at bounding box center [365, 428] width 30 height 27
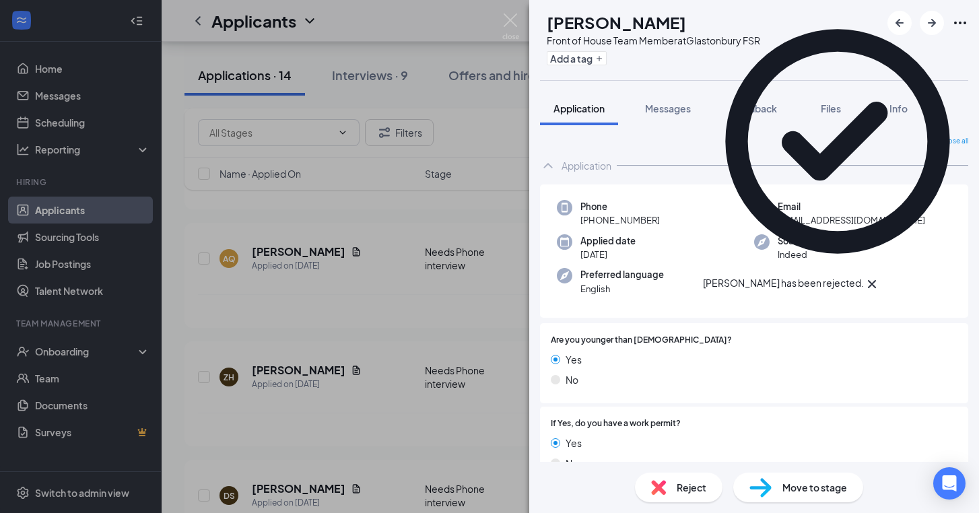
click at [365, 207] on div "AQ [PERSON_NAME] Front of House Team Member at Glastonbury FSR Add a tag Applic…" at bounding box center [489, 256] width 979 height 513
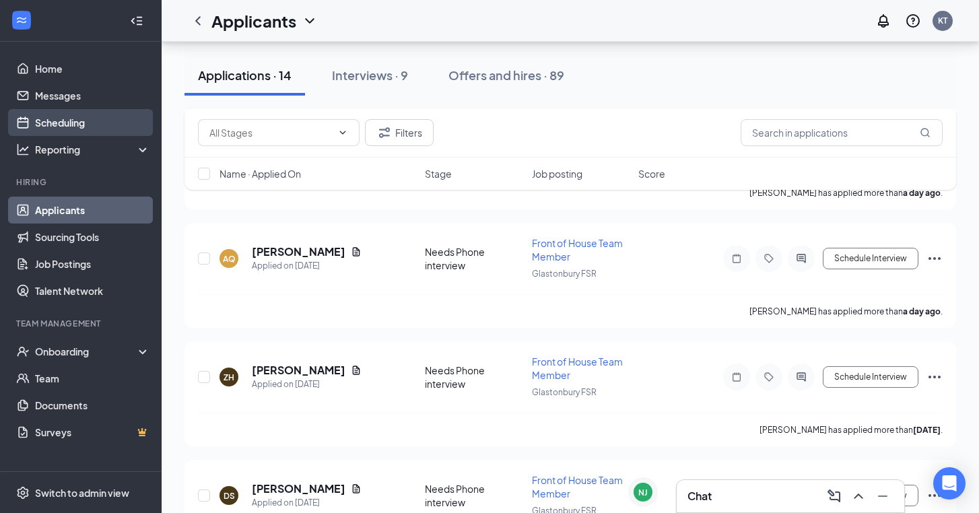
click at [78, 119] on link "Scheduling" at bounding box center [92, 122] width 115 height 27
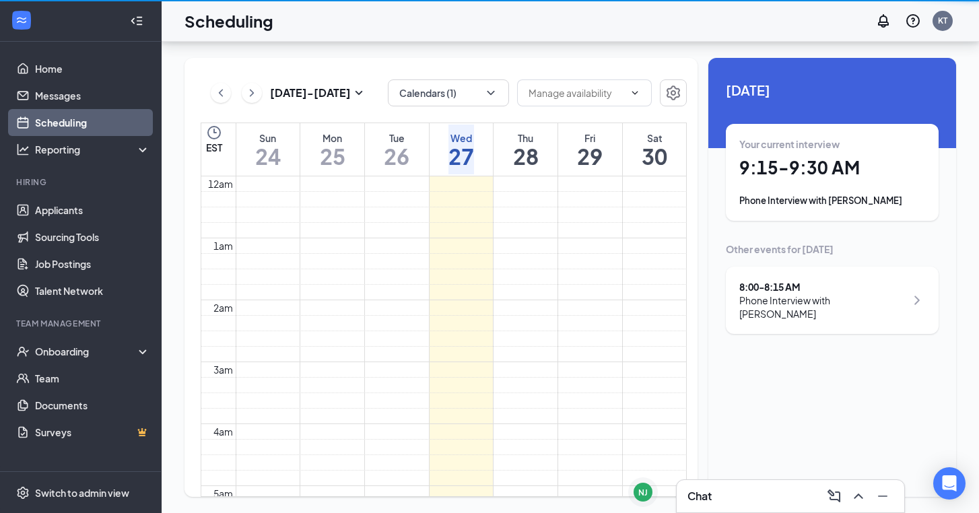
scroll to position [662, 0]
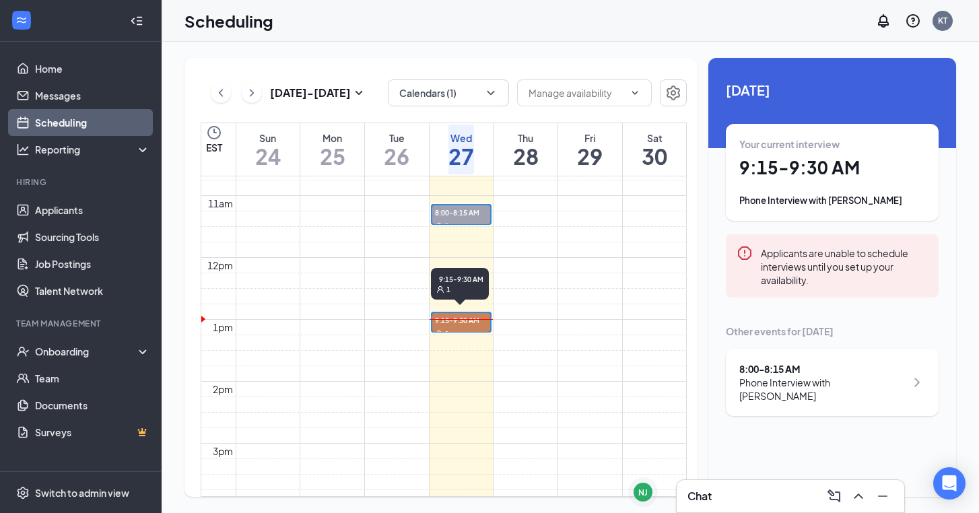
click at [455, 321] on span "9:15-9:30 AM" at bounding box center [461, 319] width 58 height 13
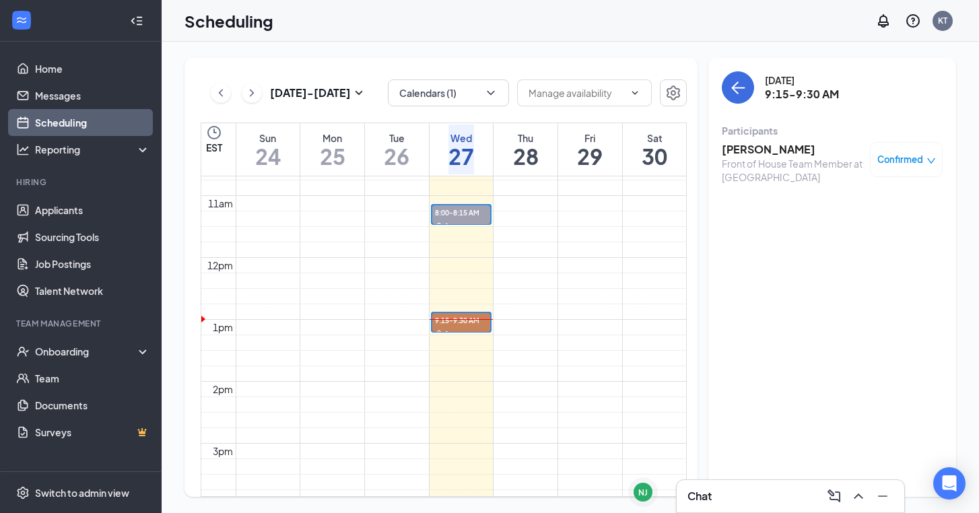
click at [759, 155] on h3 "[PERSON_NAME]" at bounding box center [792, 149] width 141 height 15
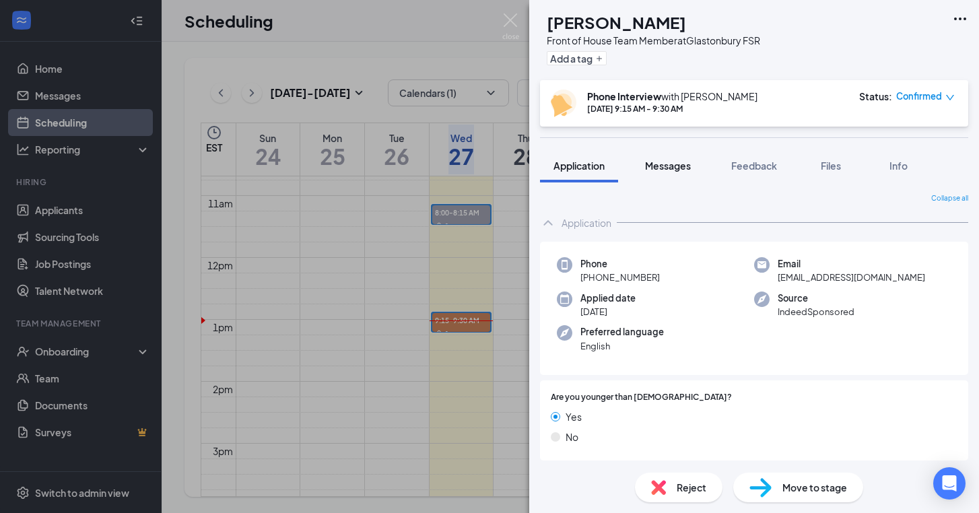
click at [702, 162] on button "Messages" at bounding box center [668, 166] width 73 height 34
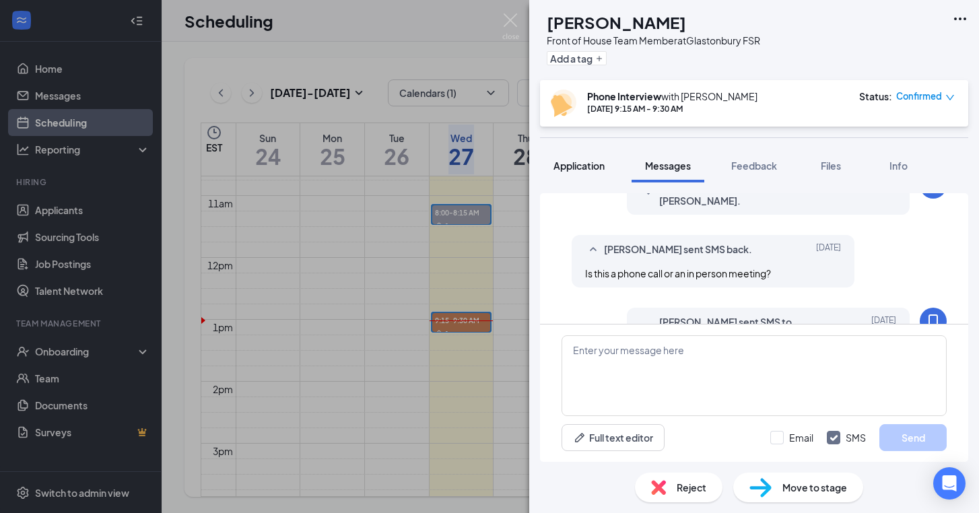
scroll to position [498, 0]
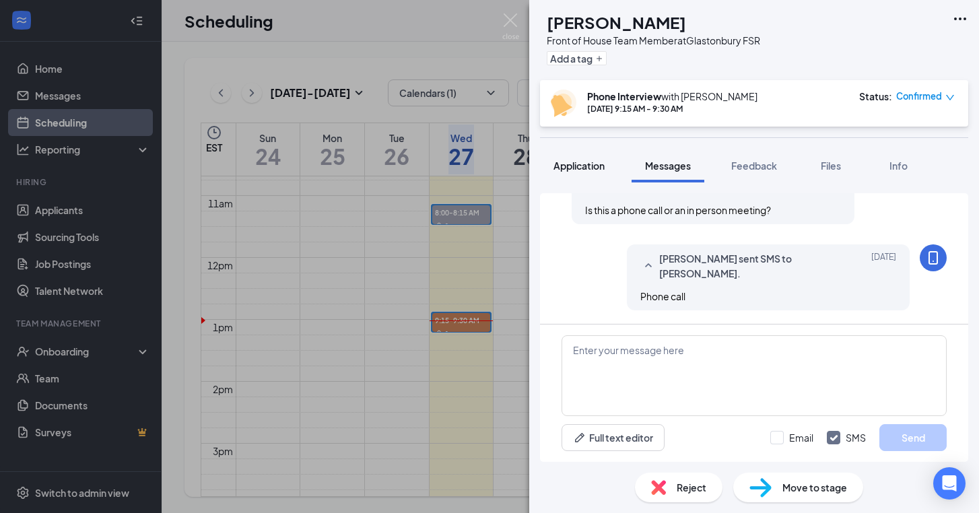
click at [567, 161] on span "Application" at bounding box center [579, 166] width 51 height 12
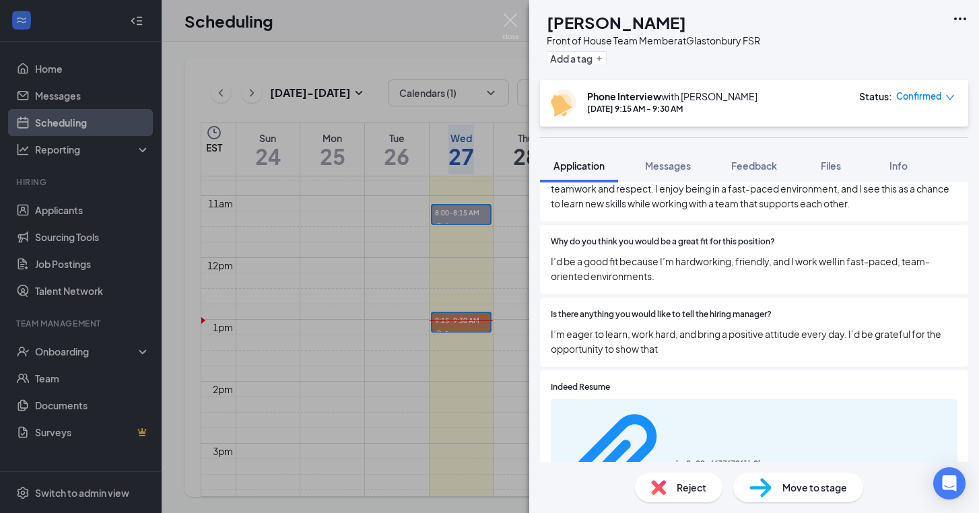
scroll to position [652, 0]
click at [684, 458] on div "be8a09a6f33f72f1b2baad97e17c14b4.pdf" at bounding box center [726, 463] width 101 height 11
click at [768, 131] on div "KY [PERSON_NAME] Front of House Team Member at [GEOGRAPHIC_DATA] Add a tag Phon…" at bounding box center [754, 256] width 450 height 513
click at [746, 170] on span "Feedback" at bounding box center [755, 166] width 46 height 12
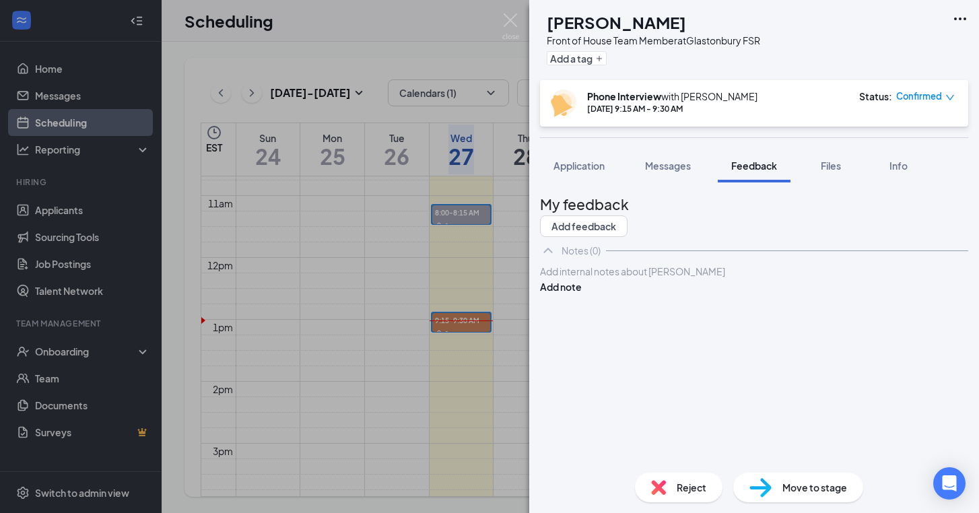
click at [685, 279] on div at bounding box center [754, 272] width 427 height 14
